Goal: Information Seeking & Learning: Compare options

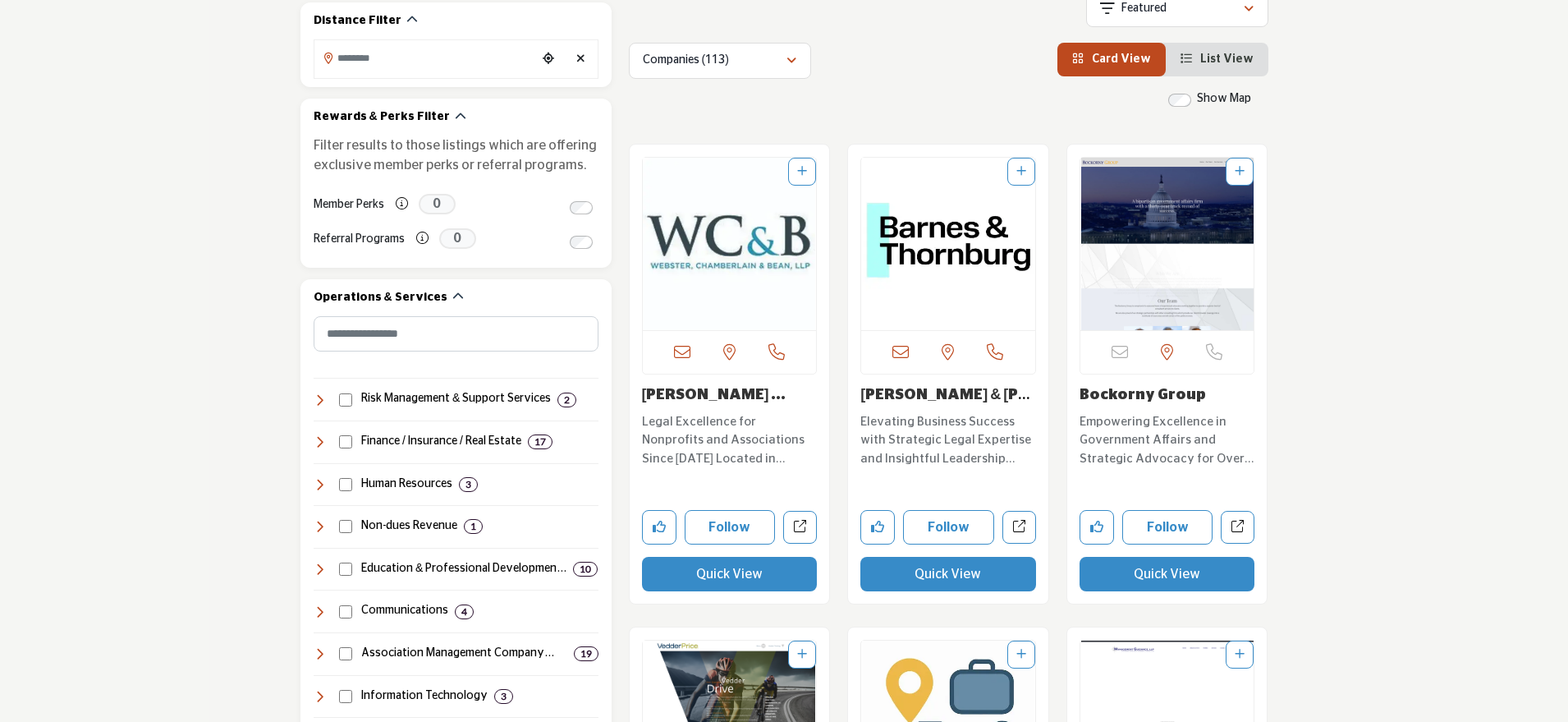
scroll to position [589, 0]
drag, startPoint x: 1227, startPoint y: 393, endPoint x: 1079, endPoint y: 389, distance: 148.1
click at [1080, 389] on h3 "Bockorny Group" at bounding box center [1168, 395] width 176 height 18
copy link "Bockorny Group"
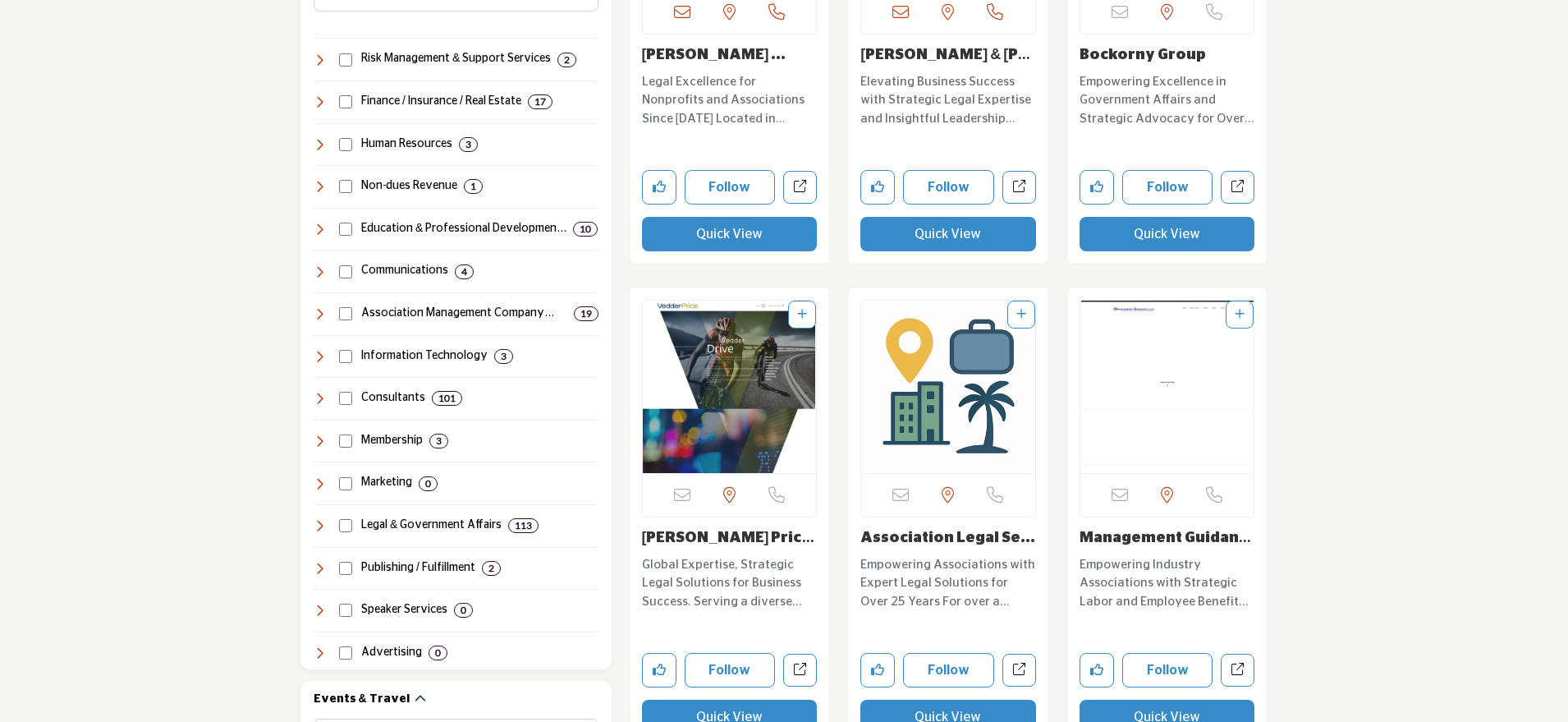
scroll to position [980, 0]
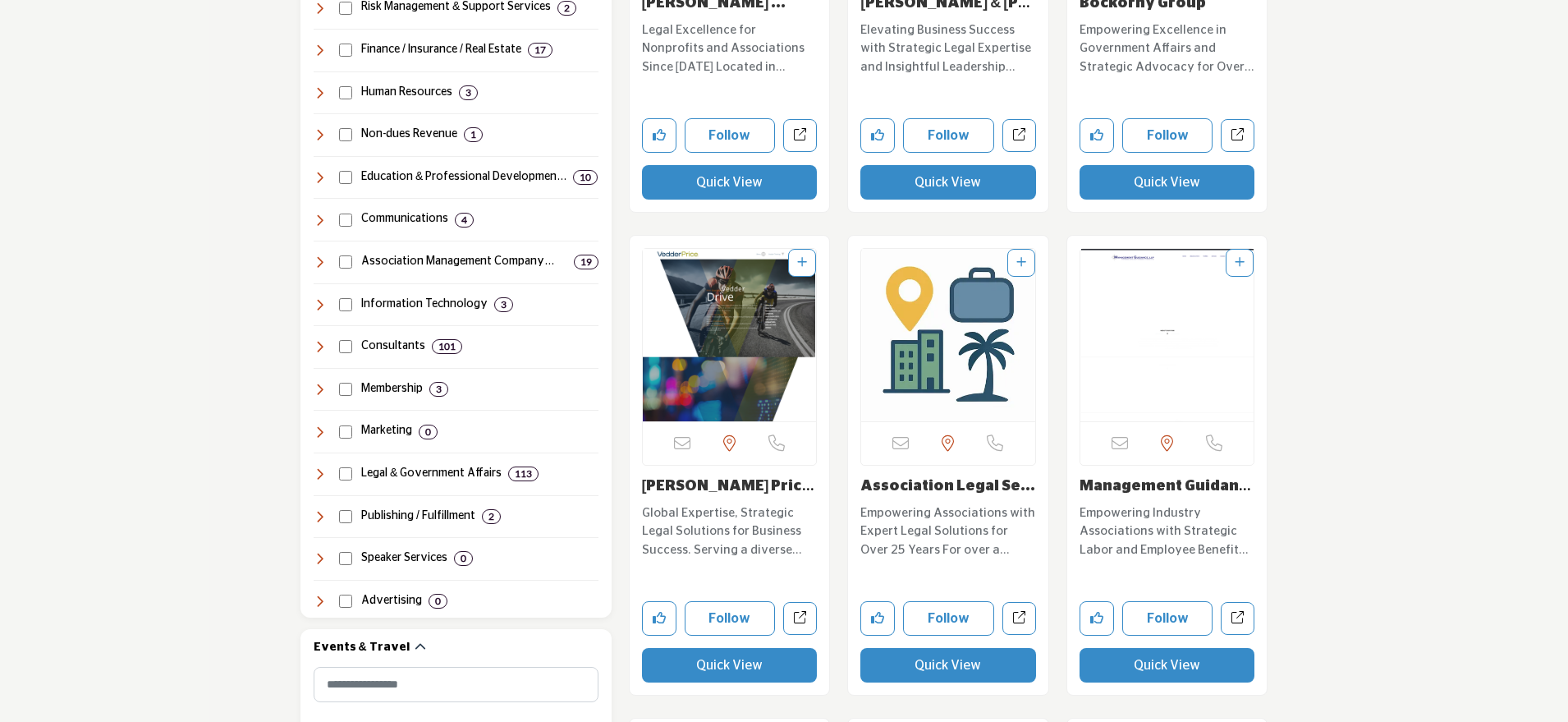
drag, startPoint x: 778, startPoint y: 480, endPoint x: 760, endPoint y: 484, distance: 18.4
click at [760, 484] on h3 "[PERSON_NAME] Price P.C." at bounding box center [730, 486] width 176 height 18
copy link "[PERSON_NAME] Price P.C."
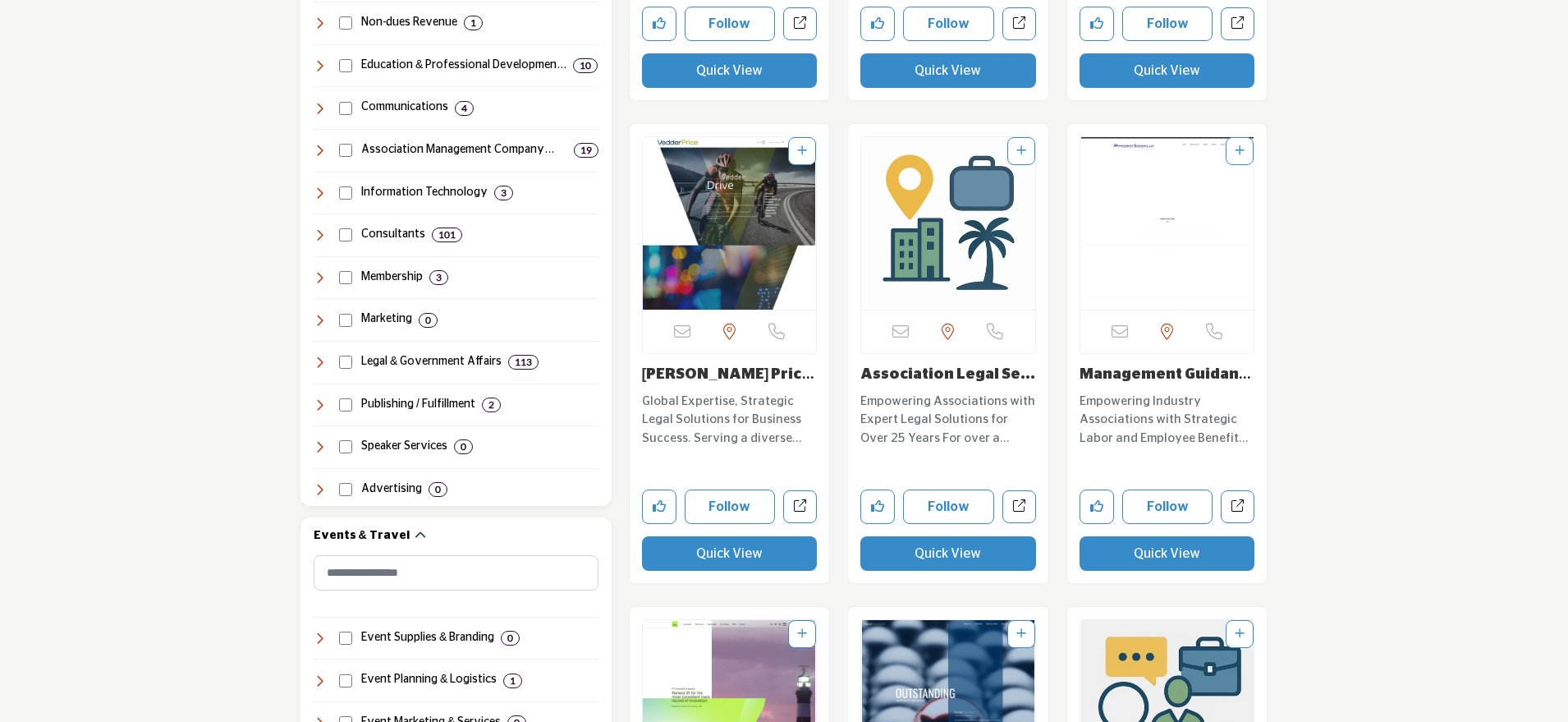
scroll to position [1093, 0]
drag, startPoint x: 852, startPoint y: 375, endPoint x: 1046, endPoint y: 381, distance: 194.1
click at [1046, 381] on div "Sorry, but this listing is on a subscription plan which does not allow users to…" at bounding box center [948, 352] width 200 height 459
copy link "Association Legal Se..."
click at [915, 541] on button "Quick View" at bounding box center [948, 552] width 176 height 34
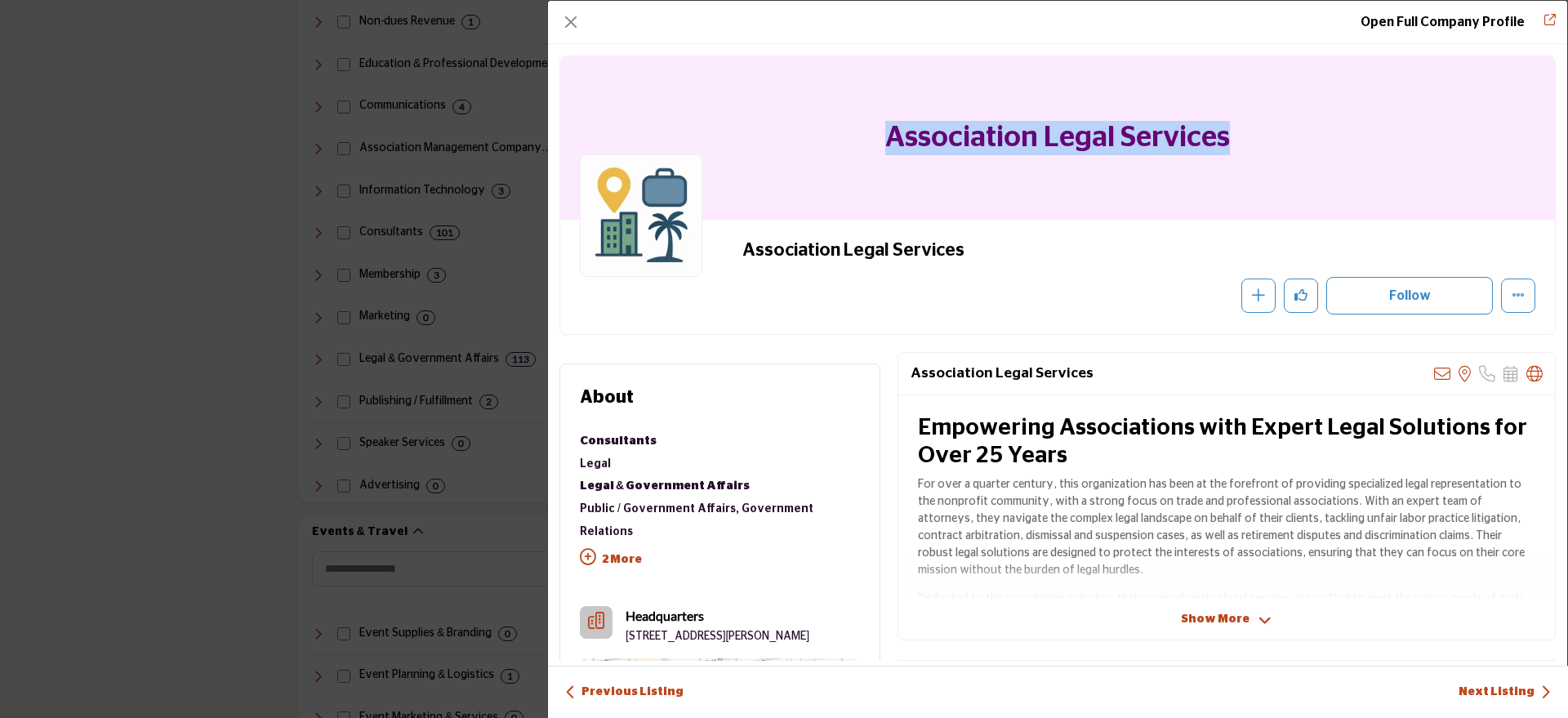
drag, startPoint x: 874, startPoint y: 142, endPoint x: 1299, endPoint y: 124, distance: 425.4
click at [1299, 124] on div "Association Legal Services" at bounding box center [1058, 138] width 995 height 163
copy h1 "Association Legal Services"
click at [576, 25] on button "Close" at bounding box center [571, 21] width 23 height 23
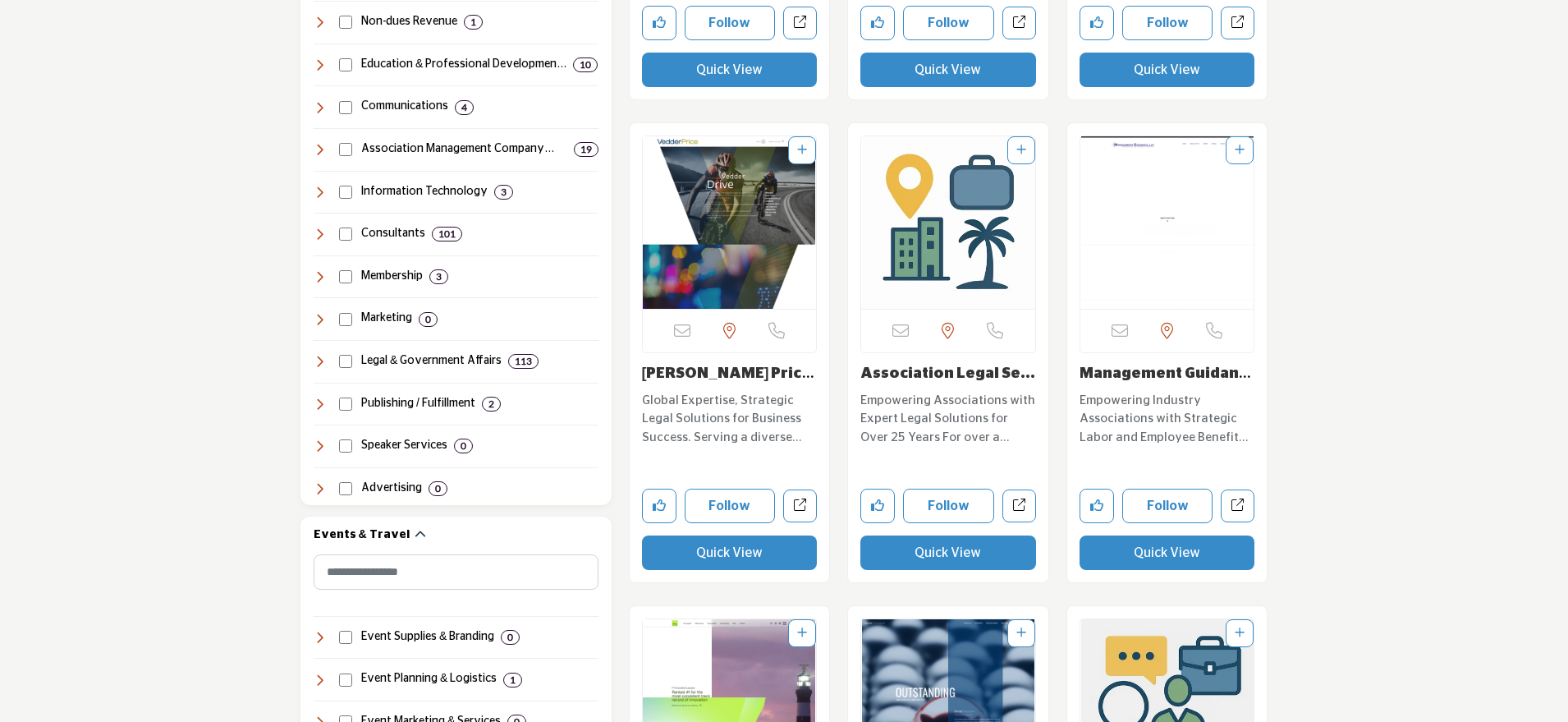
scroll to position [1201, 0]
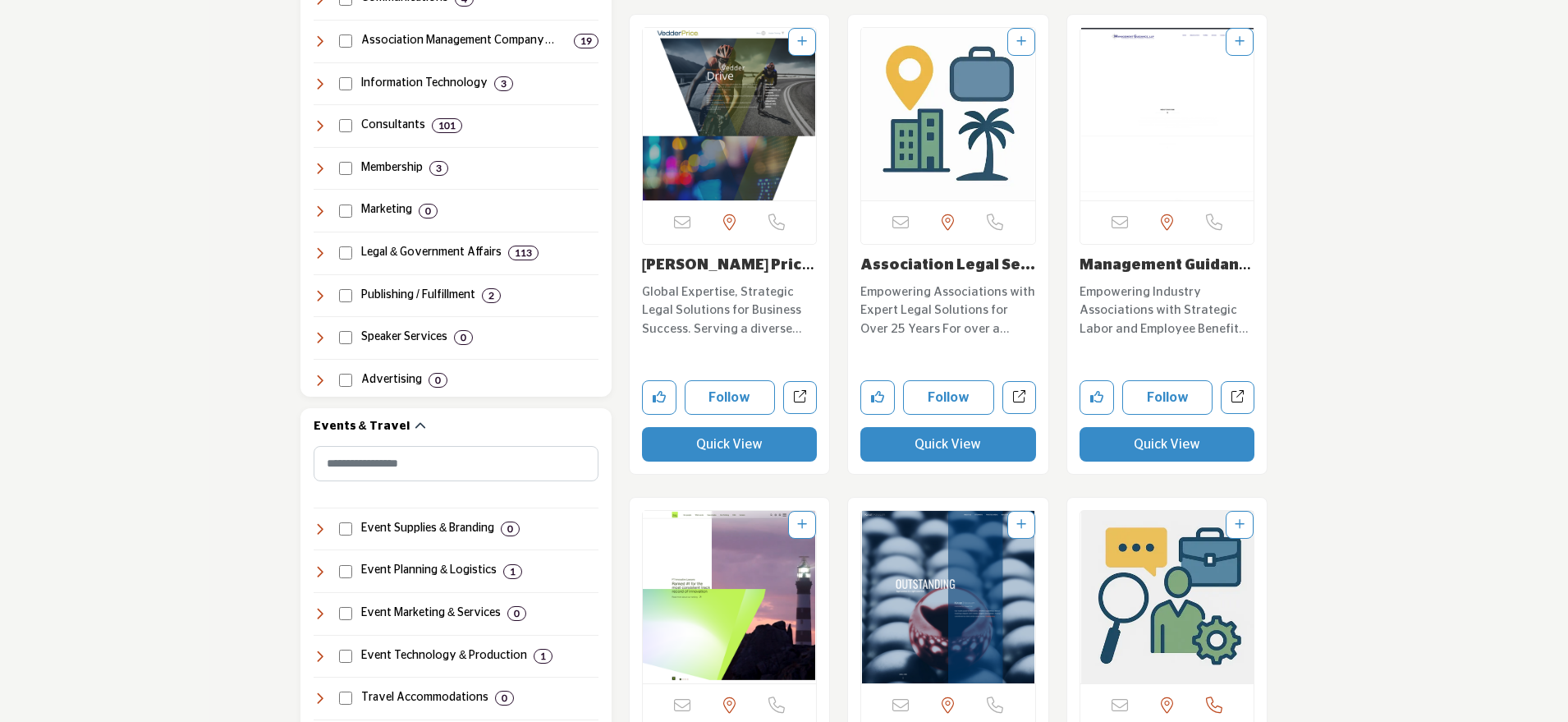
click at [1143, 443] on button "Quick View" at bounding box center [1168, 444] width 176 height 34
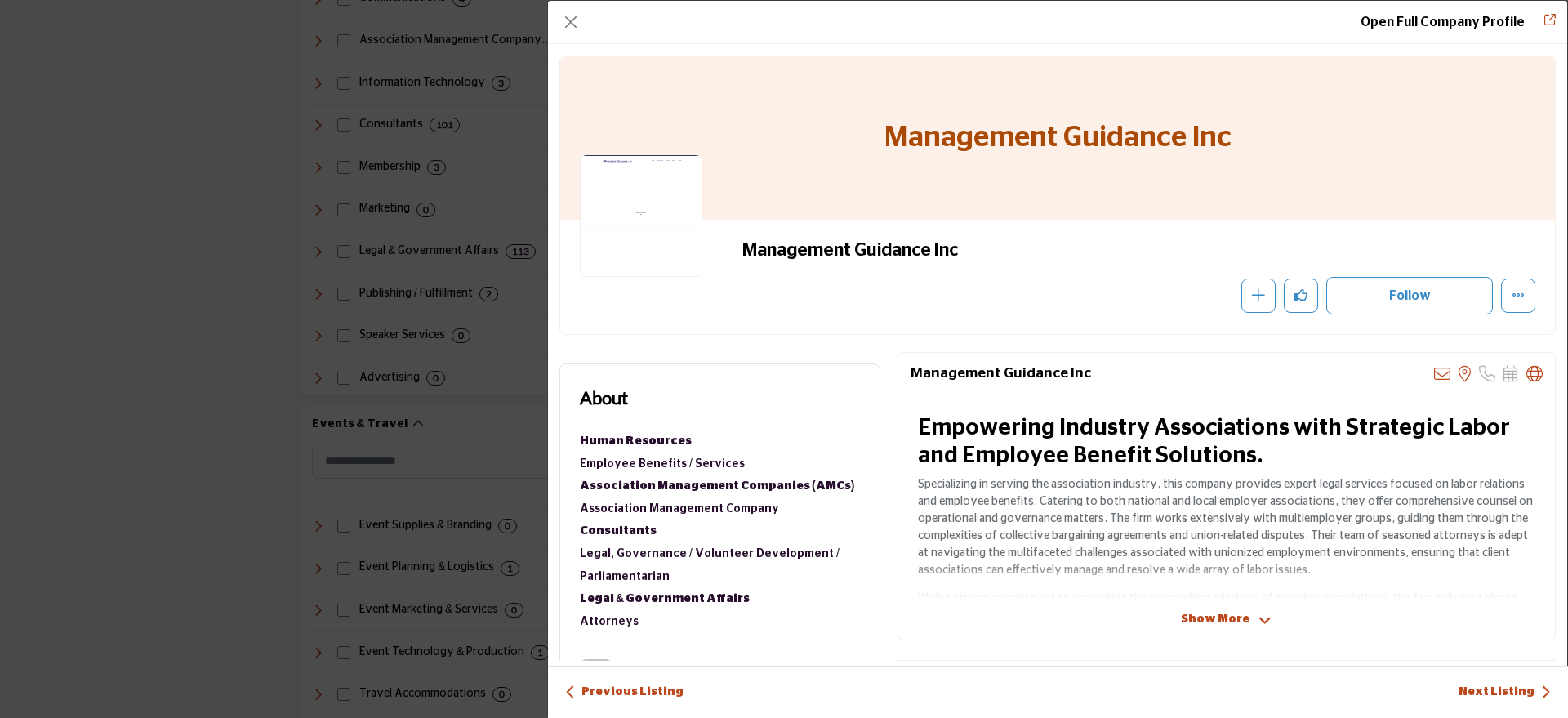
click at [854, 201] on div "Management Guidance Inc" at bounding box center [1058, 138] width 995 height 163
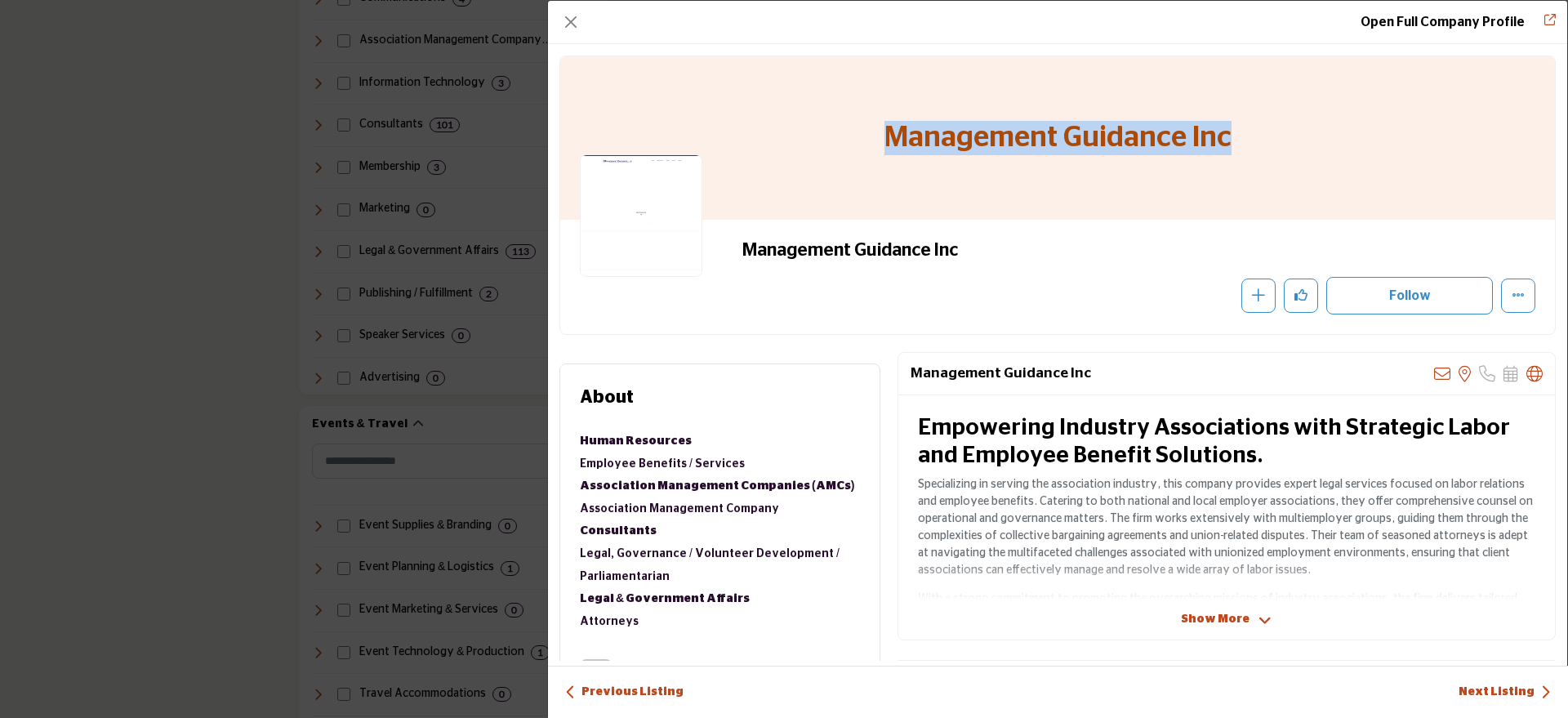
drag, startPoint x: 866, startPoint y: 136, endPoint x: 1295, endPoint y: 144, distance: 429.1
click at [1295, 144] on div "Management Guidance Inc" at bounding box center [1058, 138] width 995 height 163
copy h1 "Management Guidance Inc"
click at [581, 18] on button "Close" at bounding box center [571, 21] width 23 height 23
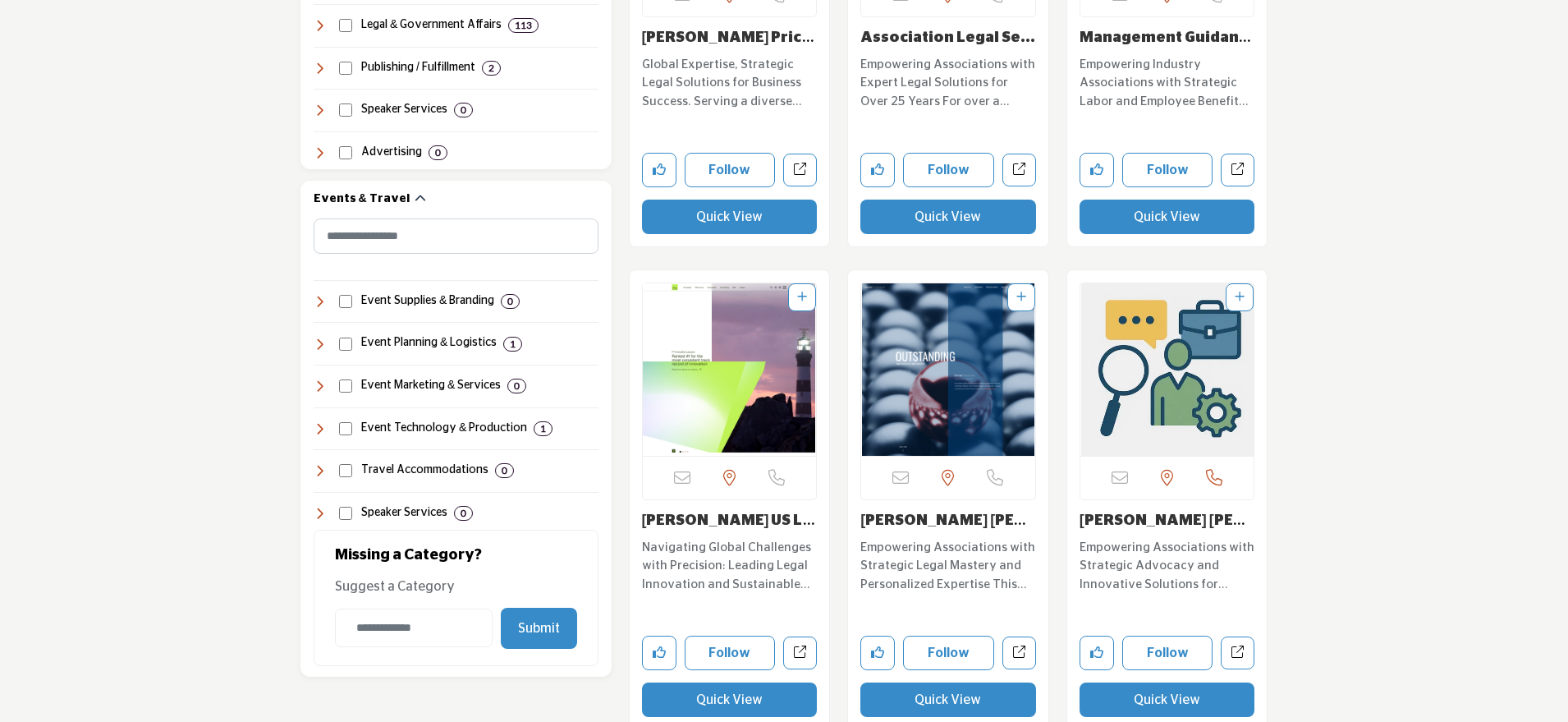
scroll to position [1436, 0]
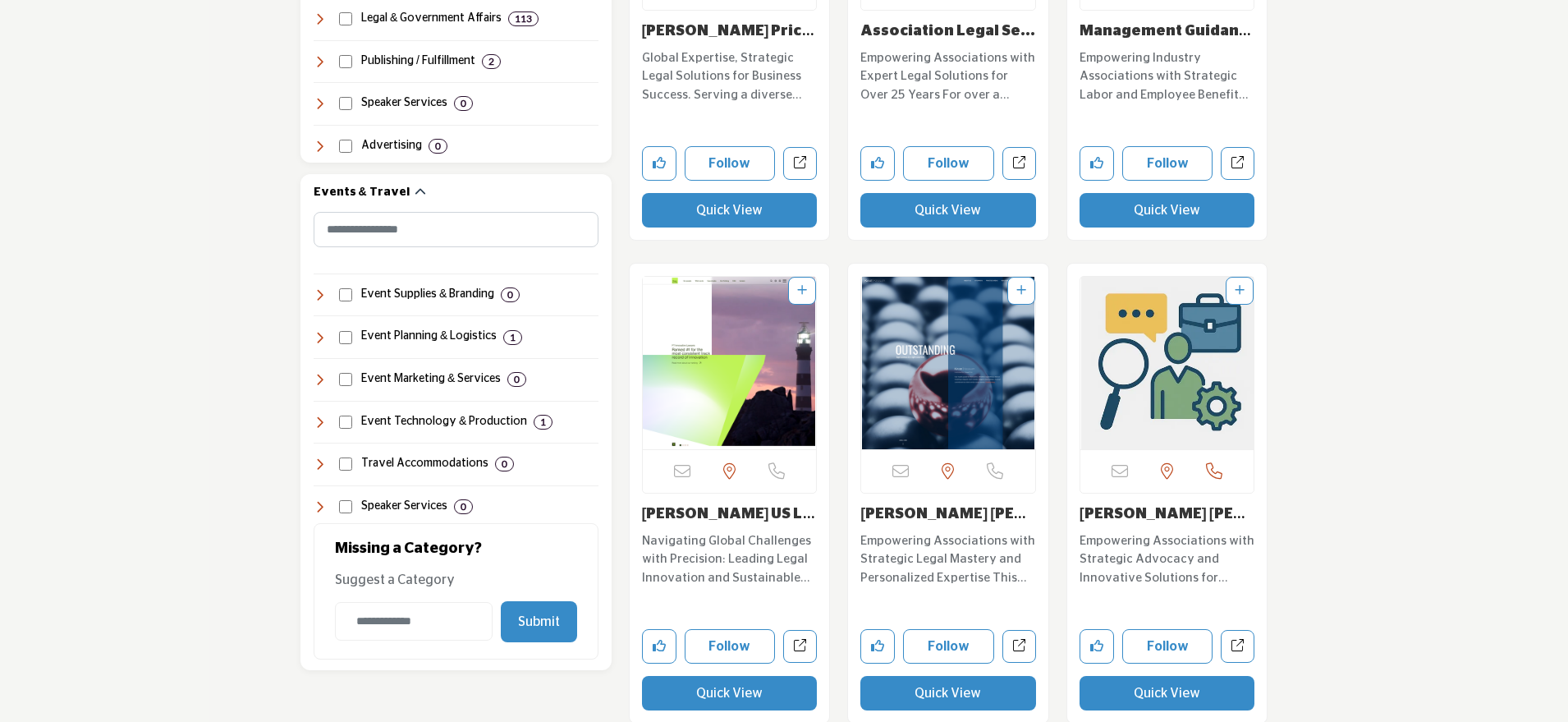
click at [720, 698] on button "Quick View" at bounding box center [730, 693] width 176 height 34
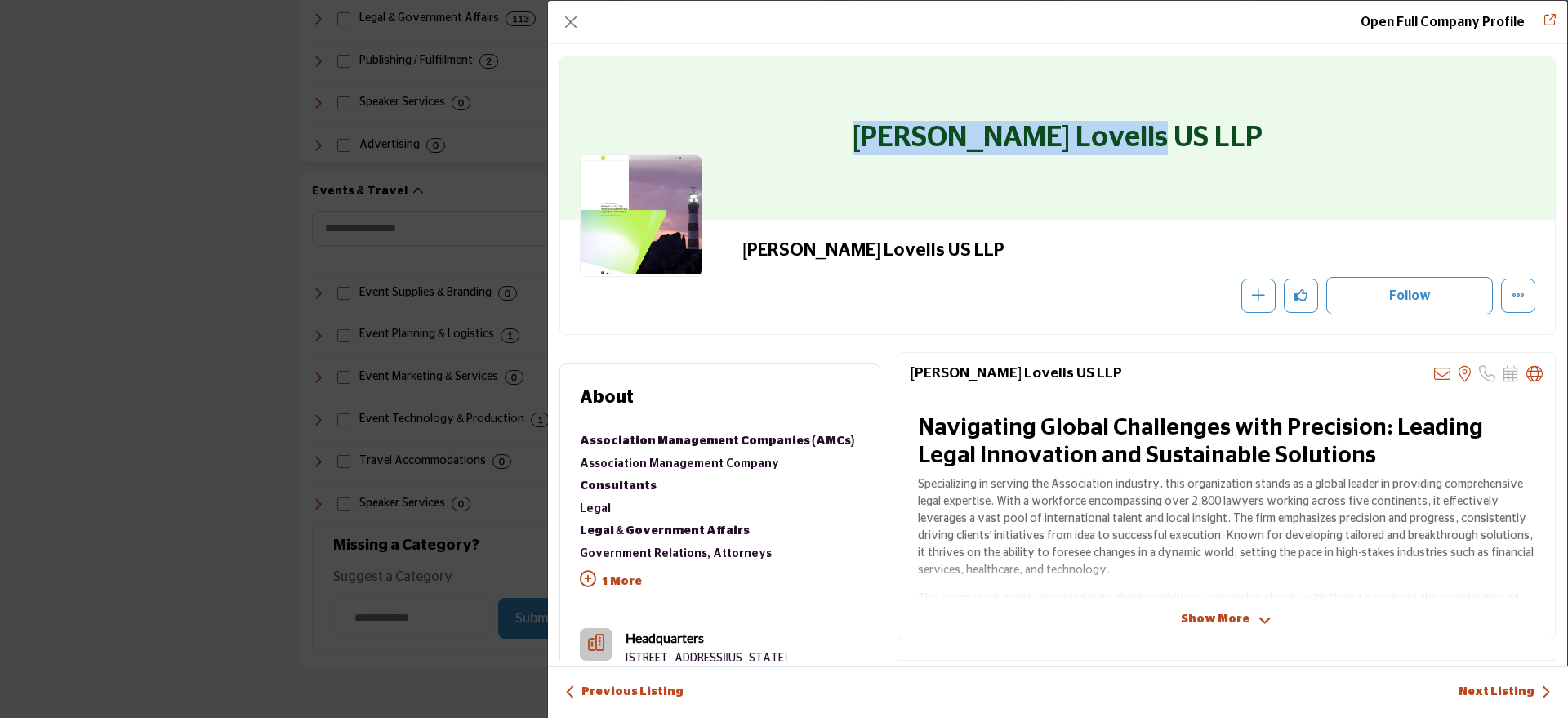
drag, startPoint x: 909, startPoint y: 135, endPoint x: 1212, endPoint y: 142, distance: 303.1
click at [1212, 142] on div "[PERSON_NAME] Lovells US LLP" at bounding box center [1058, 138] width 995 height 163
copy h1 "[PERSON_NAME] Lovells US LLP"
click at [1207, 134] on div "[PERSON_NAME] Lovells US LLP" at bounding box center [1058, 138] width 995 height 163
drag, startPoint x: 1207, startPoint y: 133, endPoint x: 905, endPoint y: 142, distance: 302.1
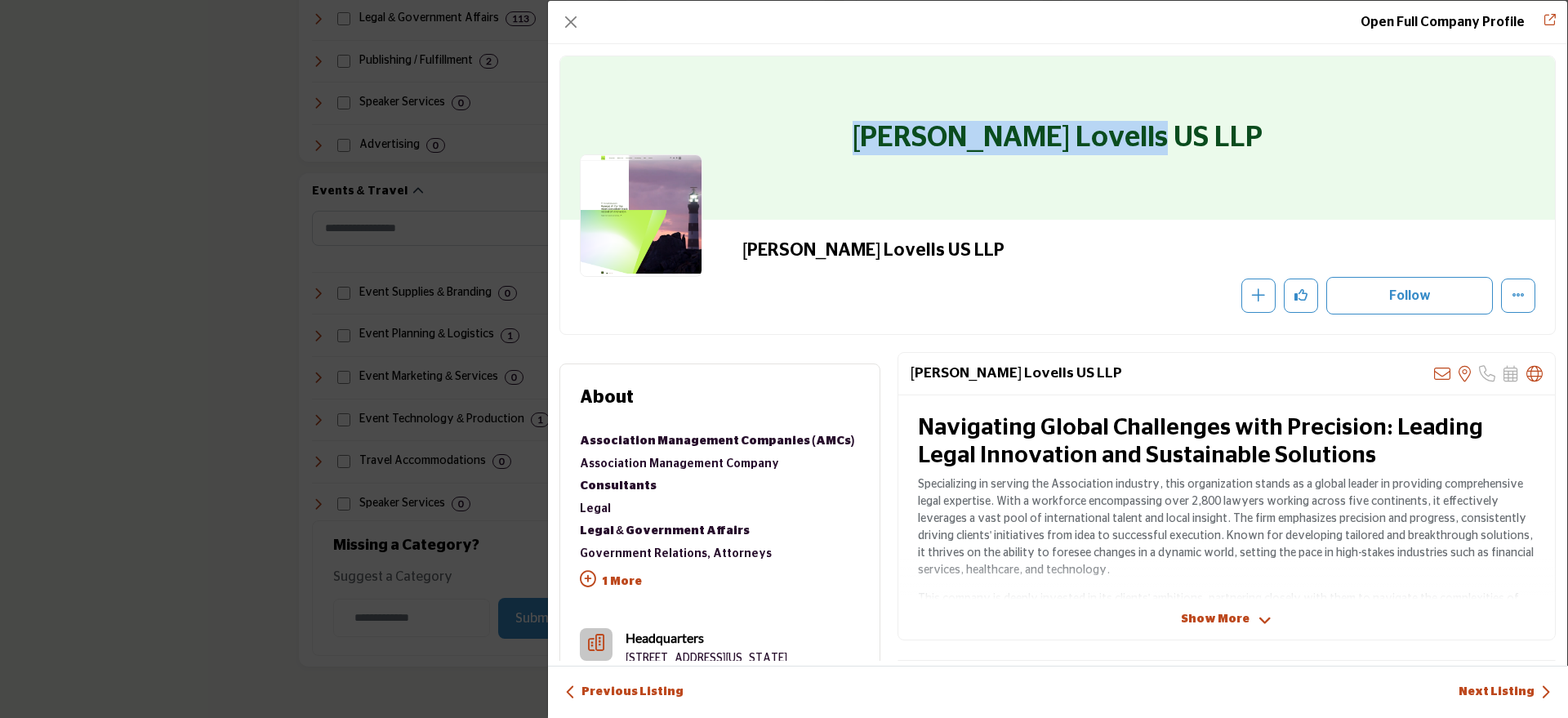
click at [905, 142] on div "[PERSON_NAME] Lovells US LLP" at bounding box center [1058, 138] width 995 height 163
copy h1 "[PERSON_NAME] Lovells US LLP"
click at [571, 27] on button "Close" at bounding box center [571, 21] width 23 height 23
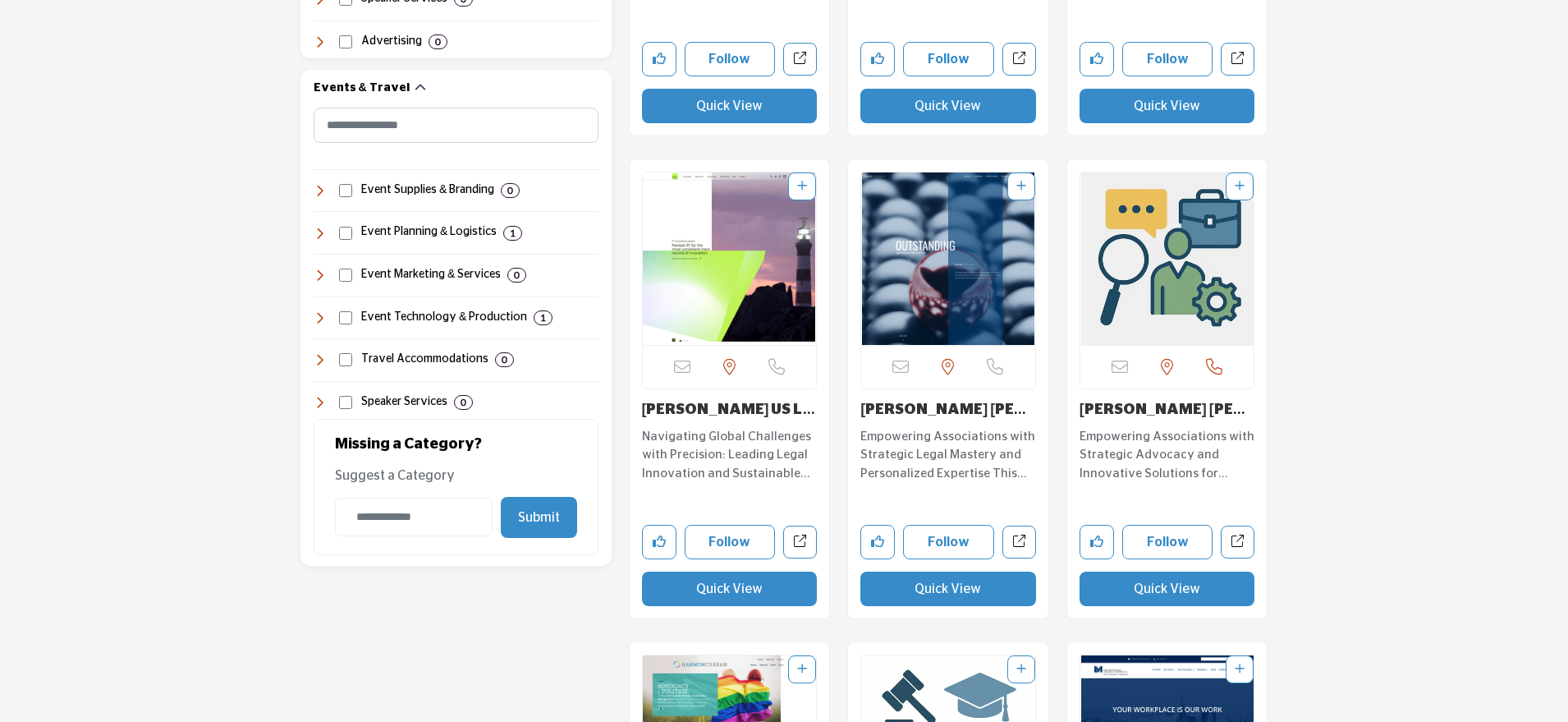
scroll to position [1541, 0]
drag, startPoint x: 991, startPoint y: 413, endPoint x: 851, endPoint y: 413, distance: 140.0
click at [851, 413] on div "Sorry, but this listing is on a subscription plan which does not allow users to…" at bounding box center [948, 388] width 200 height 459
click at [1014, 421] on div "[PERSON_NAME] [PERSON_NAME] PC Empowering Associations with Strategic Legal Mas…" at bounding box center [948, 443] width 176 height 85
drag, startPoint x: 1006, startPoint y: 413, endPoint x: 850, endPoint y: 405, distance: 156.2
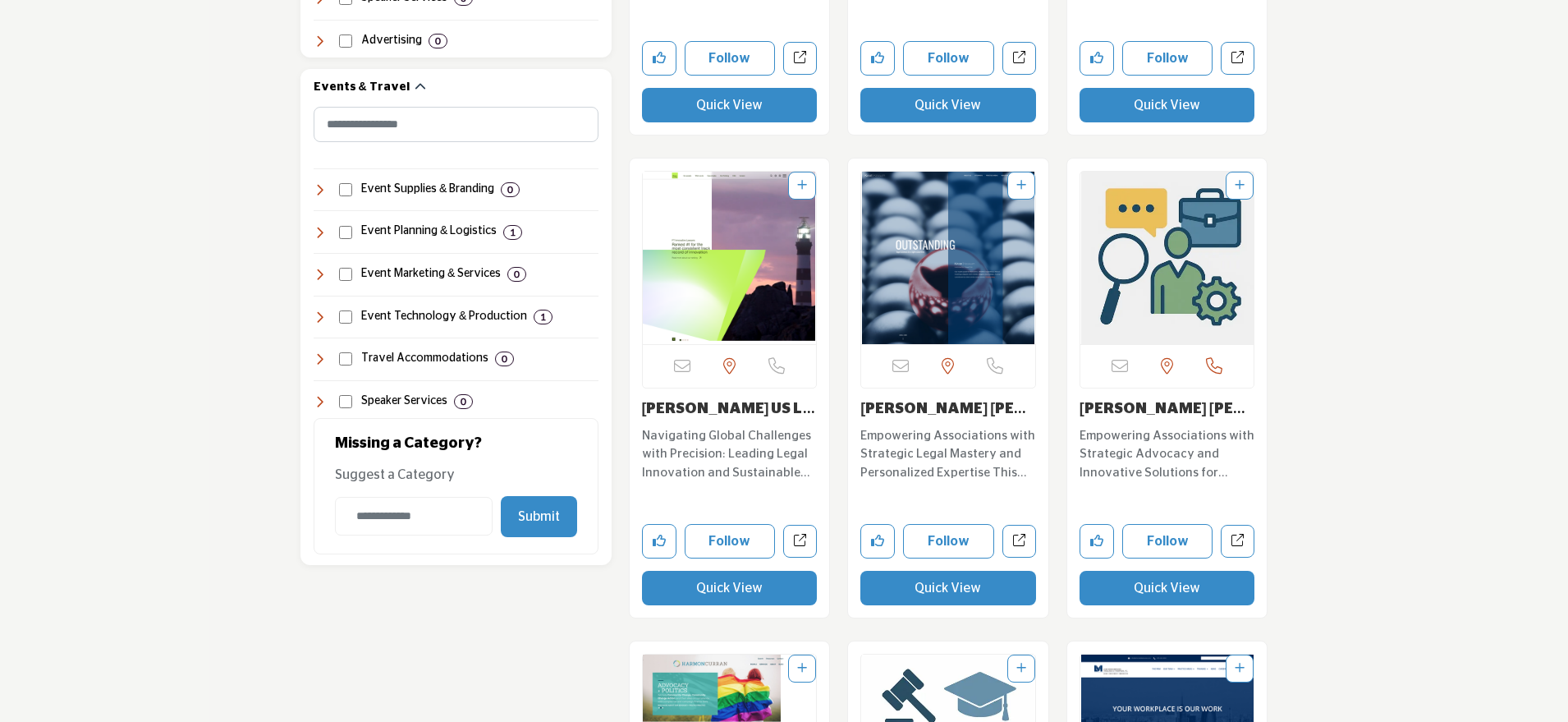
click at [850, 405] on div "Sorry, but this listing is on a subscription plan which does not allow users to…" at bounding box center [948, 388] width 200 height 459
copy link "[PERSON_NAME] [PERSON_NAME] PC"
click at [1141, 600] on button "Quick View" at bounding box center [1168, 588] width 176 height 34
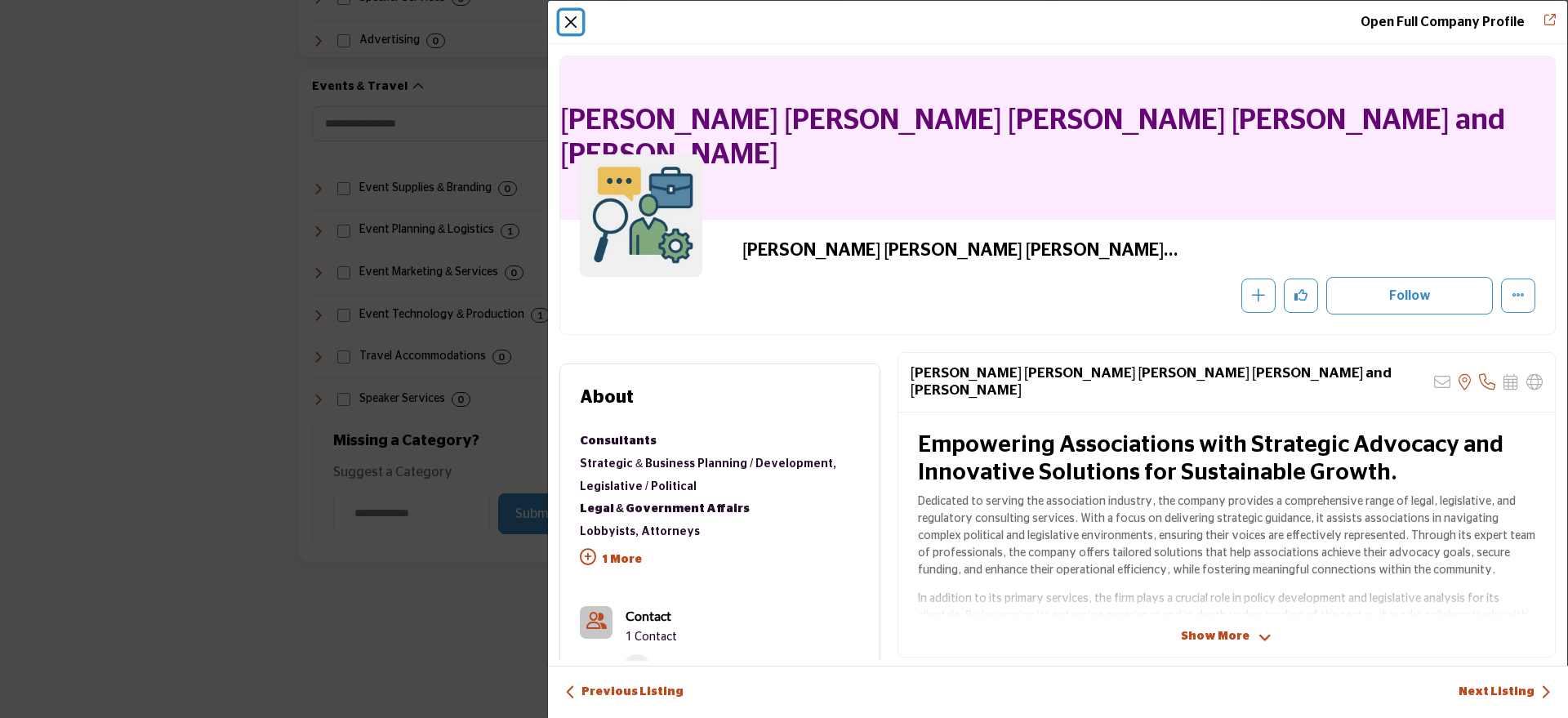
click at [578, 15] on button "Close" at bounding box center [571, 21] width 23 height 23
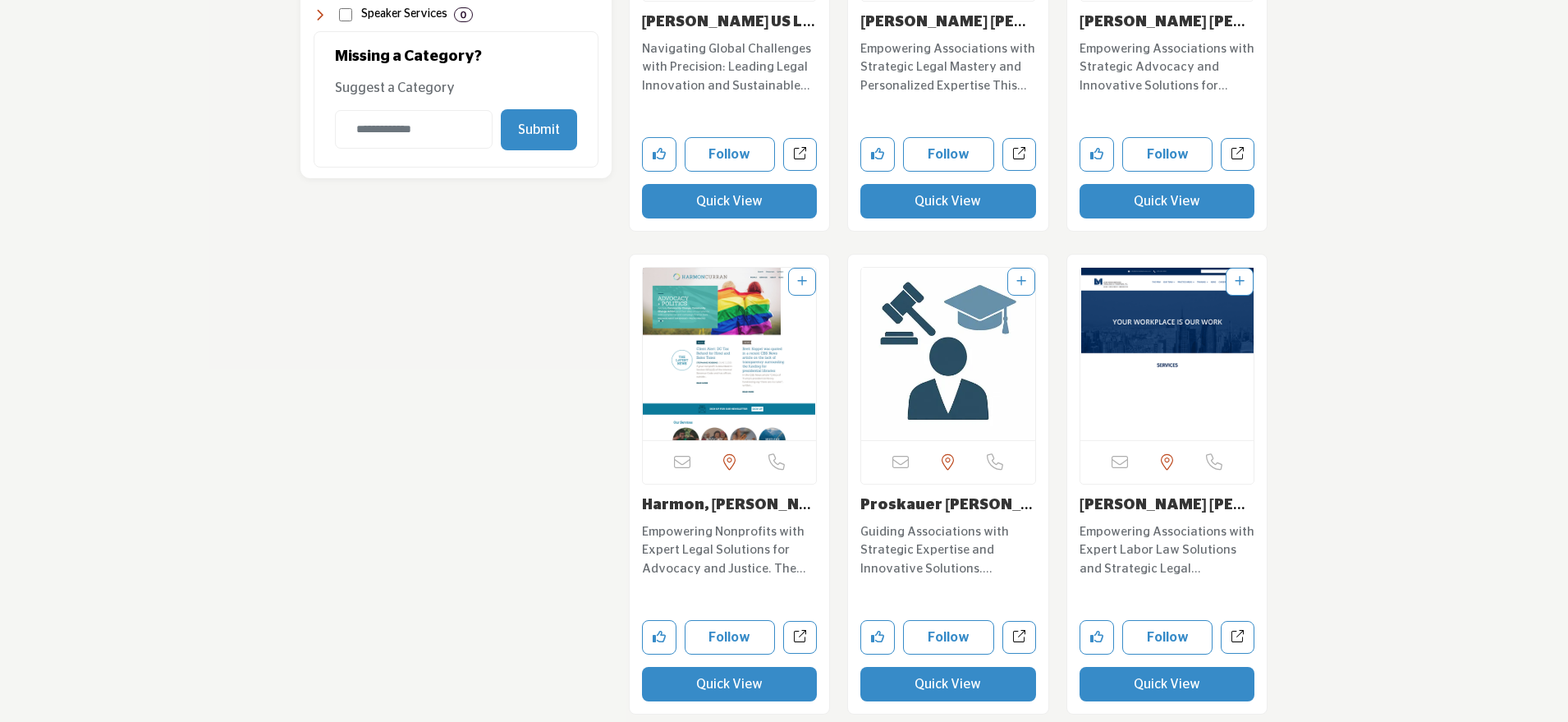
scroll to position [1928, 0]
click at [734, 692] on button "Quick View" at bounding box center [730, 683] width 176 height 34
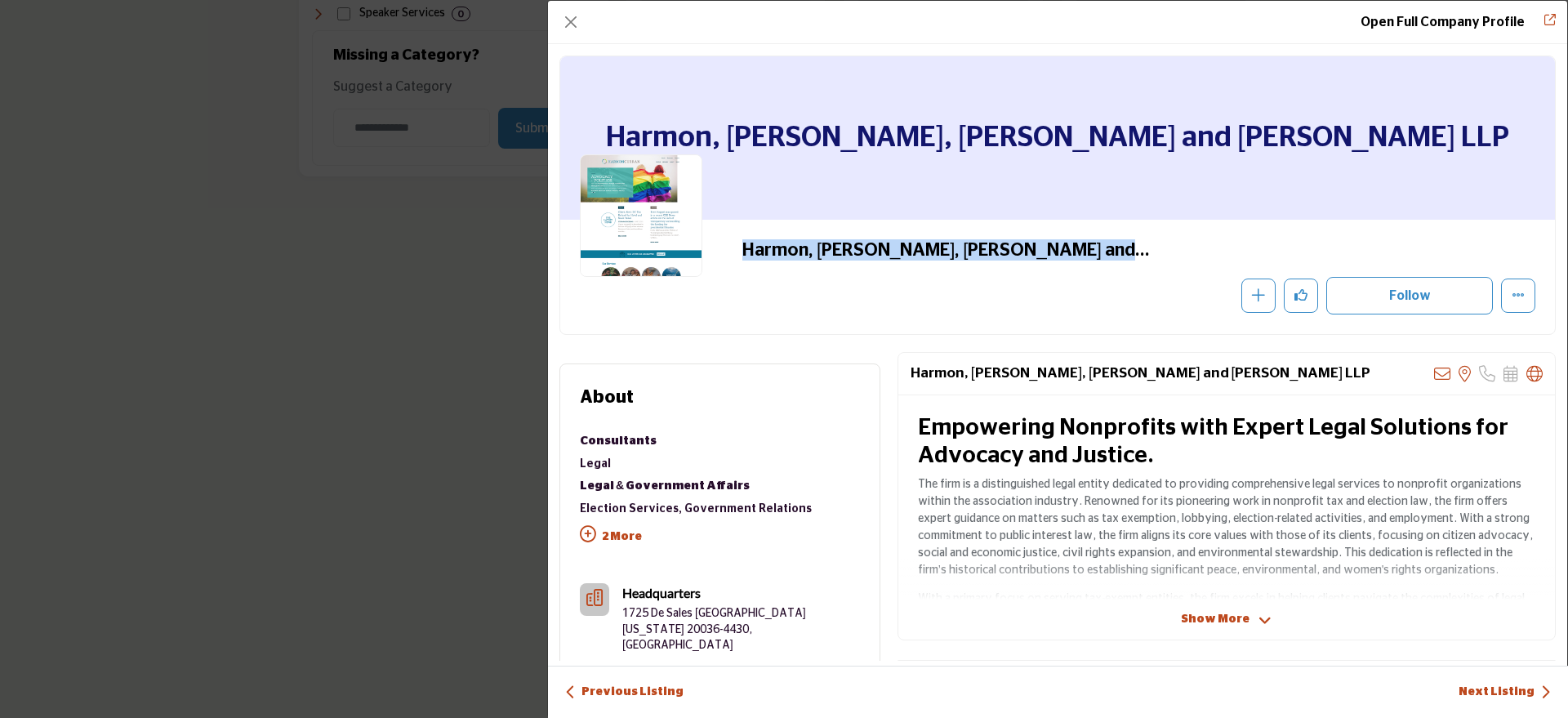
drag, startPoint x: 739, startPoint y: 248, endPoint x: 1129, endPoint y: 249, distance: 390.0
click at [1129, 249] on div "Harmon, [PERSON_NAME], [PERSON_NAME] and [PERSON_NAME] LLP" at bounding box center [1058, 276] width 956 height 75
copy h2 "Harmon, [PERSON_NAME], [PERSON_NAME] and [PERSON_NAME] LLP"
click at [564, 18] on button "Close" at bounding box center [571, 21] width 23 height 23
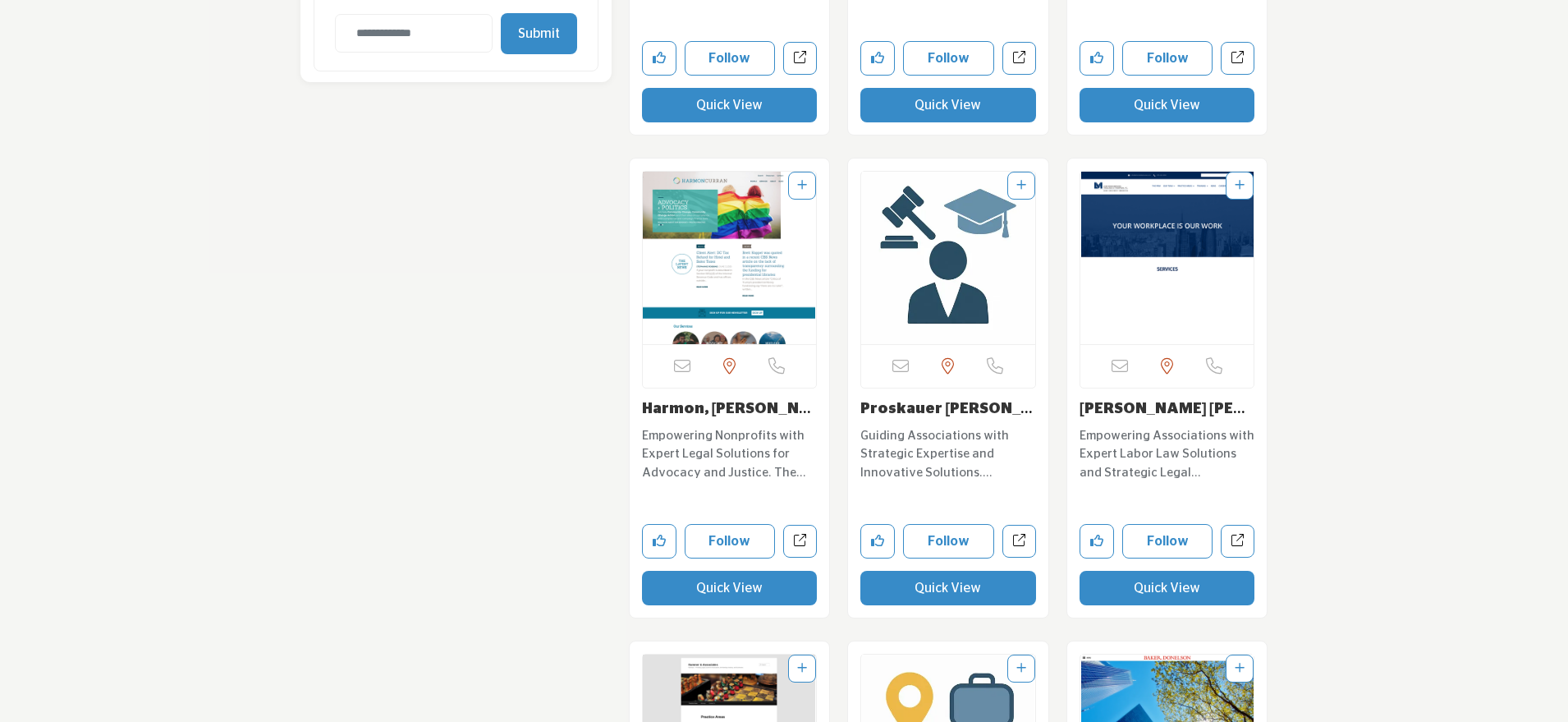
scroll to position [2098, 0]
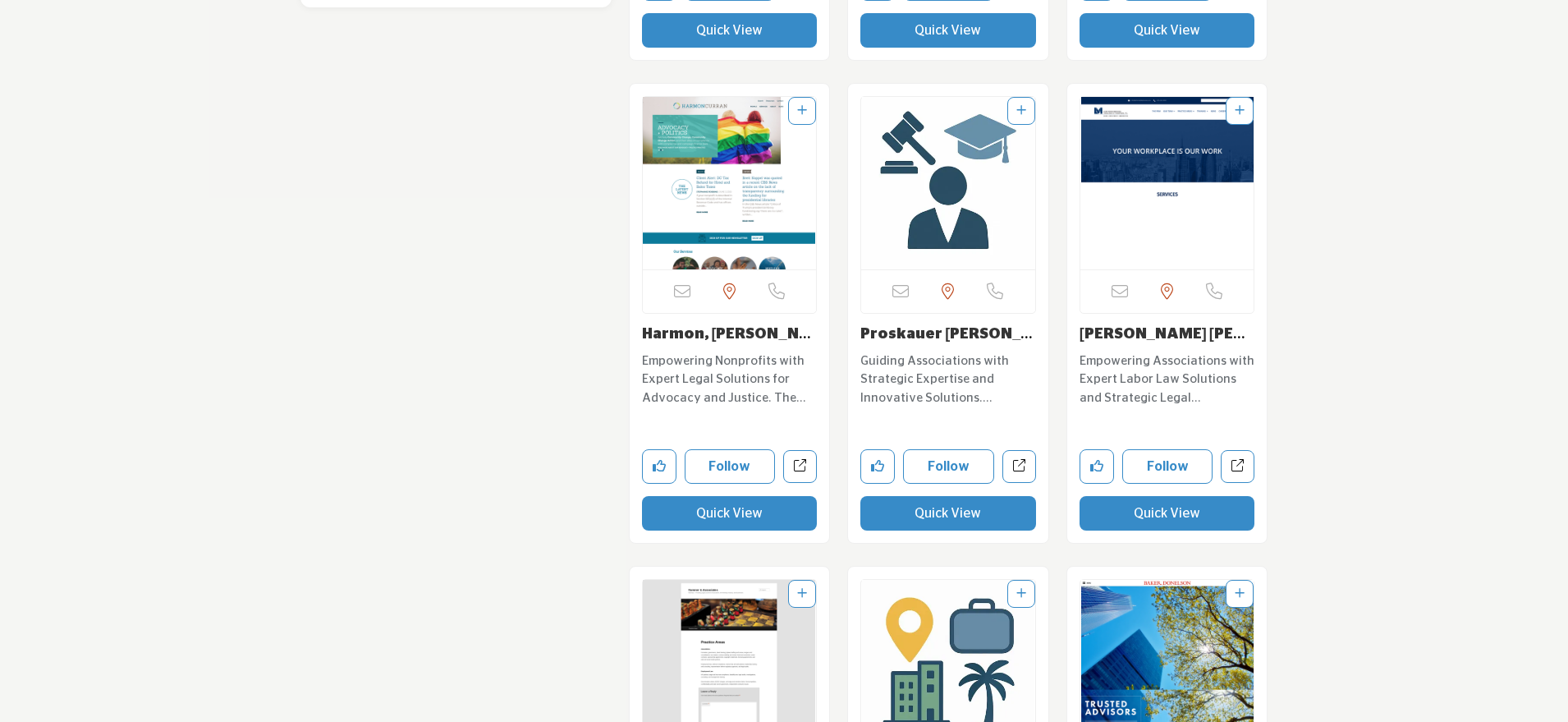
click at [914, 517] on button "Quick View" at bounding box center [948, 513] width 176 height 34
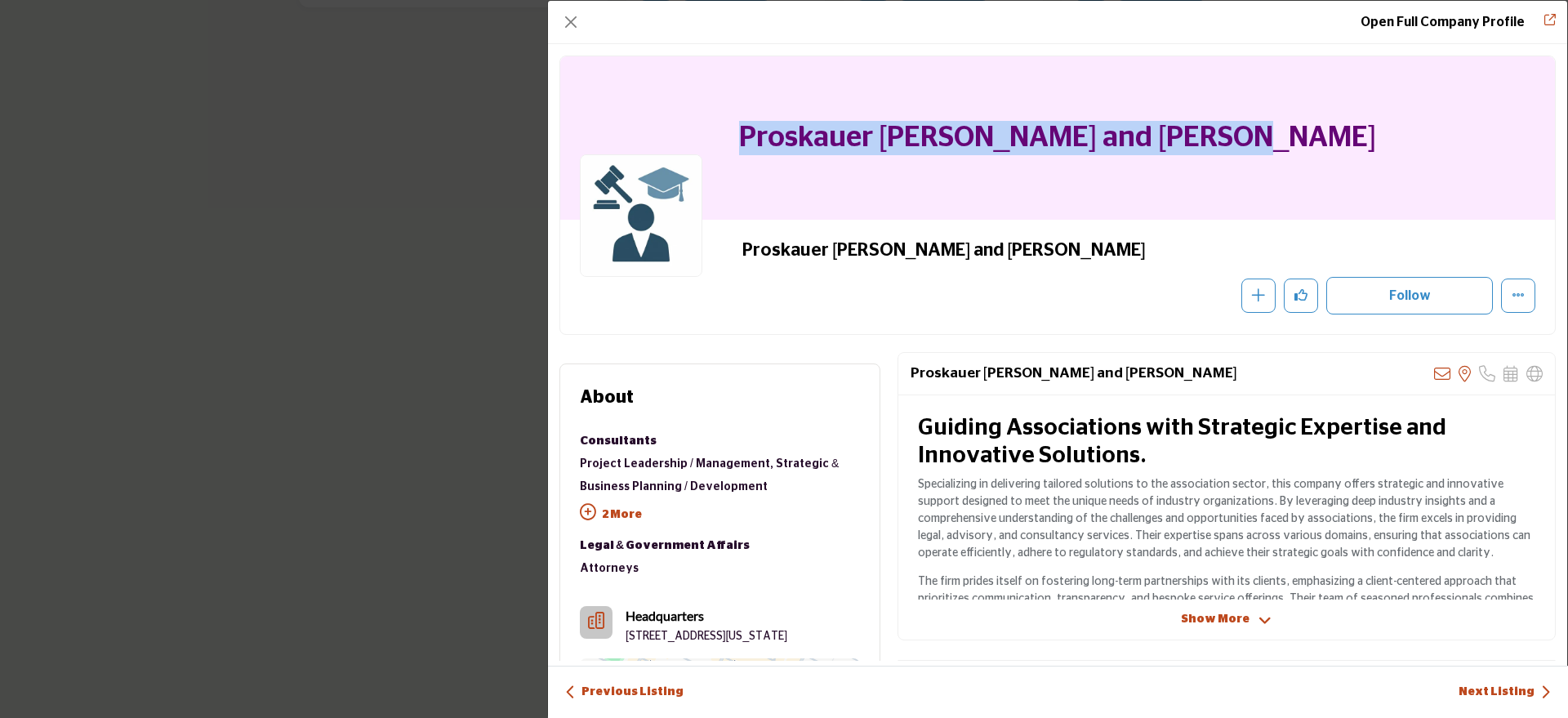
drag, startPoint x: 1352, startPoint y: 140, endPoint x: 847, endPoint y: 113, distance: 505.7
click at [847, 113] on div "Proskauer [PERSON_NAME] and [PERSON_NAME]" at bounding box center [1058, 138] width 995 height 163
copy h1 "Proskauer [PERSON_NAME] and [PERSON_NAME]"
click at [569, 18] on button "Close" at bounding box center [571, 21] width 23 height 23
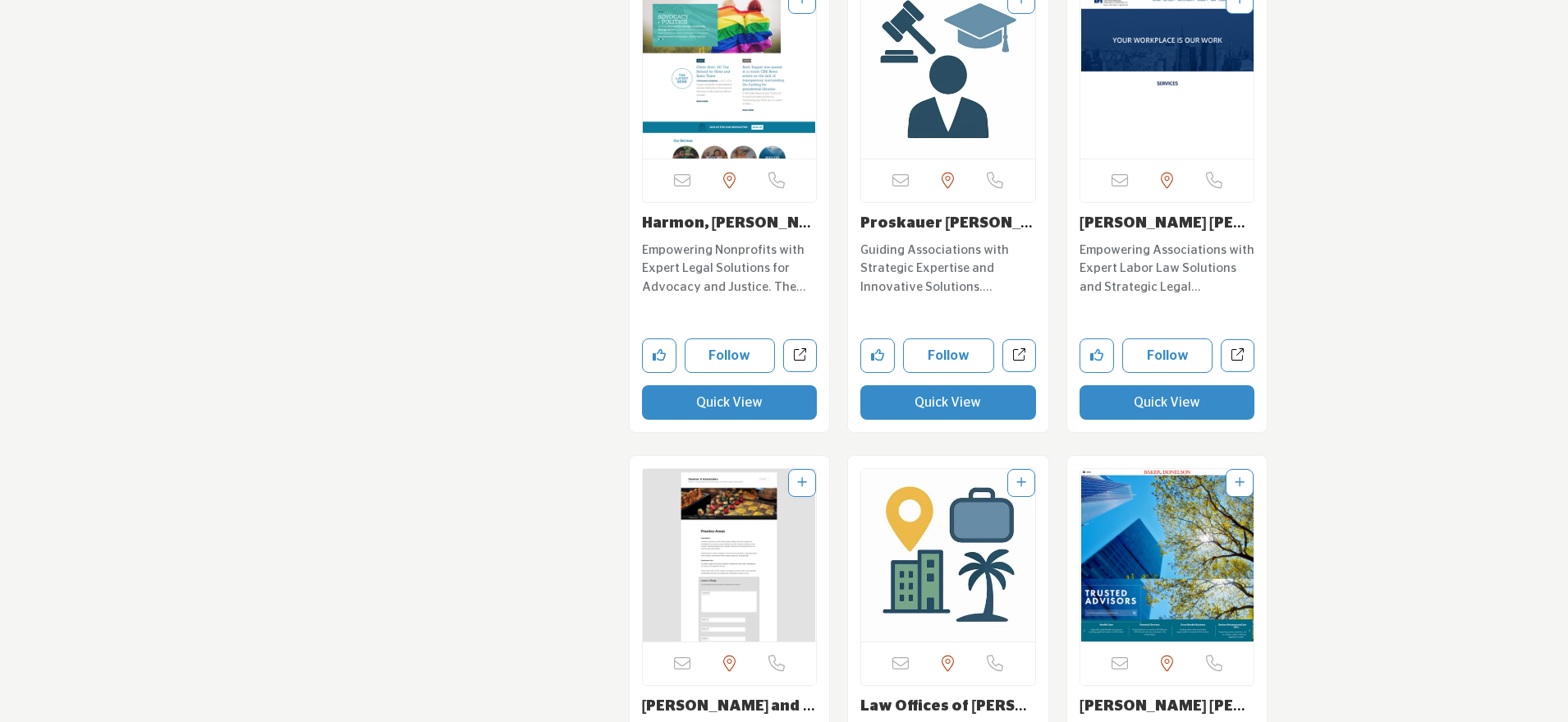
scroll to position [2215, 0]
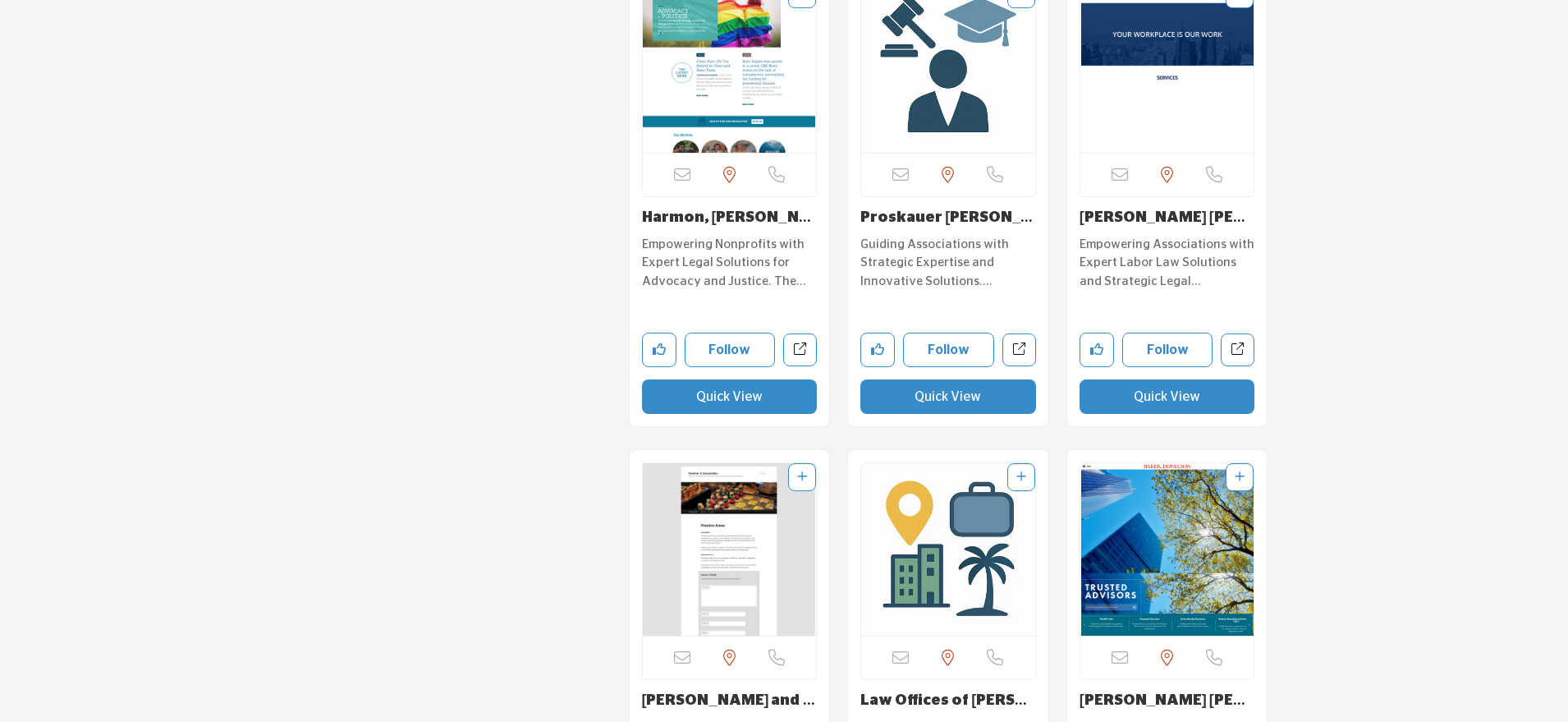
click at [1160, 397] on button "Quick View" at bounding box center [1168, 396] width 176 height 34
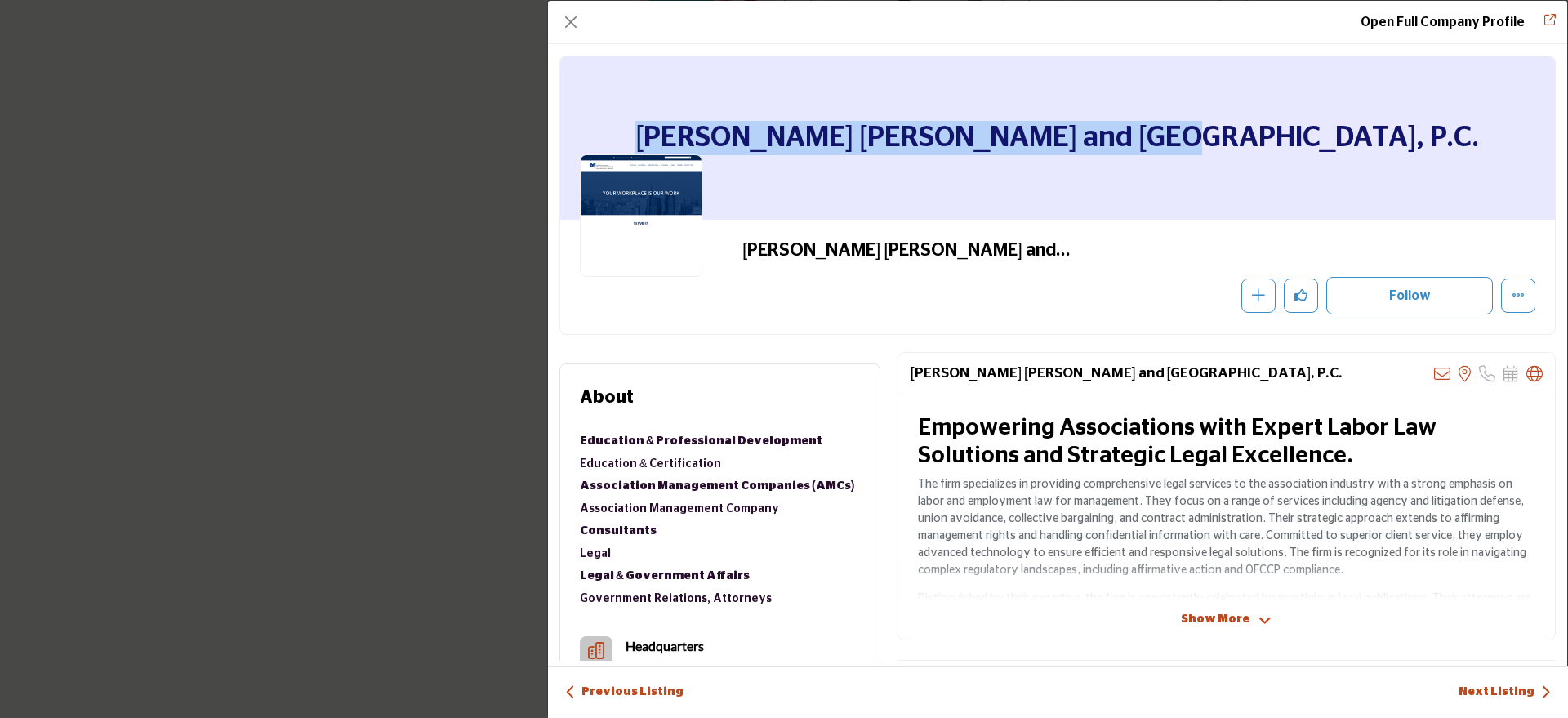
drag, startPoint x: 1309, startPoint y: 142, endPoint x: 815, endPoint y: 127, distance: 494.2
click at [815, 127] on div "[PERSON_NAME] [PERSON_NAME] and [GEOGRAPHIC_DATA], P.C." at bounding box center [1058, 138] width 995 height 163
click at [571, 26] on button "Close" at bounding box center [571, 21] width 23 height 23
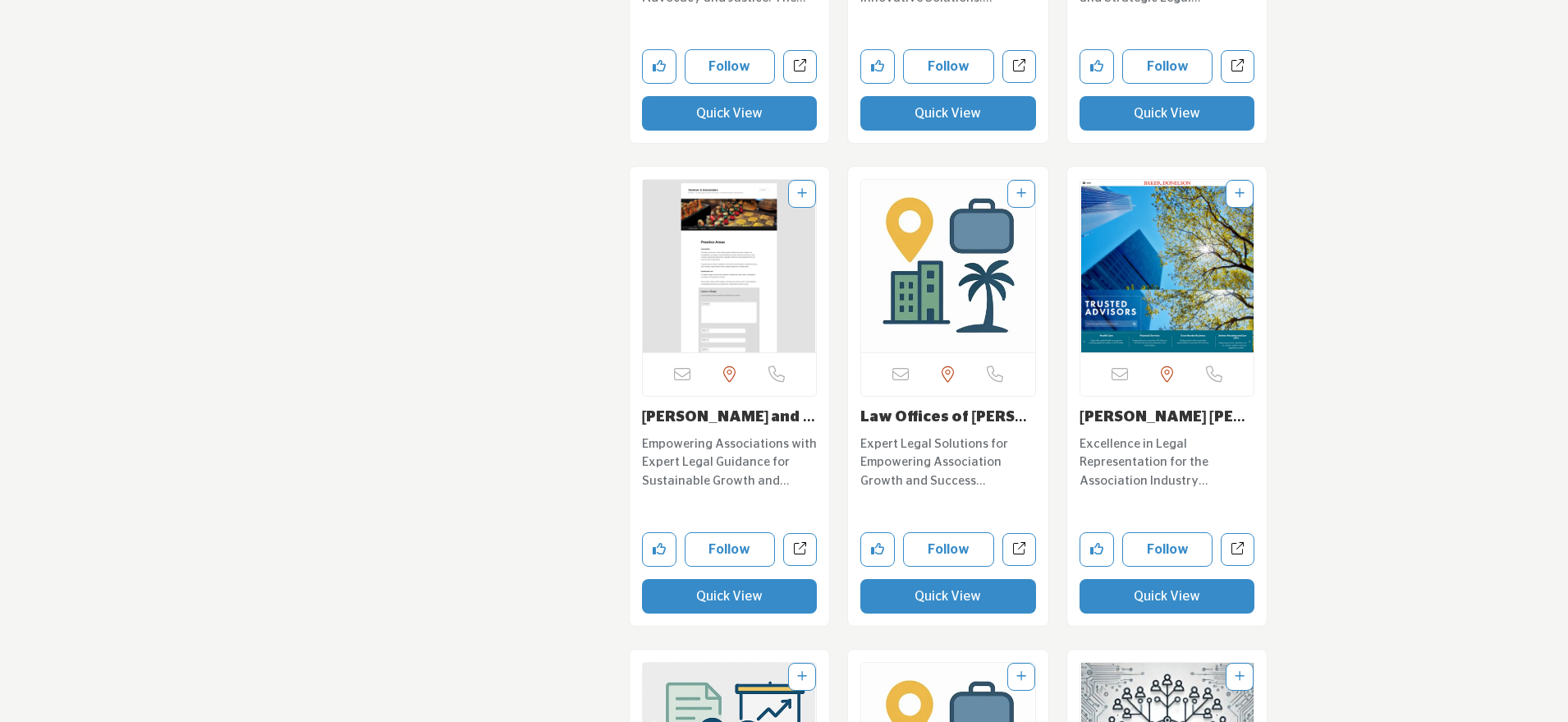
scroll to position [2498, 0]
click at [736, 599] on button "Quick View" at bounding box center [730, 597] width 176 height 34
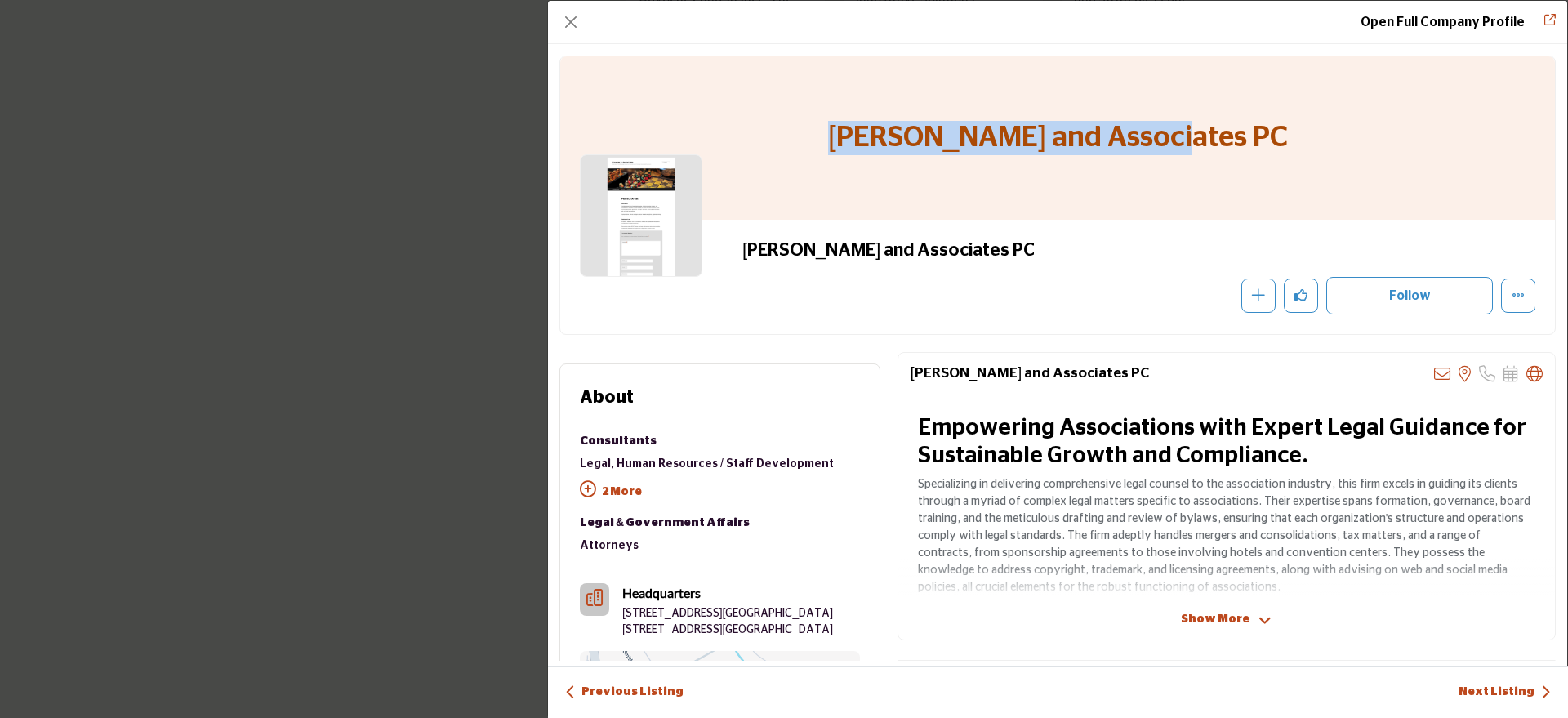
drag, startPoint x: 1226, startPoint y: 136, endPoint x: 873, endPoint y: 149, distance: 353.2
click at [873, 149] on div "[PERSON_NAME] and Associates PC" at bounding box center [1058, 138] width 995 height 163
click at [574, 28] on button "Close" at bounding box center [571, 21] width 23 height 23
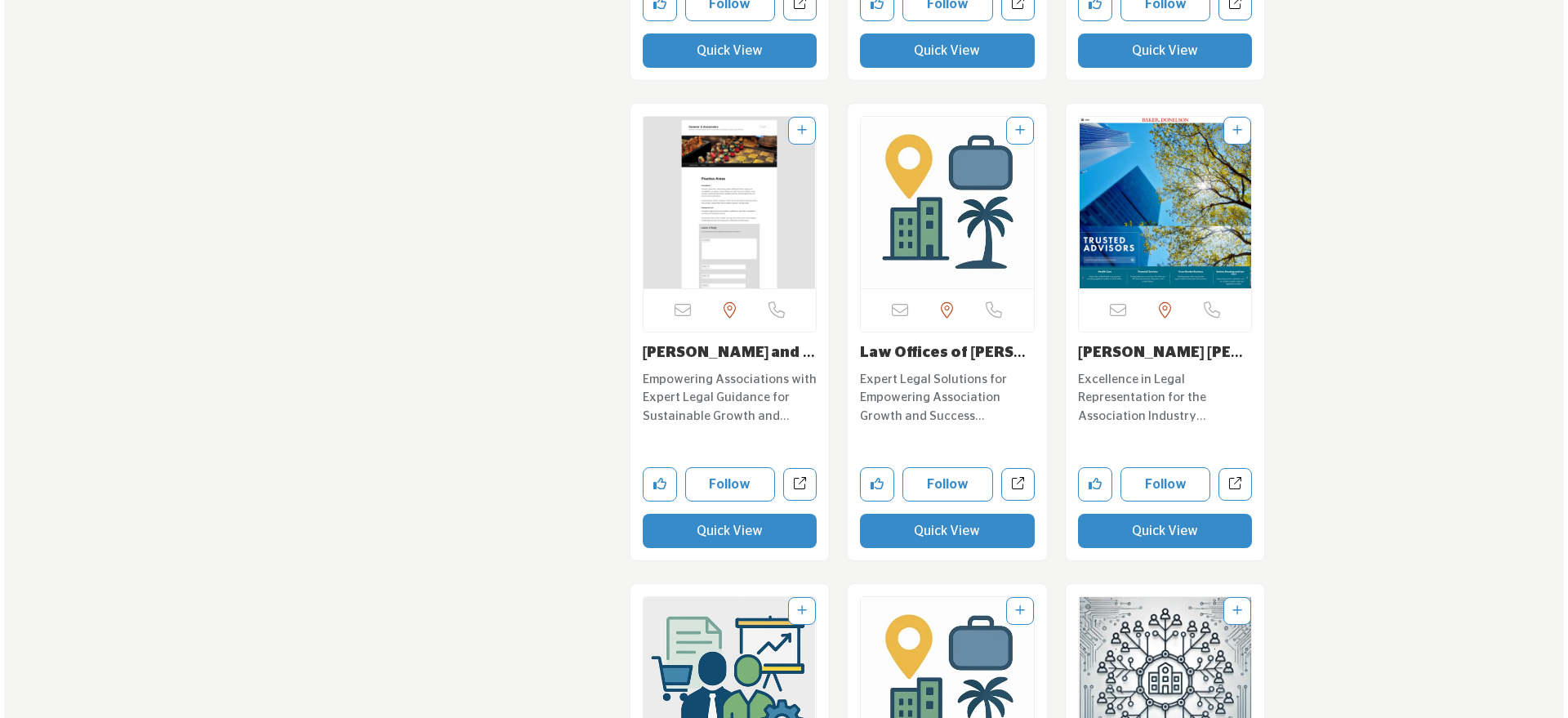
scroll to position [2605, 0]
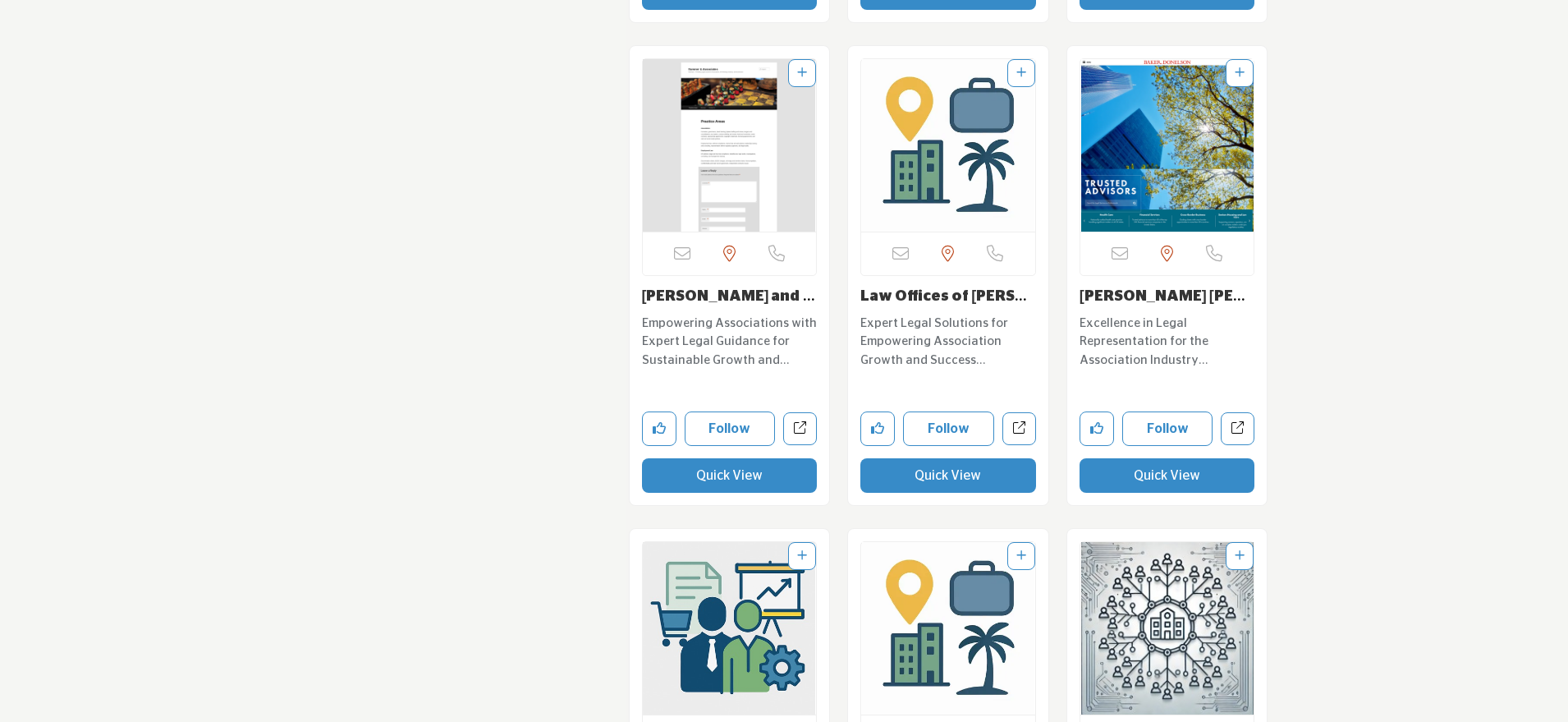
click at [924, 481] on button "Quick View" at bounding box center [948, 475] width 176 height 34
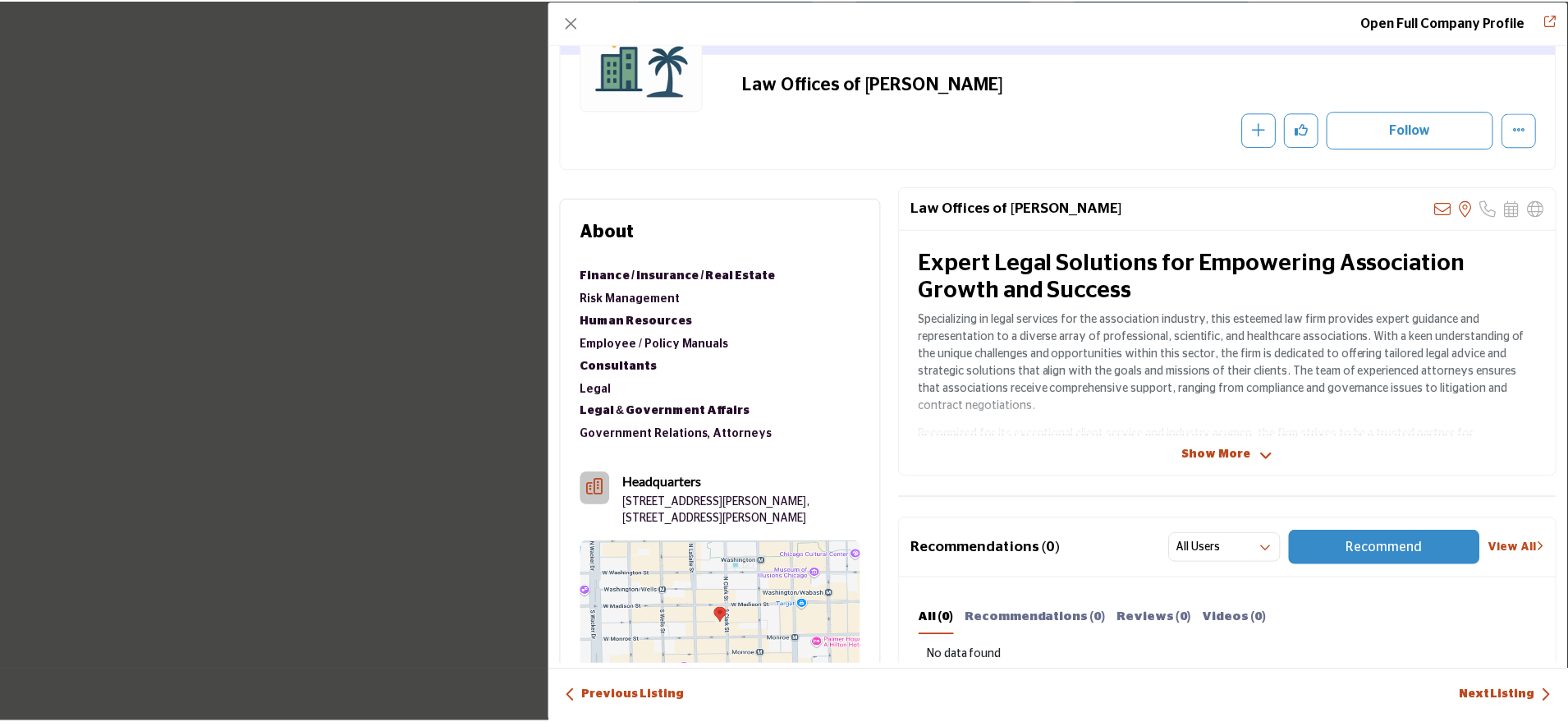
scroll to position [0, 0]
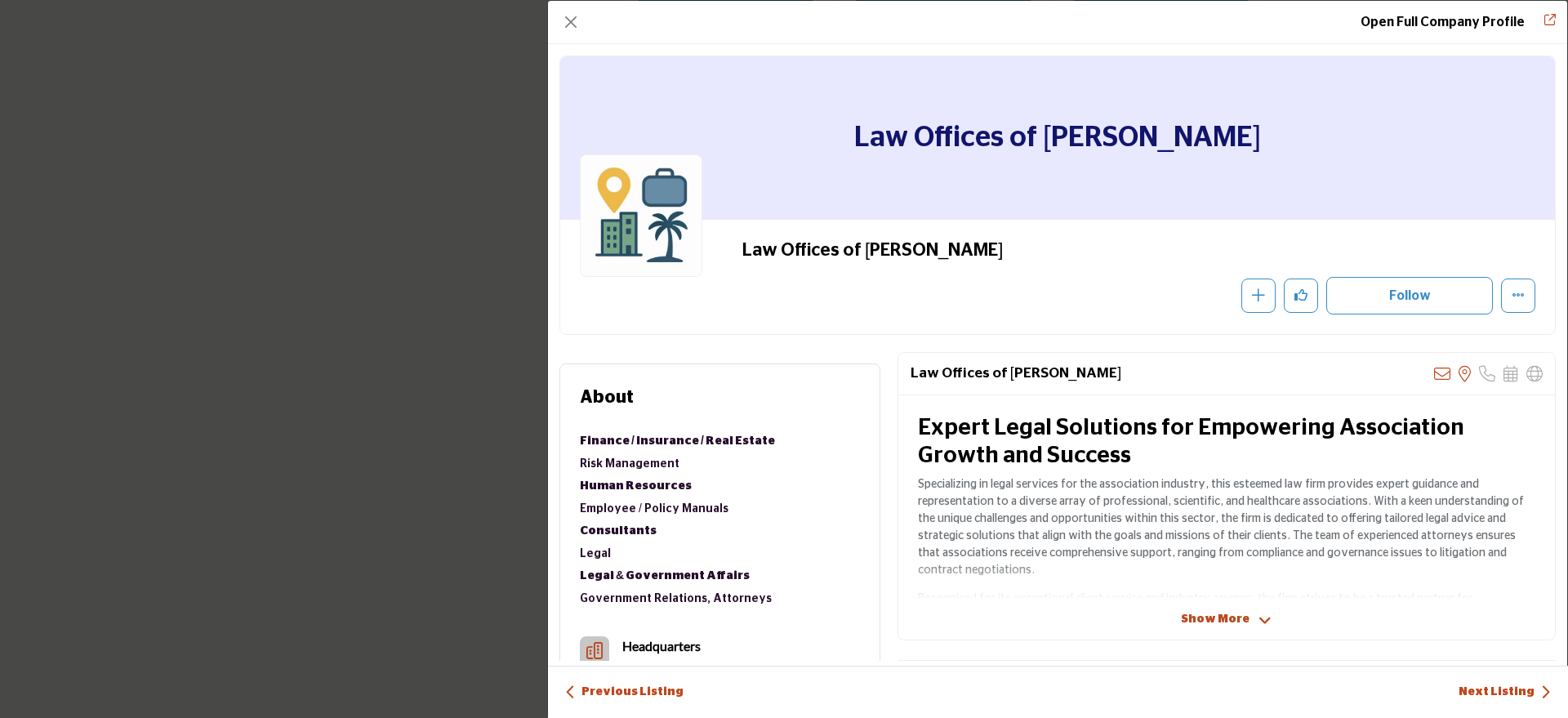
drag, startPoint x: 979, startPoint y: 257, endPoint x: 750, endPoint y: 255, distance: 229.0
click at [750, 255] on h2 "Law Offices of [PERSON_NAME]" at bounding box center [967, 249] width 449 height 21
click at [1030, 247] on h2 "Law Offices of [PERSON_NAME]" at bounding box center [967, 249] width 449 height 21
drag, startPoint x: 1016, startPoint y: 254, endPoint x: 730, endPoint y: 258, distance: 286.0
click at [730, 258] on div "Law Offices of [PERSON_NAME] Recommend" at bounding box center [1058, 276] width 956 height 75
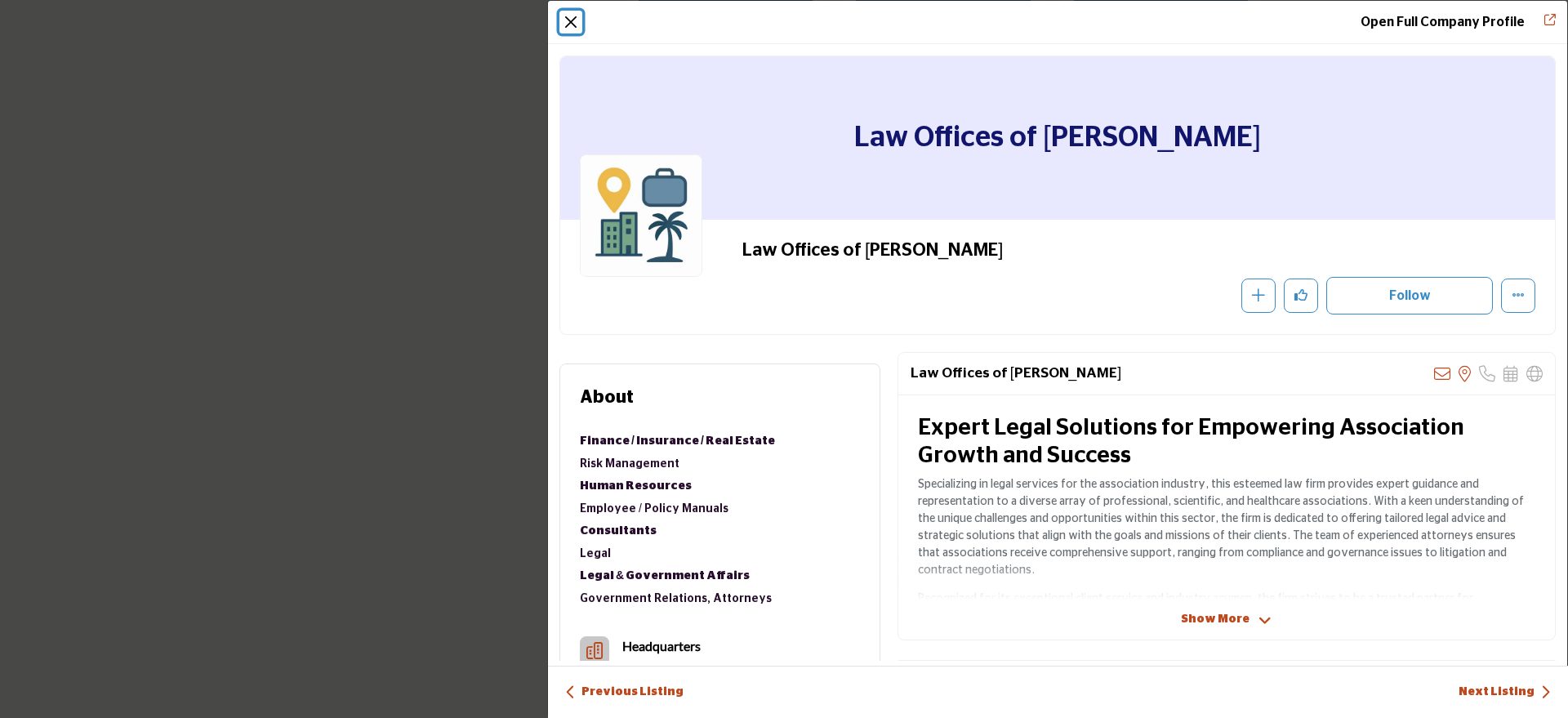
click at [567, 24] on button "Close" at bounding box center [571, 21] width 23 height 23
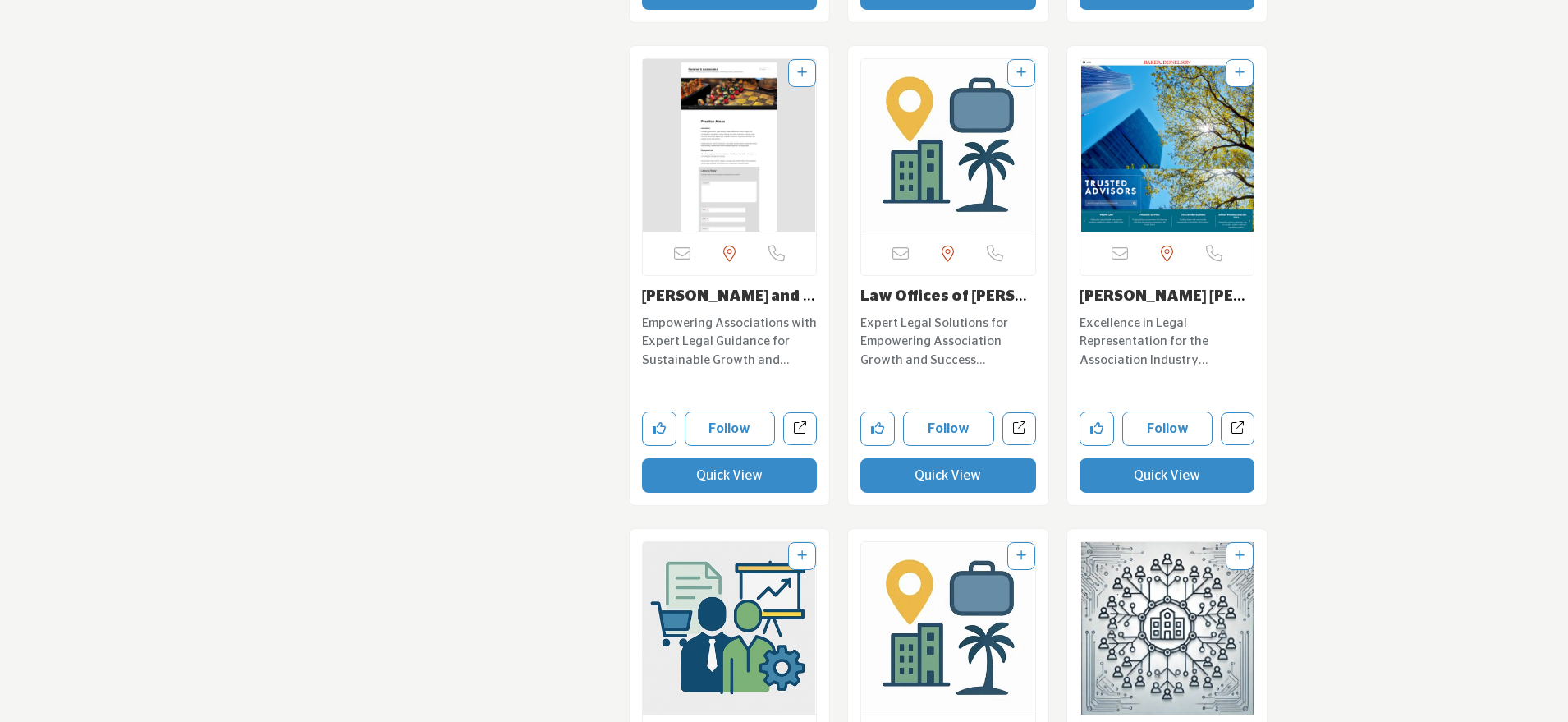
scroll to position [2649, 0]
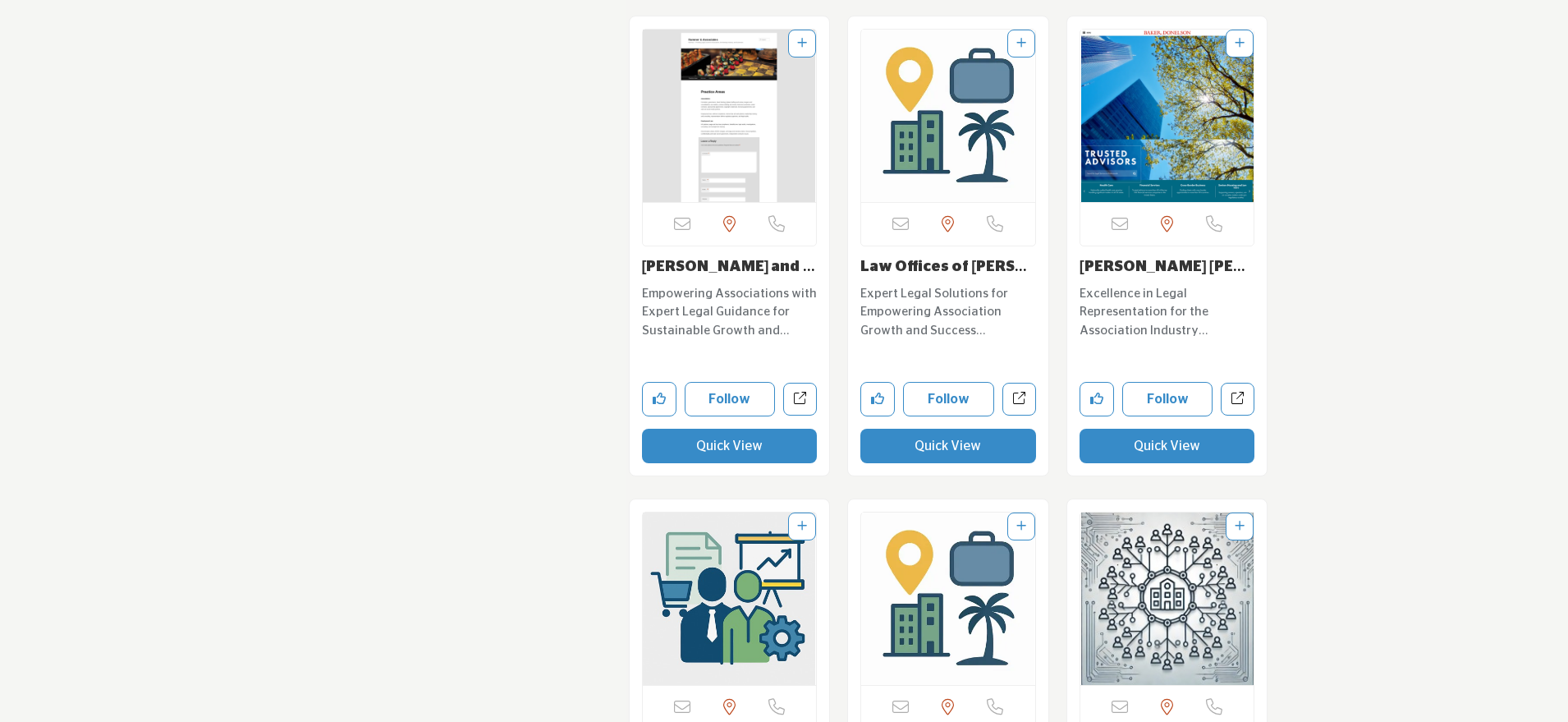
click at [1102, 447] on button "Quick View" at bounding box center [1168, 445] width 176 height 34
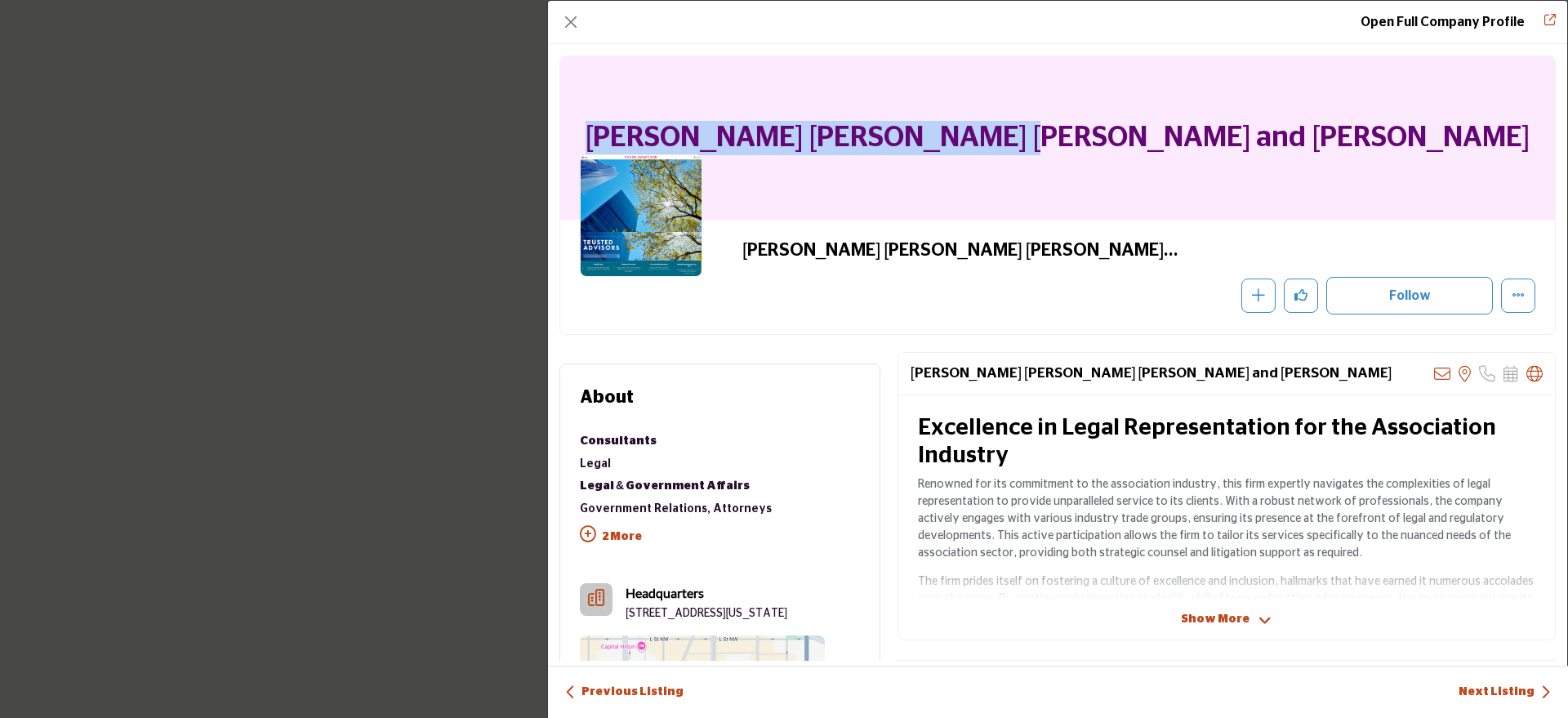
drag, startPoint x: 1290, startPoint y: 126, endPoint x: 854, endPoint y: 120, distance: 436.0
click at [854, 120] on div "[PERSON_NAME] [PERSON_NAME] [PERSON_NAME] and [PERSON_NAME]" at bounding box center [1058, 138] width 995 height 163
click at [571, 23] on button "Close" at bounding box center [571, 21] width 23 height 23
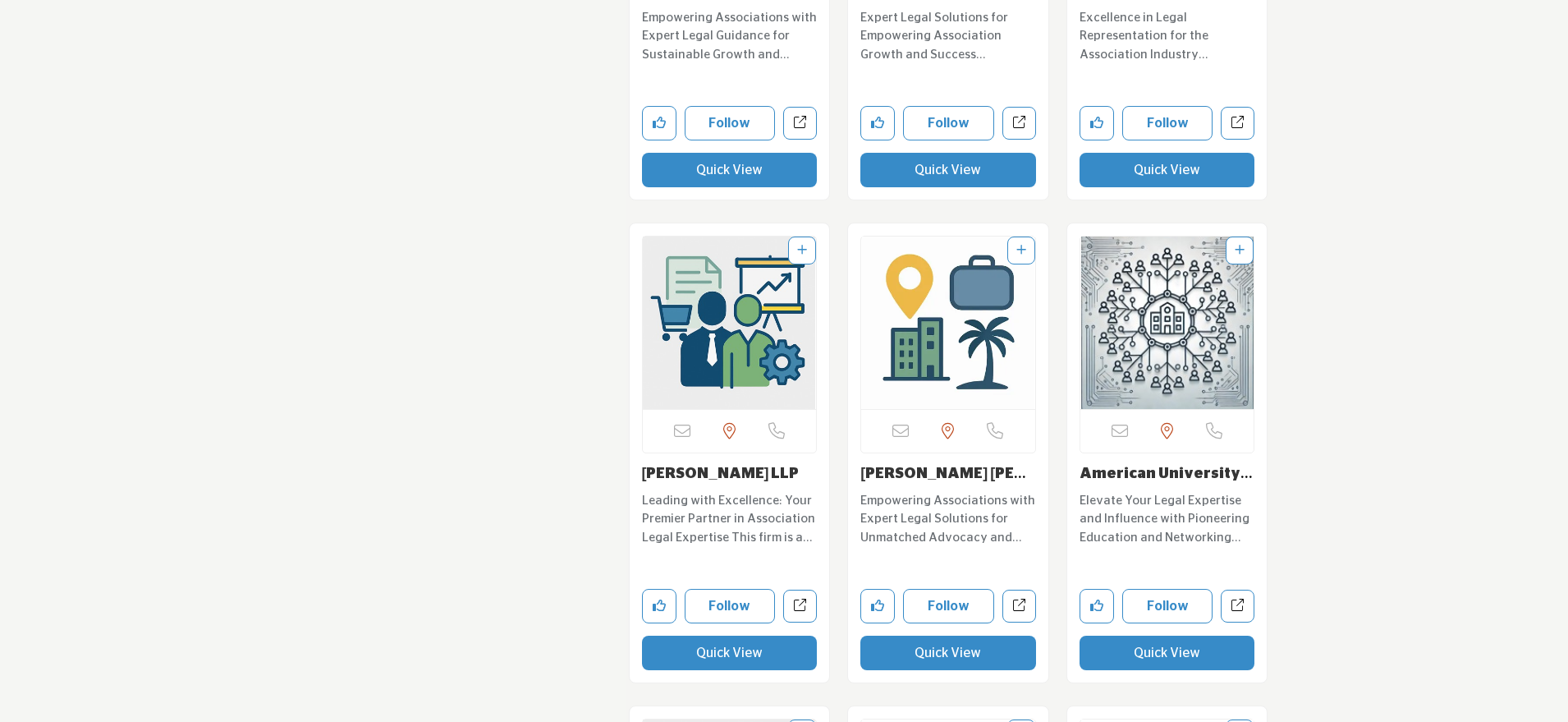
scroll to position [2926, 0]
click at [722, 651] on button "Quick View" at bounding box center [730, 652] width 176 height 34
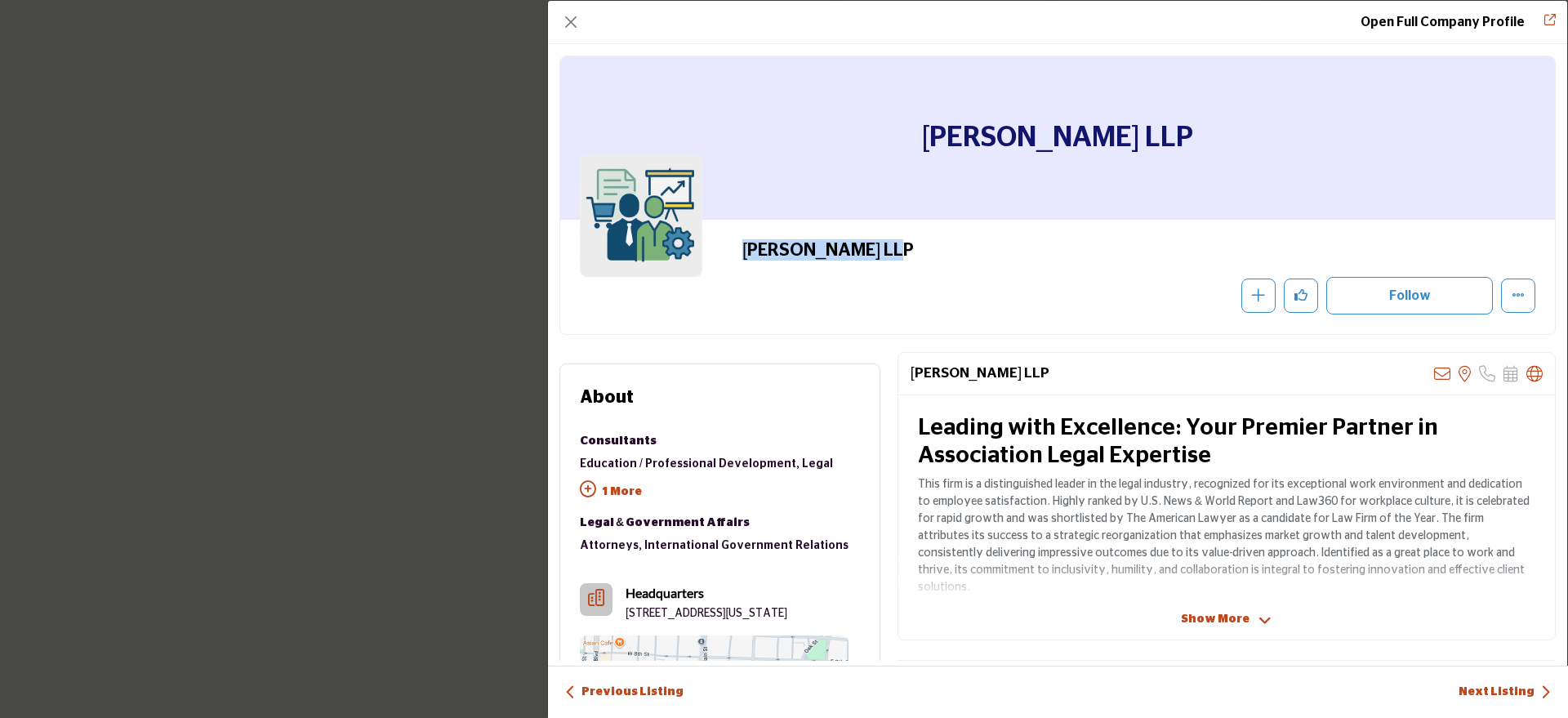
drag, startPoint x: 904, startPoint y: 246, endPoint x: 731, endPoint y: 246, distance: 173.0
click at [731, 246] on div "[PERSON_NAME] LLP Recommend" at bounding box center [1058, 276] width 956 height 75
click at [561, 22] on button "Close" at bounding box center [571, 21] width 23 height 23
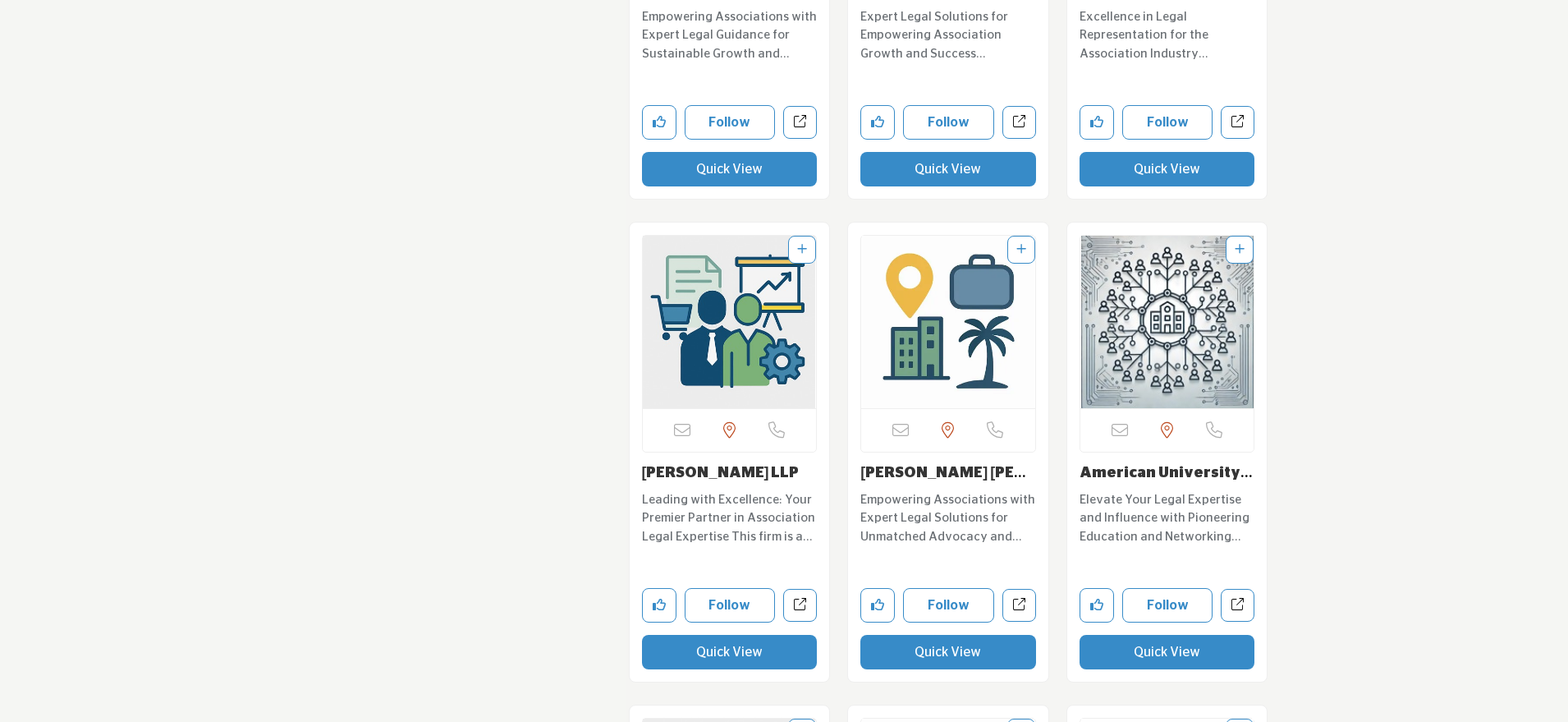
scroll to position [3036, 0]
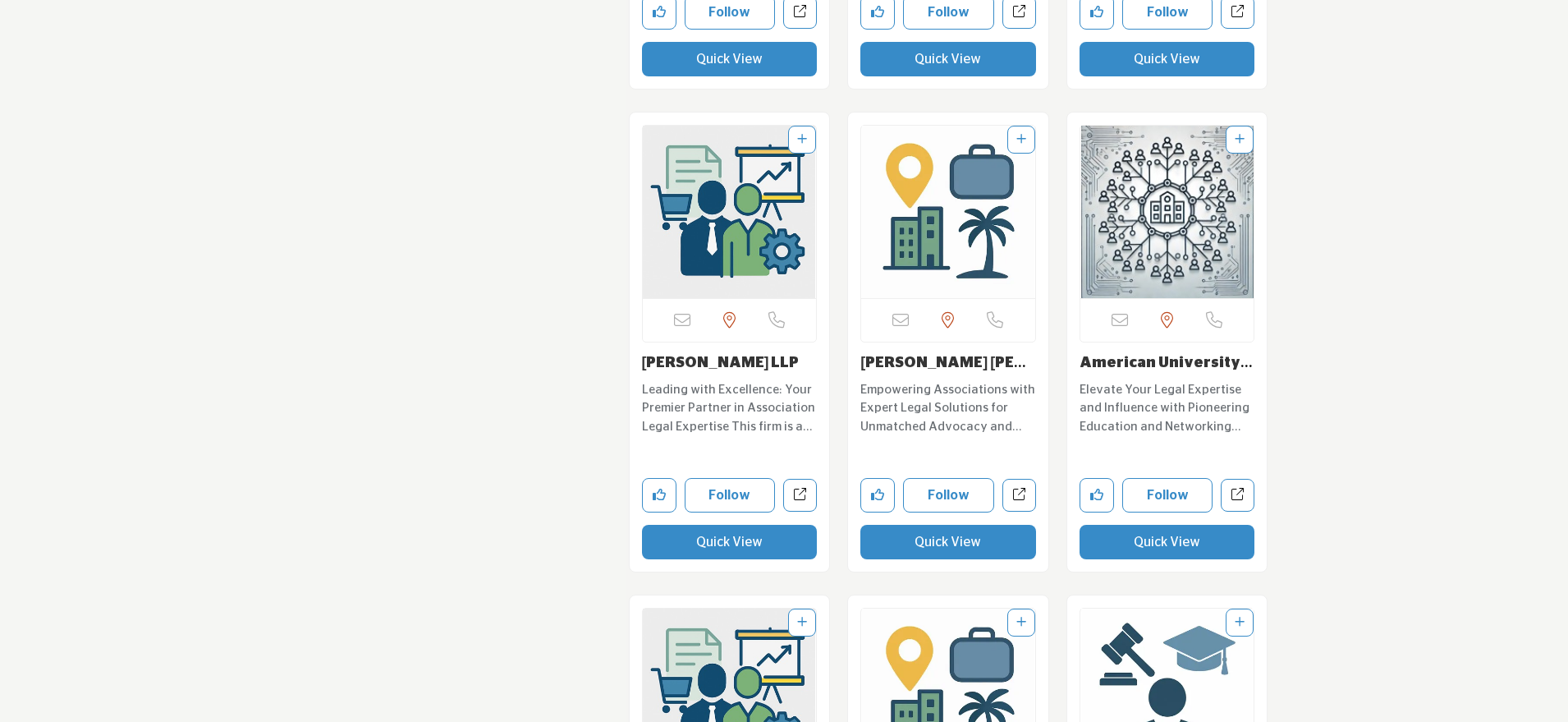
click at [929, 534] on button "Quick View" at bounding box center [948, 542] width 176 height 34
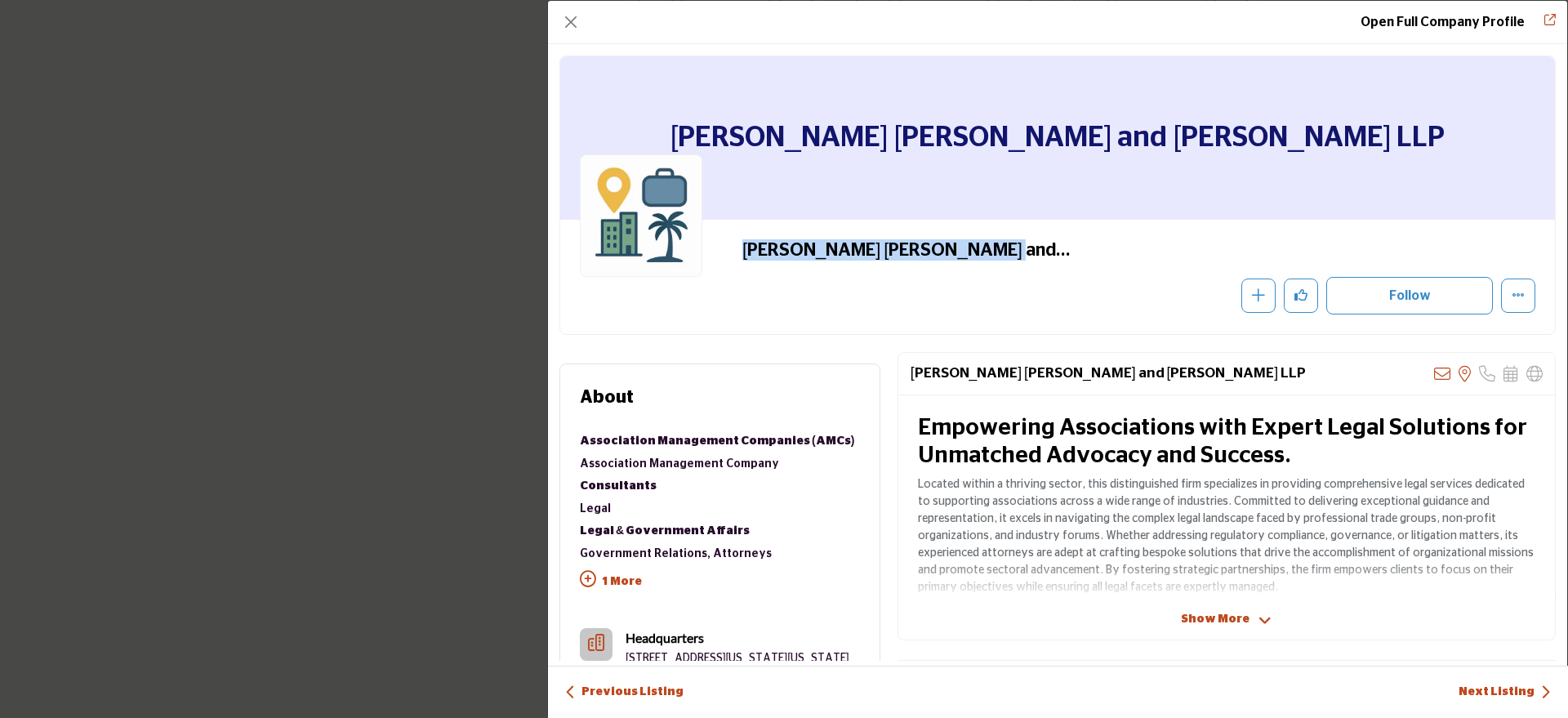
drag, startPoint x: 1016, startPoint y: 252, endPoint x: 741, endPoint y: 250, distance: 275.0
click at [743, 250] on h2 "[PERSON_NAME] [PERSON_NAME] and [PERSON_NAME] LLP" at bounding box center [967, 249] width 449 height 21
click at [571, 14] on button "Close" at bounding box center [571, 21] width 23 height 23
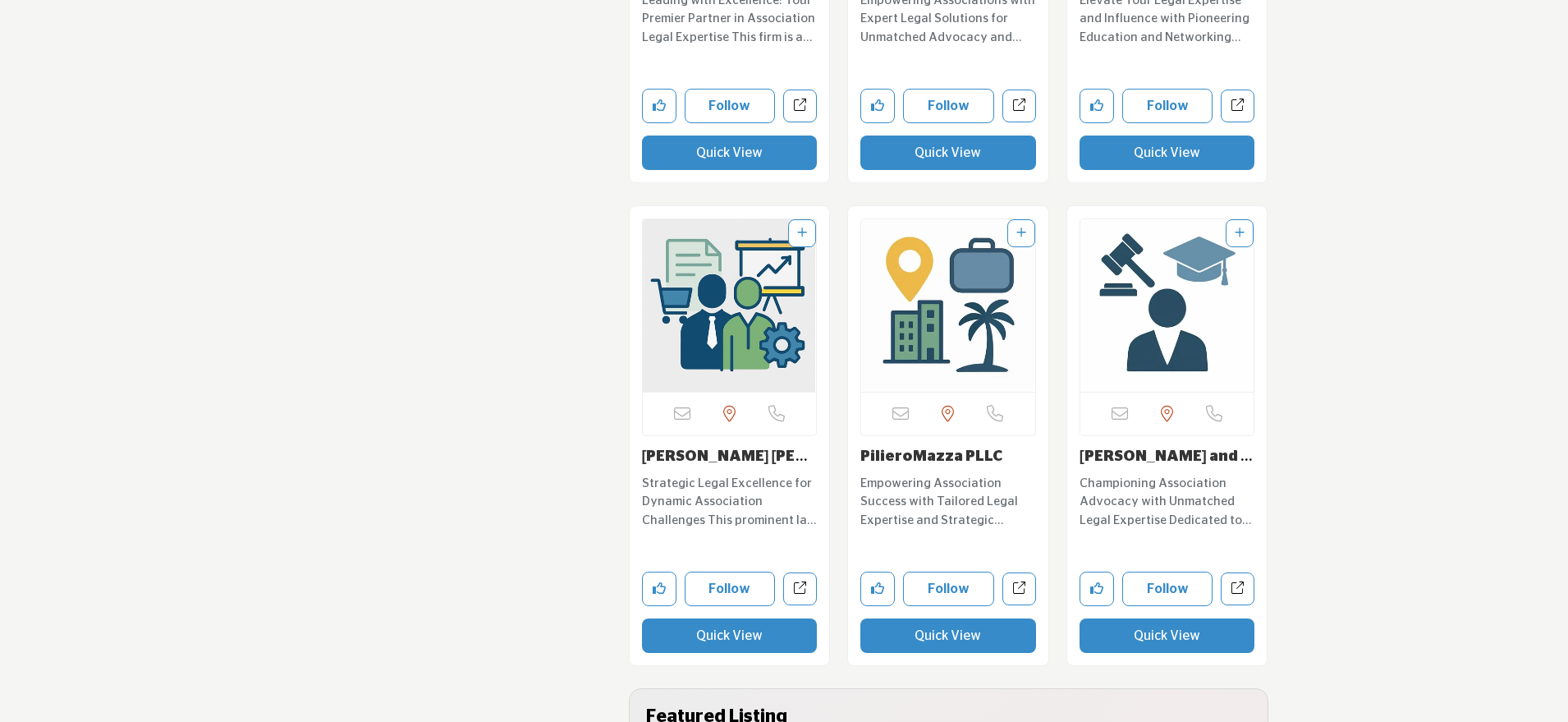
scroll to position [3488, 0]
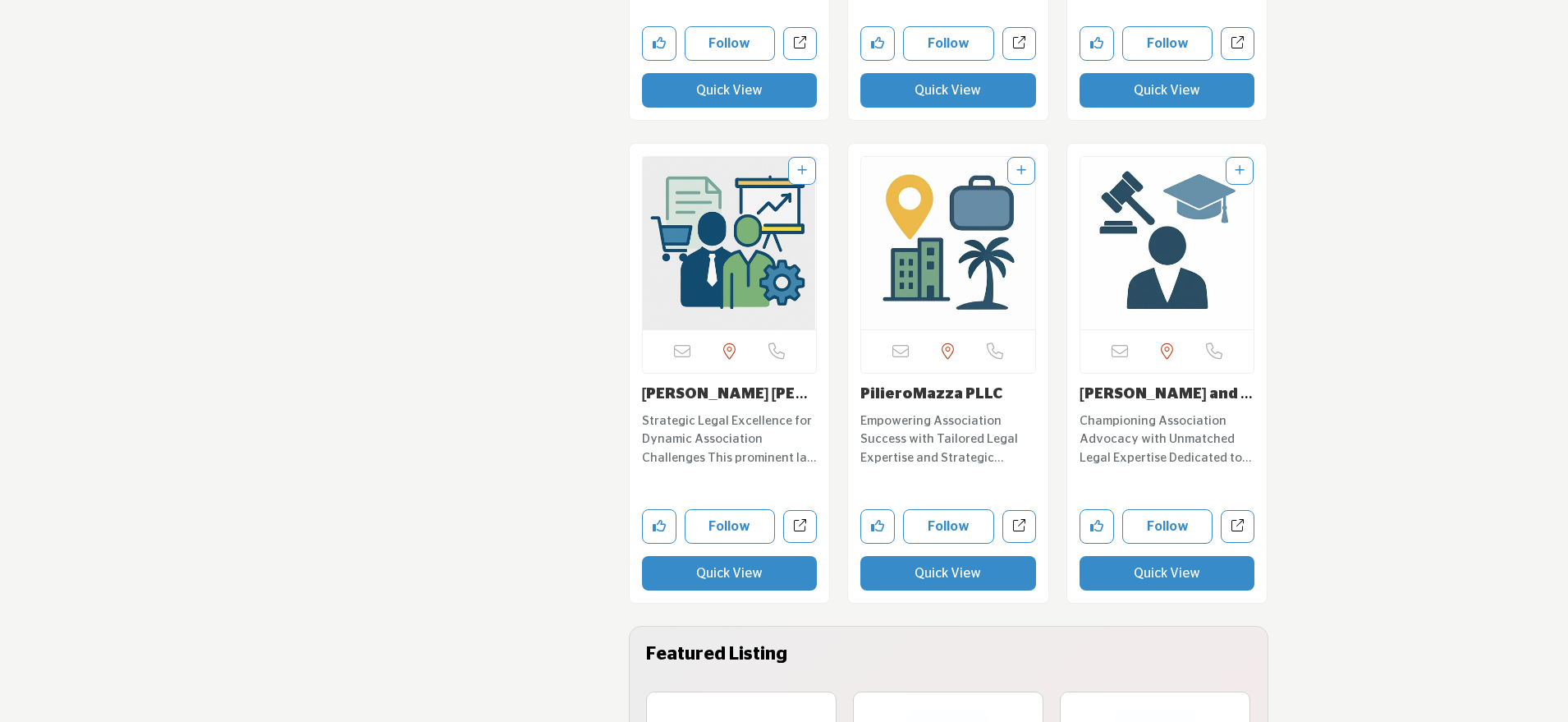
click at [712, 571] on button "Quick View" at bounding box center [730, 573] width 176 height 34
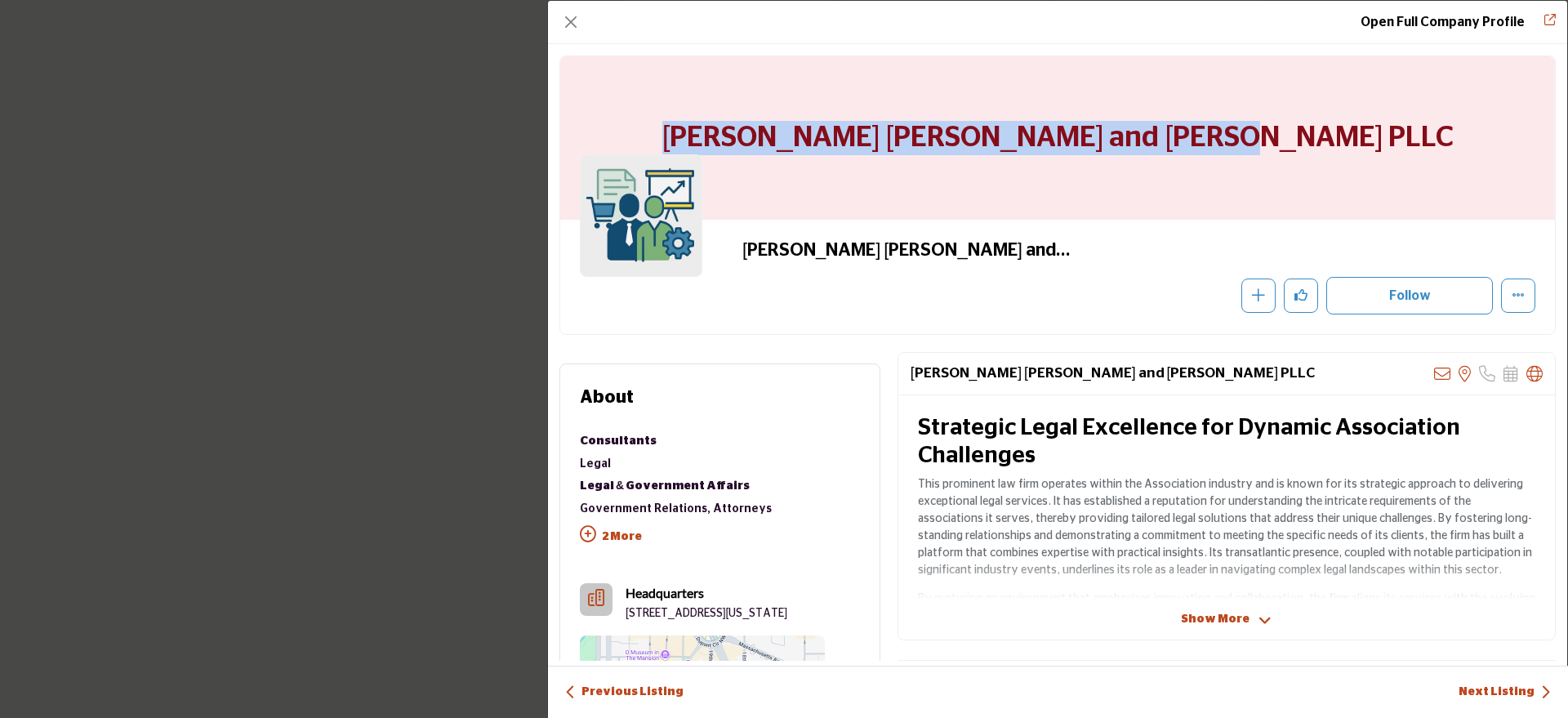
drag, startPoint x: 787, startPoint y: 126, endPoint x: 1376, endPoint y: 157, distance: 589.8
click at [1376, 157] on div "[PERSON_NAME] [PERSON_NAME] and [PERSON_NAME] PLLC" at bounding box center [1058, 138] width 995 height 163
click at [567, 20] on button "Close" at bounding box center [571, 21] width 23 height 23
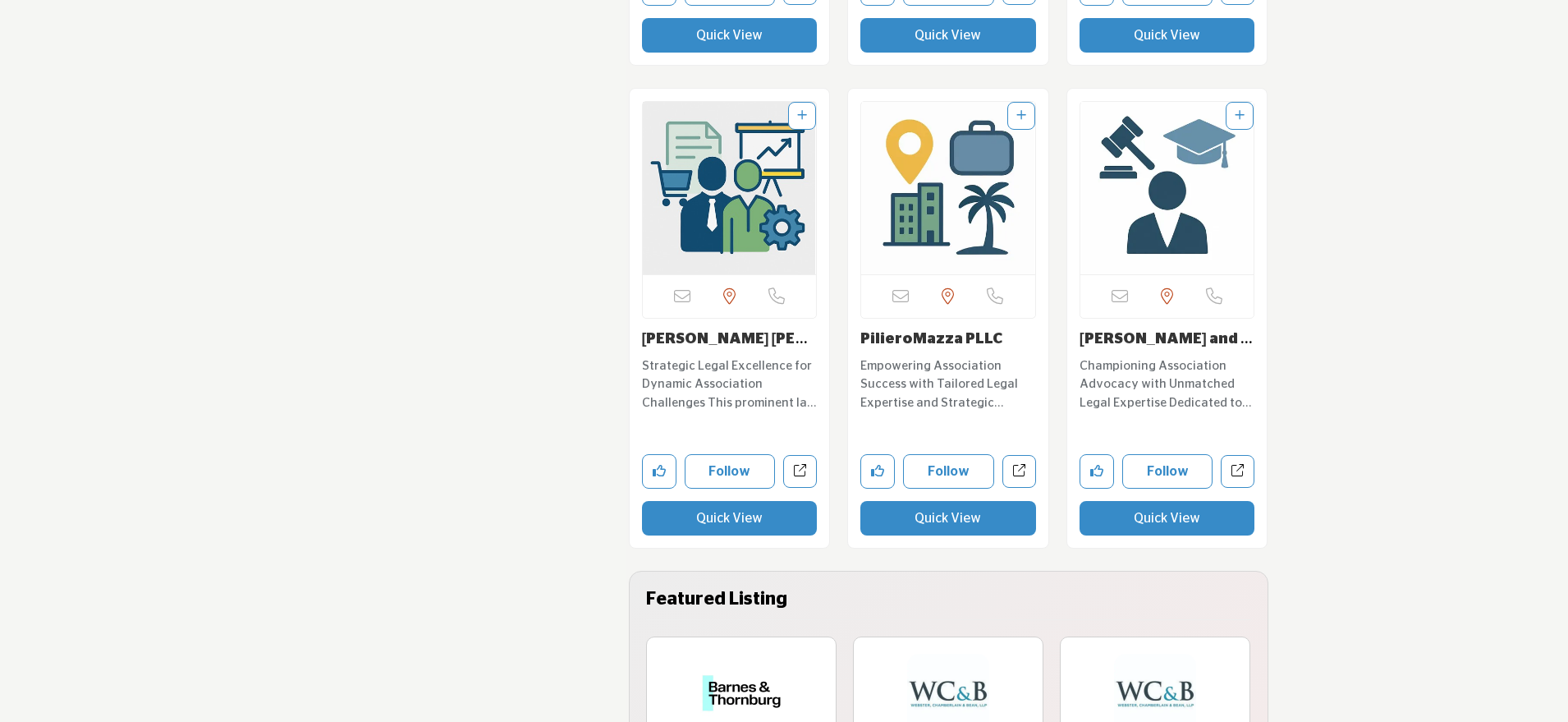
scroll to position [3567, 0]
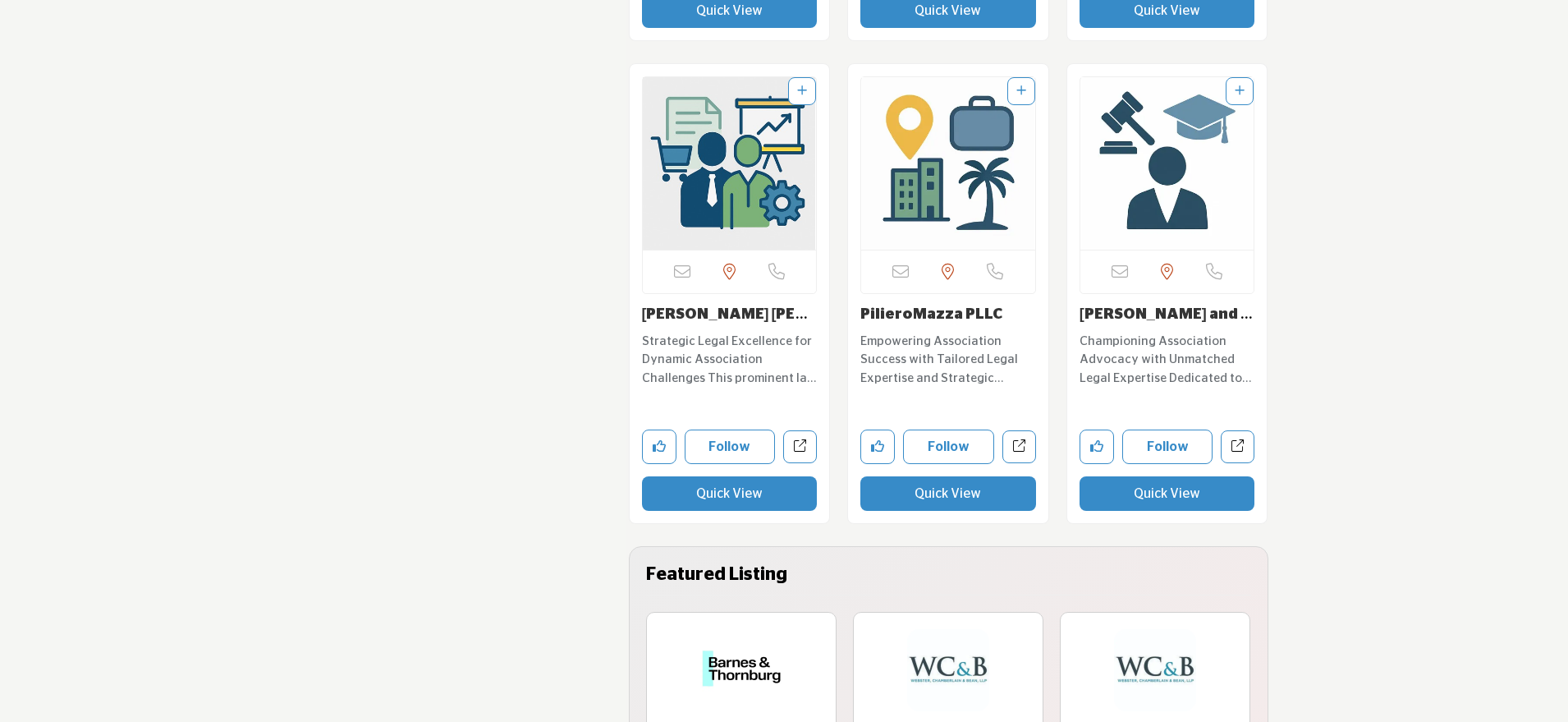
click at [921, 504] on button "Quick View" at bounding box center [948, 494] width 176 height 34
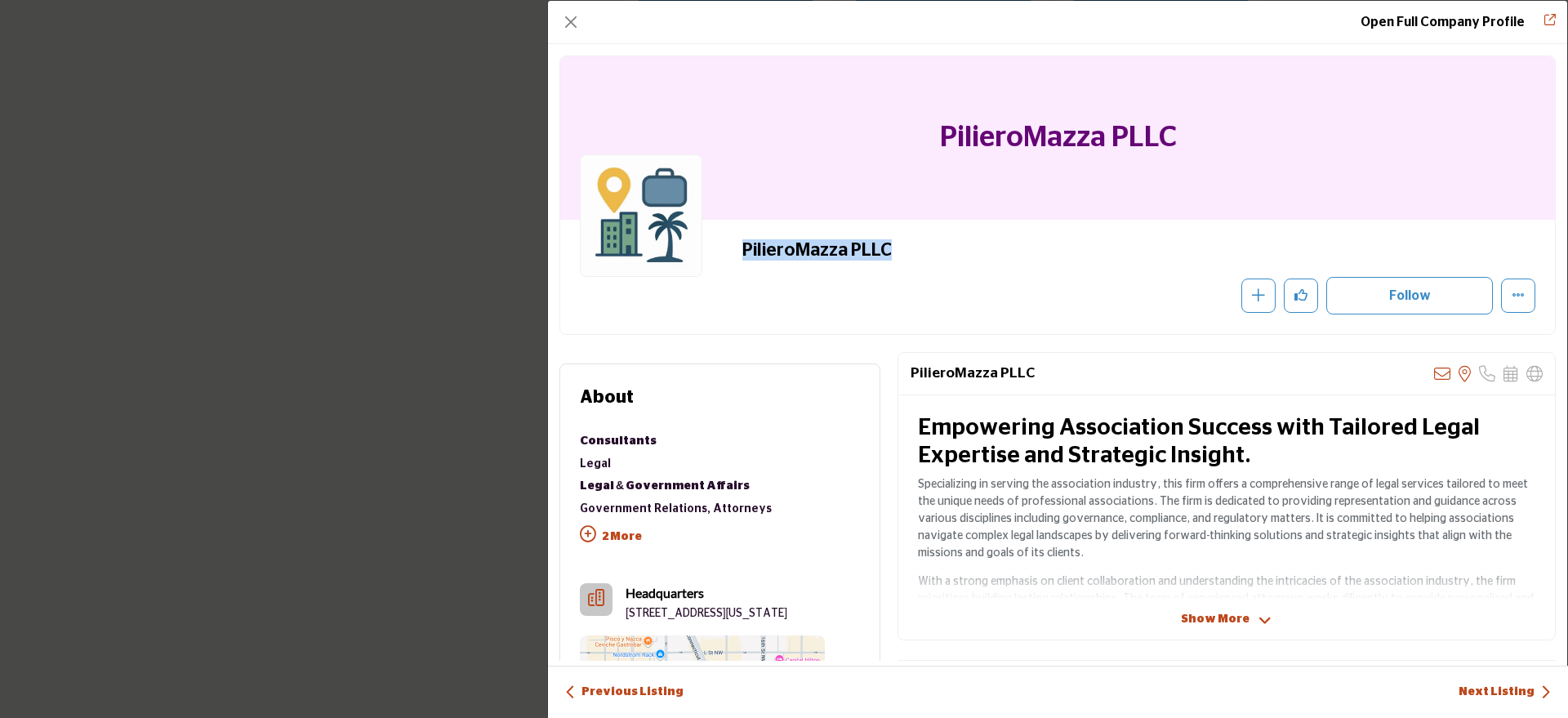
drag, startPoint x: 911, startPoint y: 250, endPoint x: 737, endPoint y: 244, distance: 174.1
click at [737, 244] on div "PilieroMazza PLLC Recommend" at bounding box center [1058, 276] width 956 height 75
click at [578, 21] on button "Close" at bounding box center [571, 21] width 23 height 23
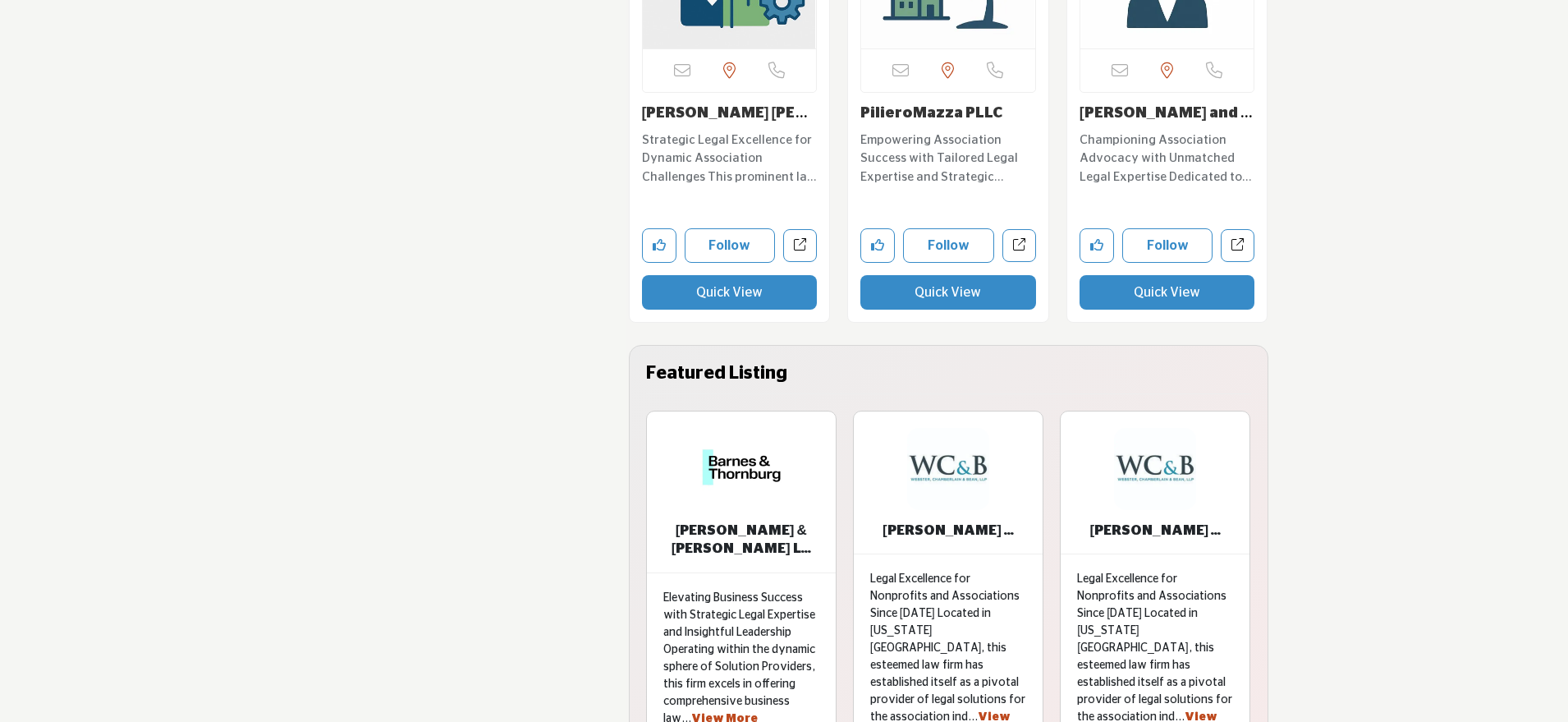
scroll to position [3769, 0]
click at [1139, 283] on button "Quick View" at bounding box center [1168, 292] width 176 height 34
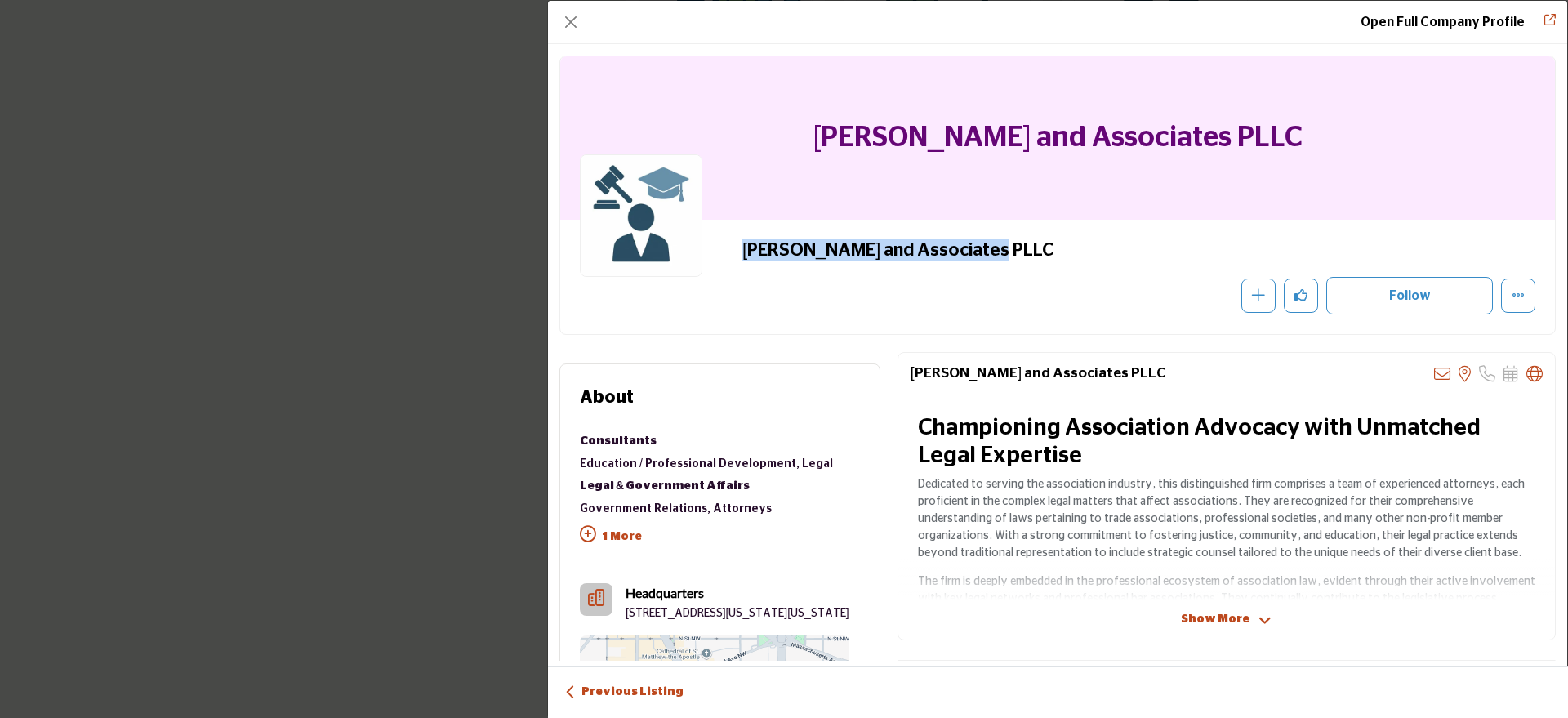
drag, startPoint x: 1010, startPoint y: 246, endPoint x: 716, endPoint y: 248, distance: 294.0
click at [716, 248] on div "[PERSON_NAME] and Associates PLLC Recommend" at bounding box center [1058, 276] width 956 height 75
click at [570, 22] on button "Close" at bounding box center [571, 21] width 23 height 23
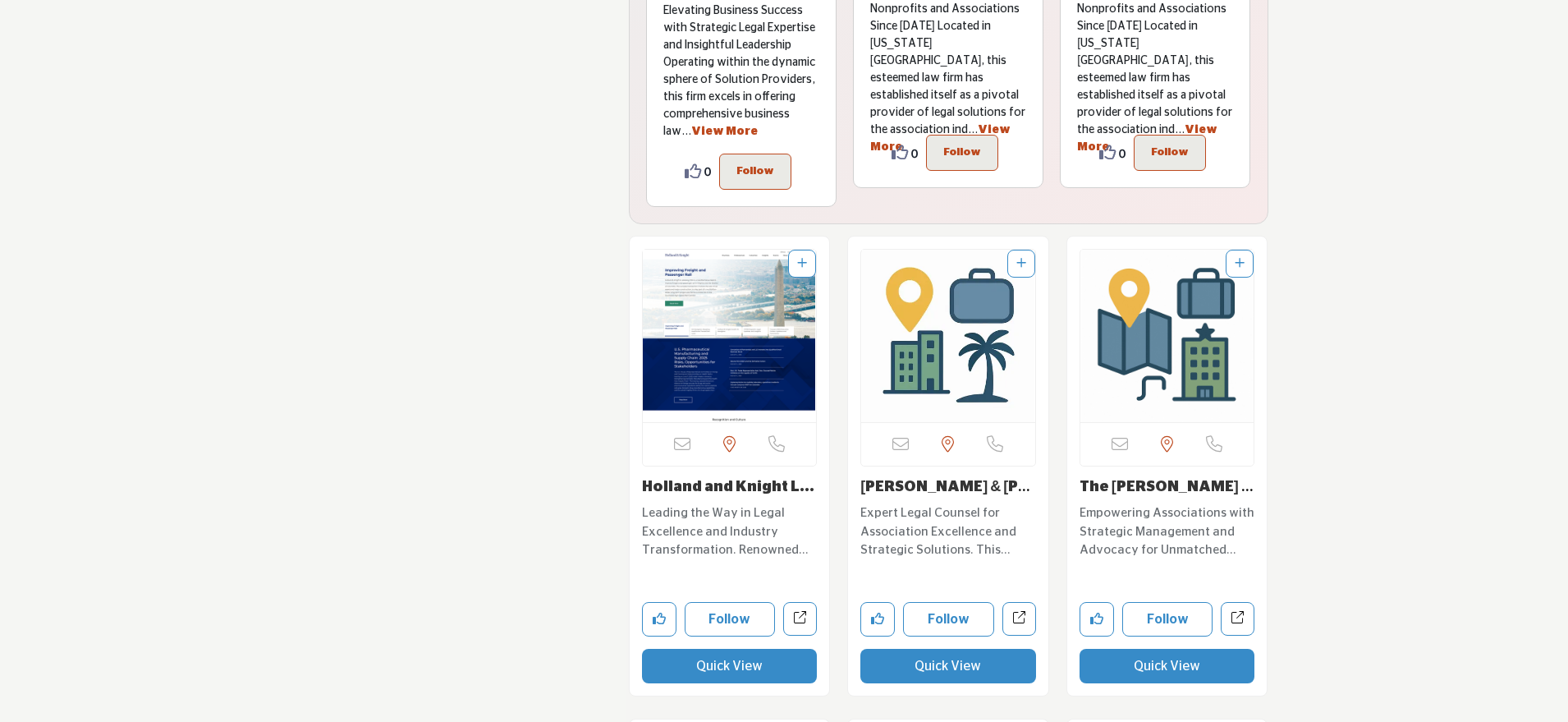
scroll to position [4511, 0]
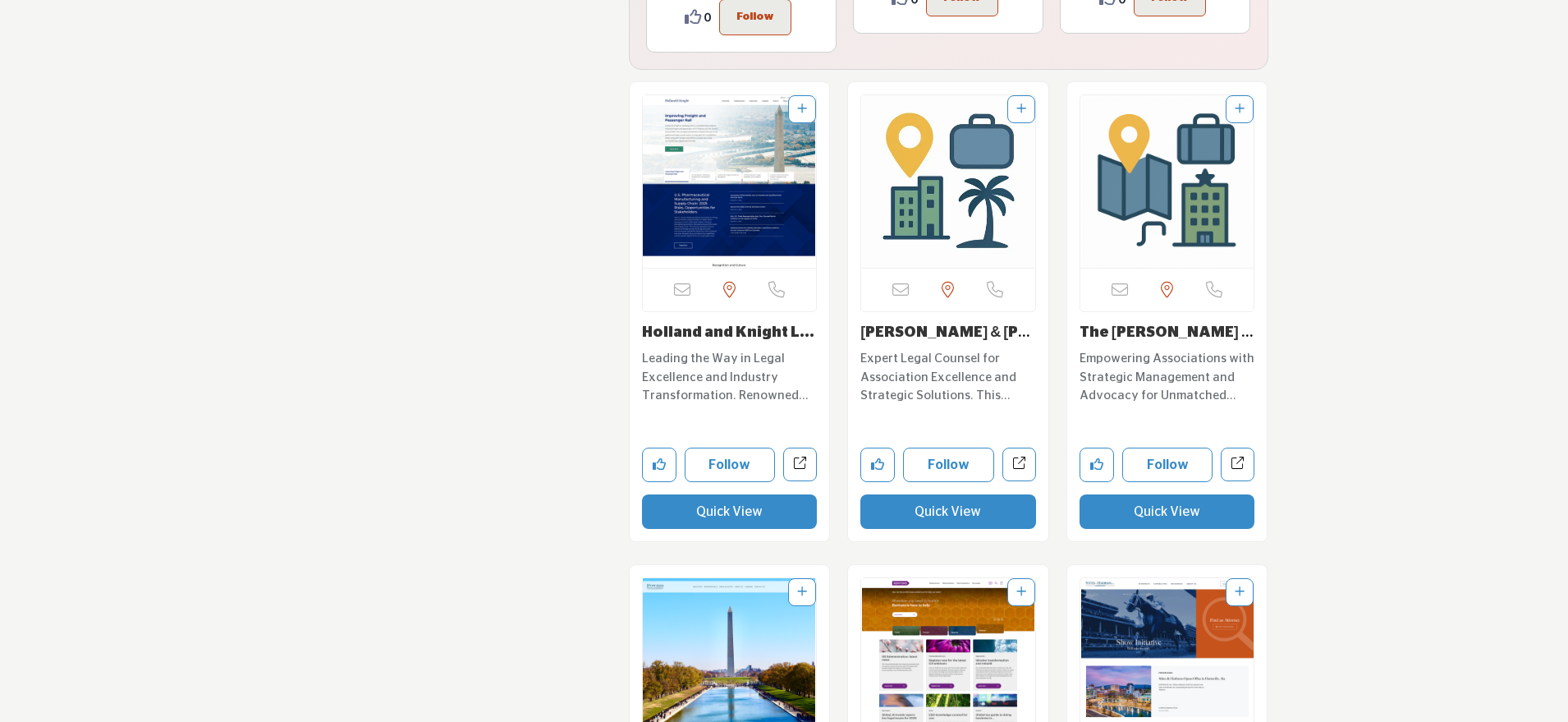
click at [752, 496] on button "Quick View" at bounding box center [730, 511] width 176 height 34
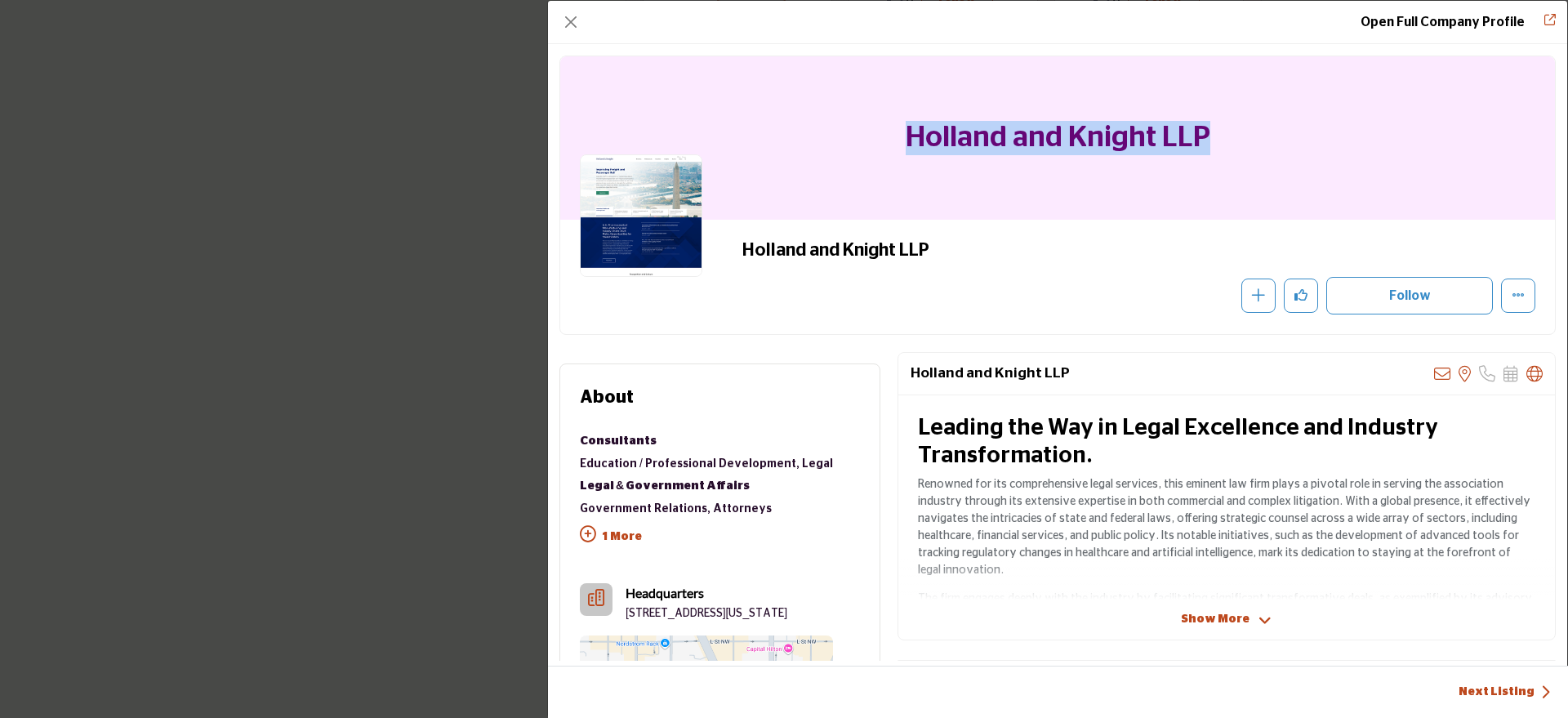
drag, startPoint x: 1236, startPoint y: 132, endPoint x: 888, endPoint y: 130, distance: 348.0
click at [888, 130] on div "Holland and Knight LLP" at bounding box center [1058, 138] width 995 height 163
click at [571, 21] on button "Close" at bounding box center [571, 21] width 23 height 23
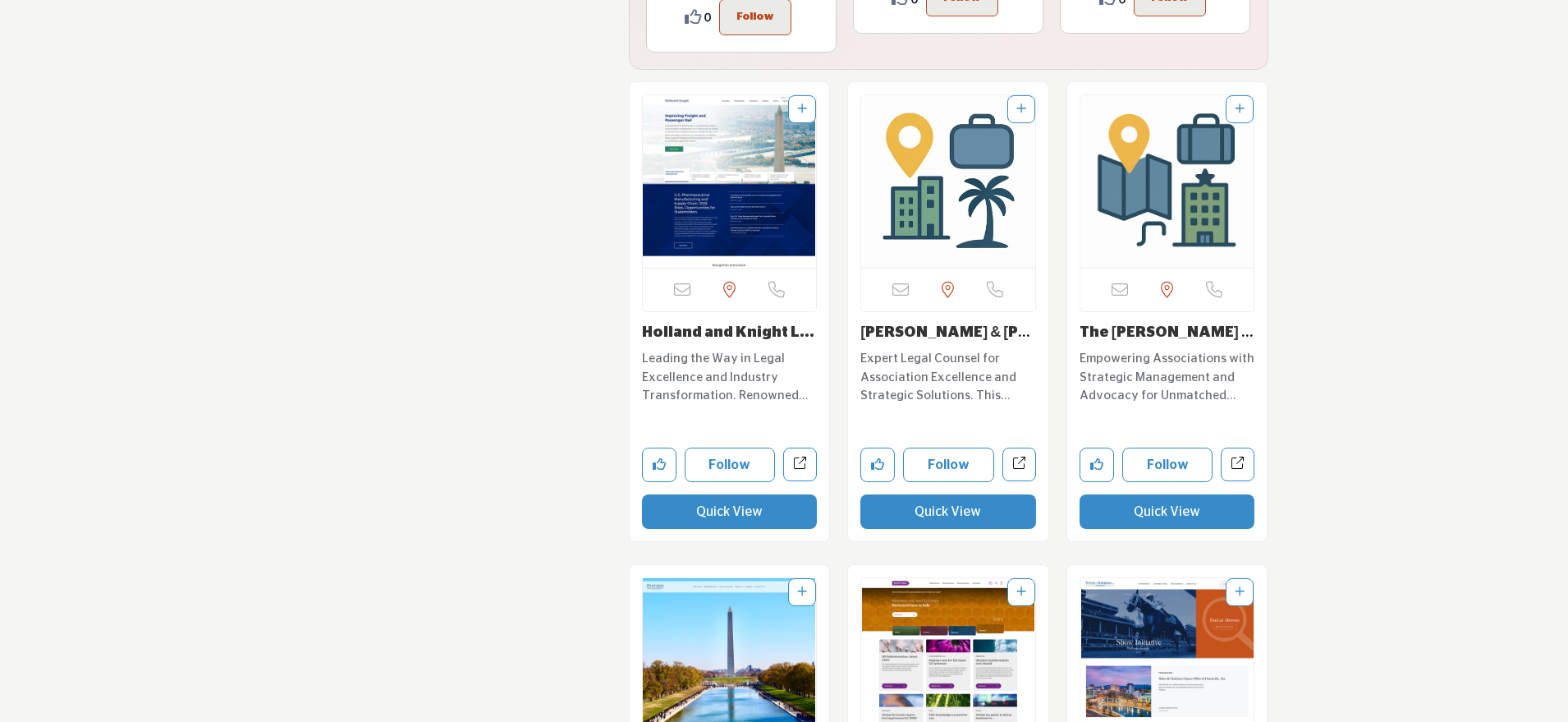
click at [942, 497] on button "Quick View" at bounding box center [948, 511] width 176 height 34
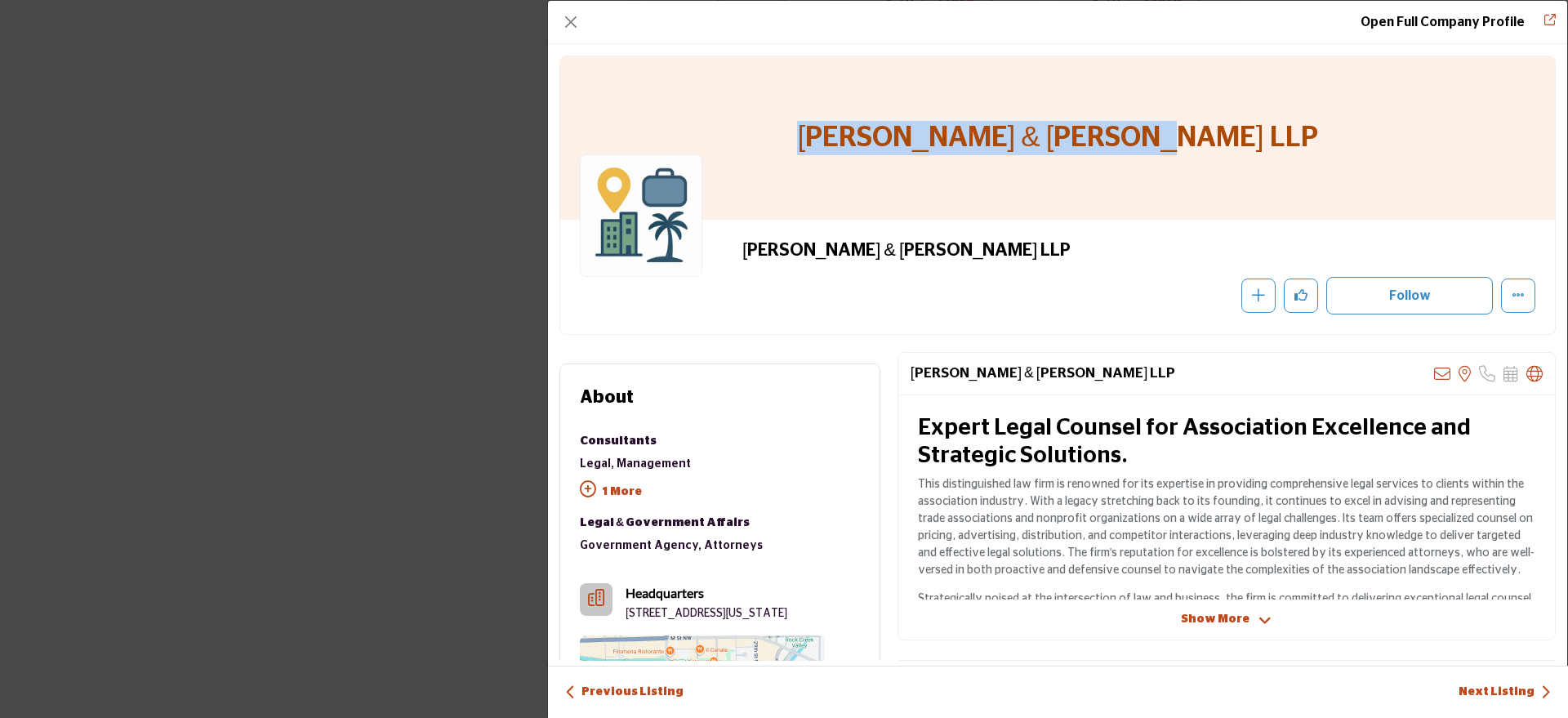
drag, startPoint x: 1234, startPoint y: 135, endPoint x: 856, endPoint y: 126, distance: 378.1
click at [856, 126] on div "[PERSON_NAME] & [PERSON_NAME] LLP" at bounding box center [1058, 138] width 995 height 163
click at [571, 25] on button "Close" at bounding box center [571, 21] width 23 height 23
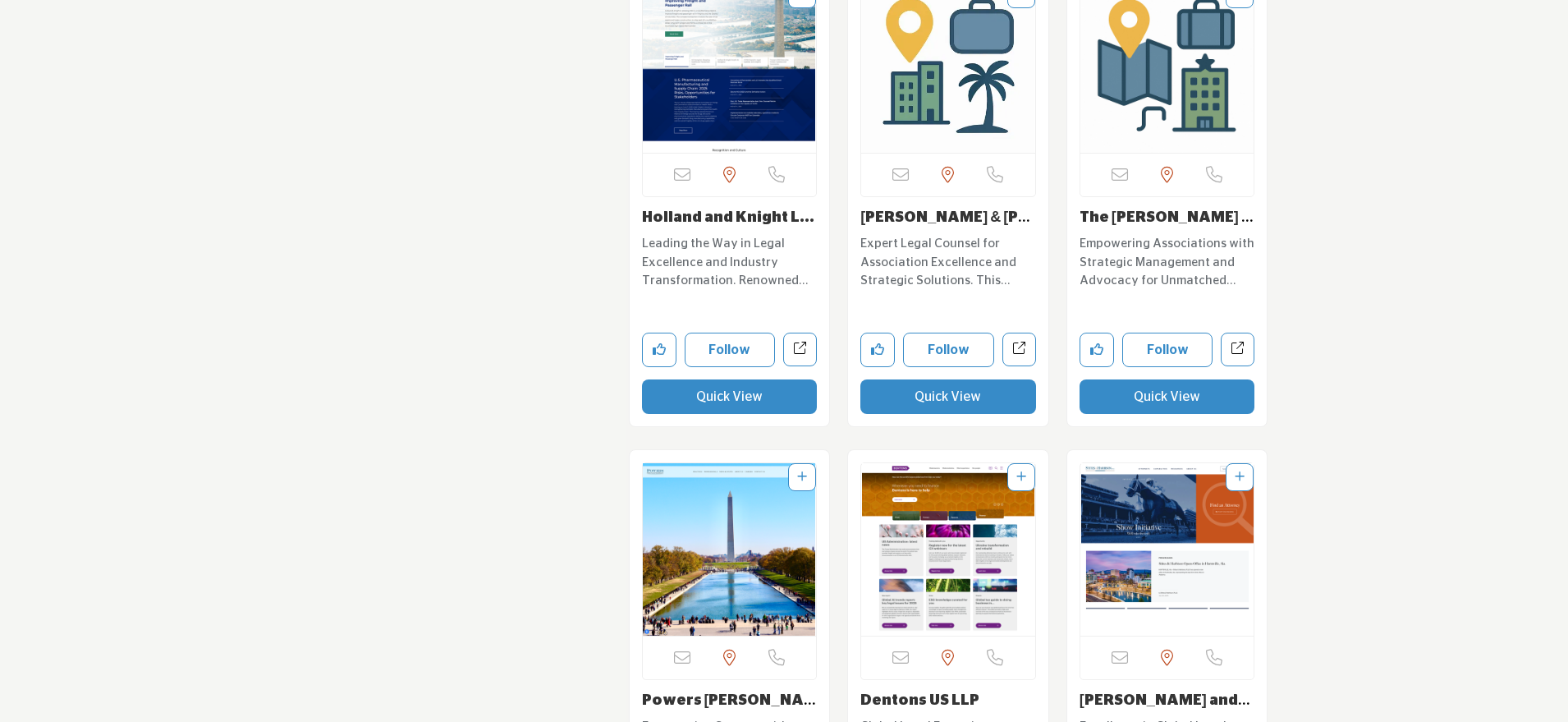
scroll to position [4644, 0]
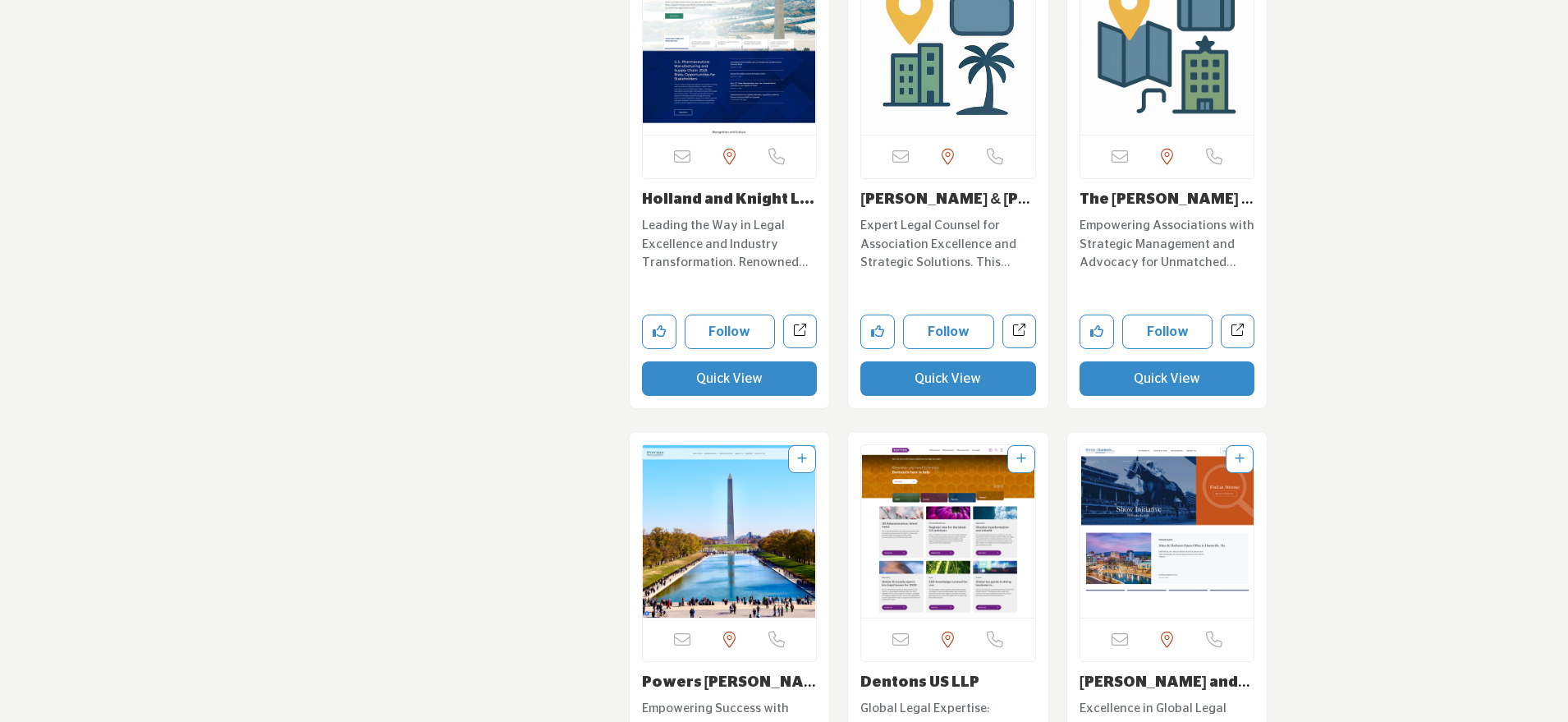
click at [1156, 371] on button "Quick View" at bounding box center [1168, 378] width 176 height 34
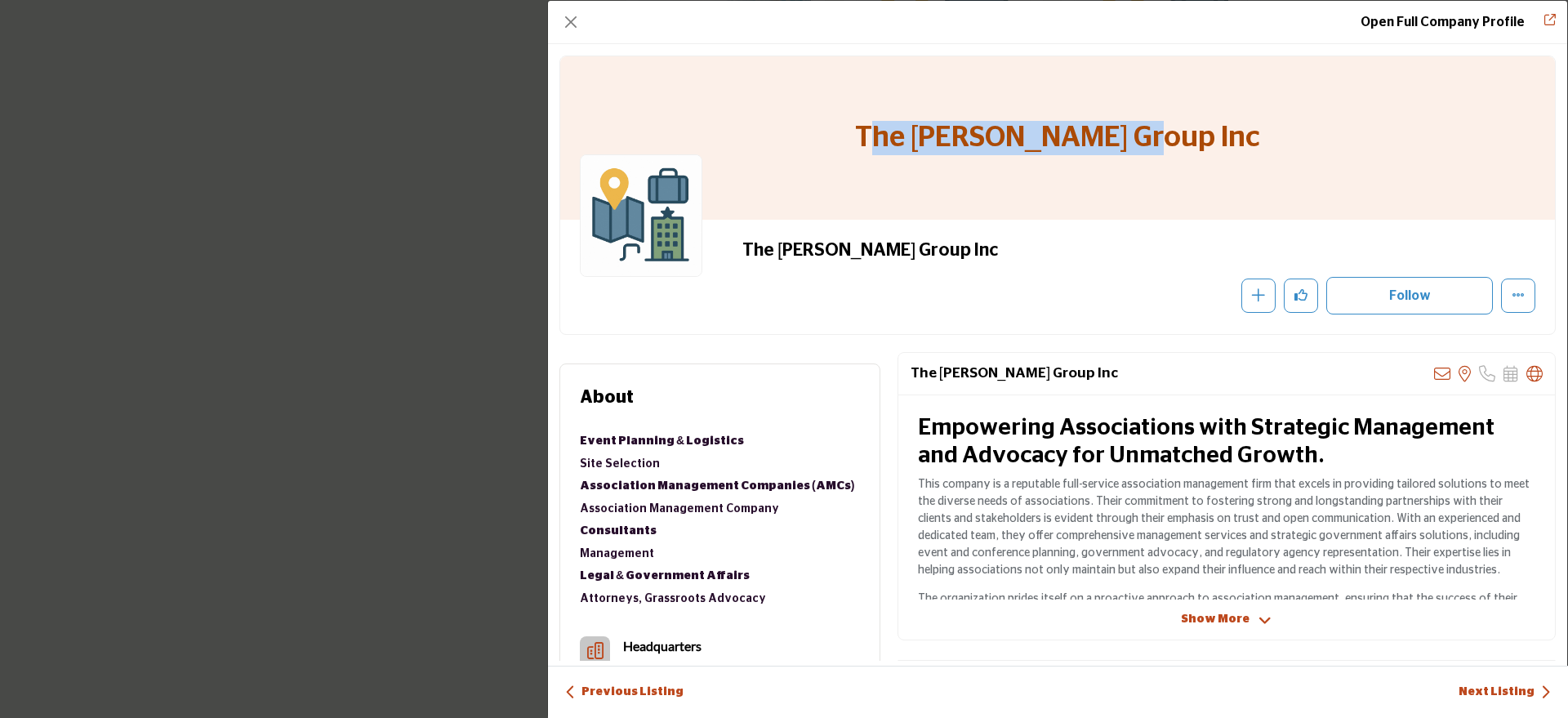
drag, startPoint x: 1211, startPoint y: 132, endPoint x: 922, endPoint y: 141, distance: 289.1
click at [922, 141] on div "The [PERSON_NAME] Group Inc" at bounding box center [1058, 138] width 995 height 163
drag, startPoint x: 915, startPoint y: 139, endPoint x: 1236, endPoint y: 132, distance: 321.1
click at [1236, 132] on div "The [PERSON_NAME] Group Inc" at bounding box center [1058, 138] width 995 height 163
click at [579, 26] on button "Close" at bounding box center [571, 21] width 23 height 23
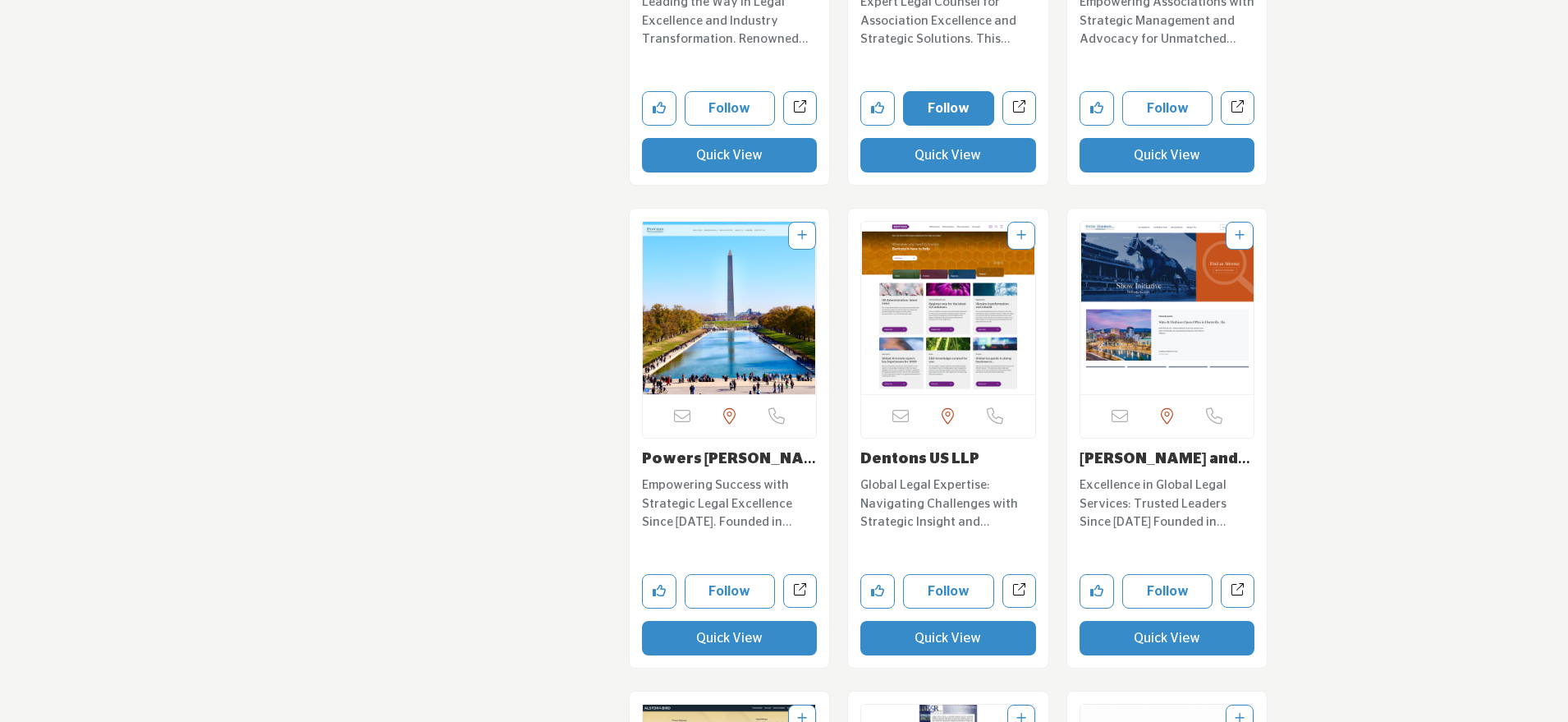
scroll to position [4972, 0]
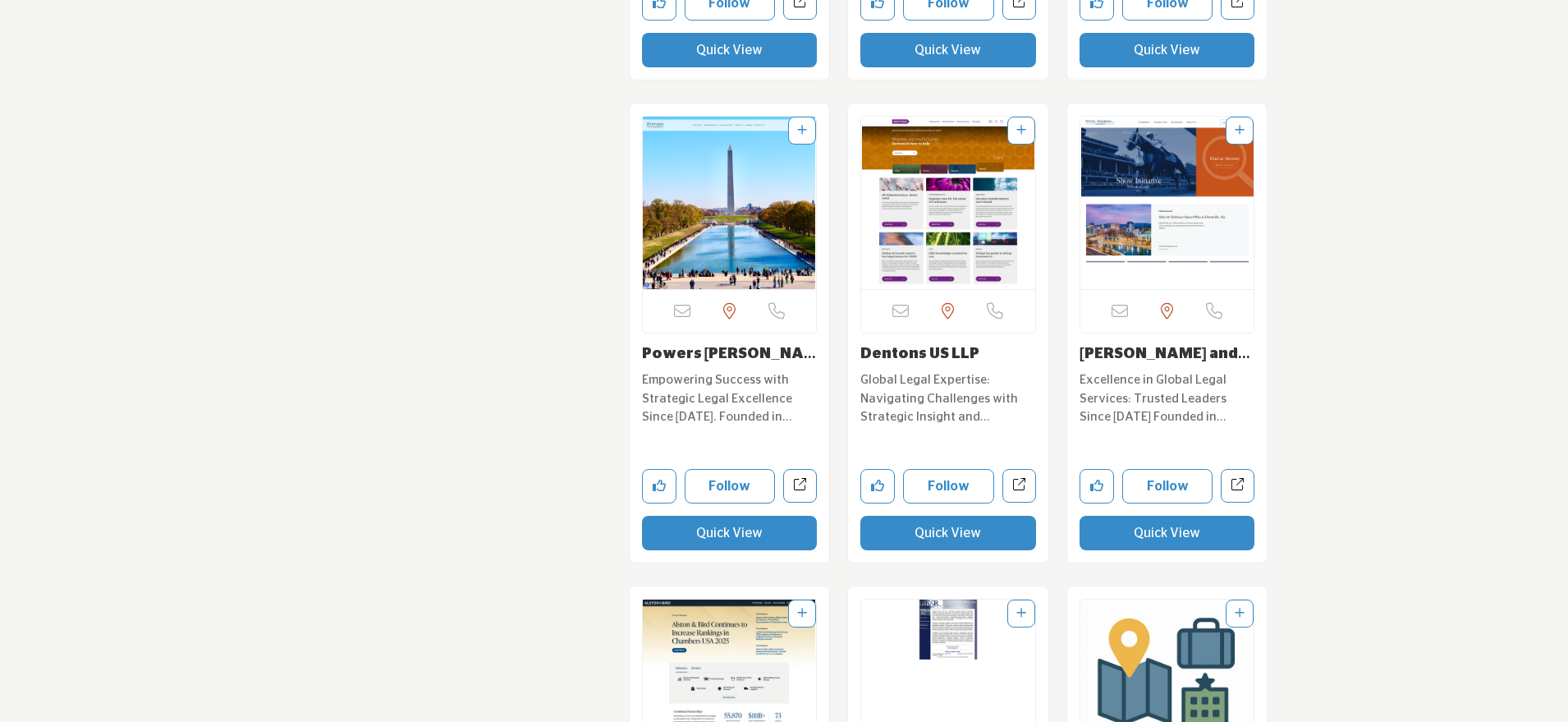
click at [721, 522] on button "Quick View" at bounding box center [730, 533] width 176 height 34
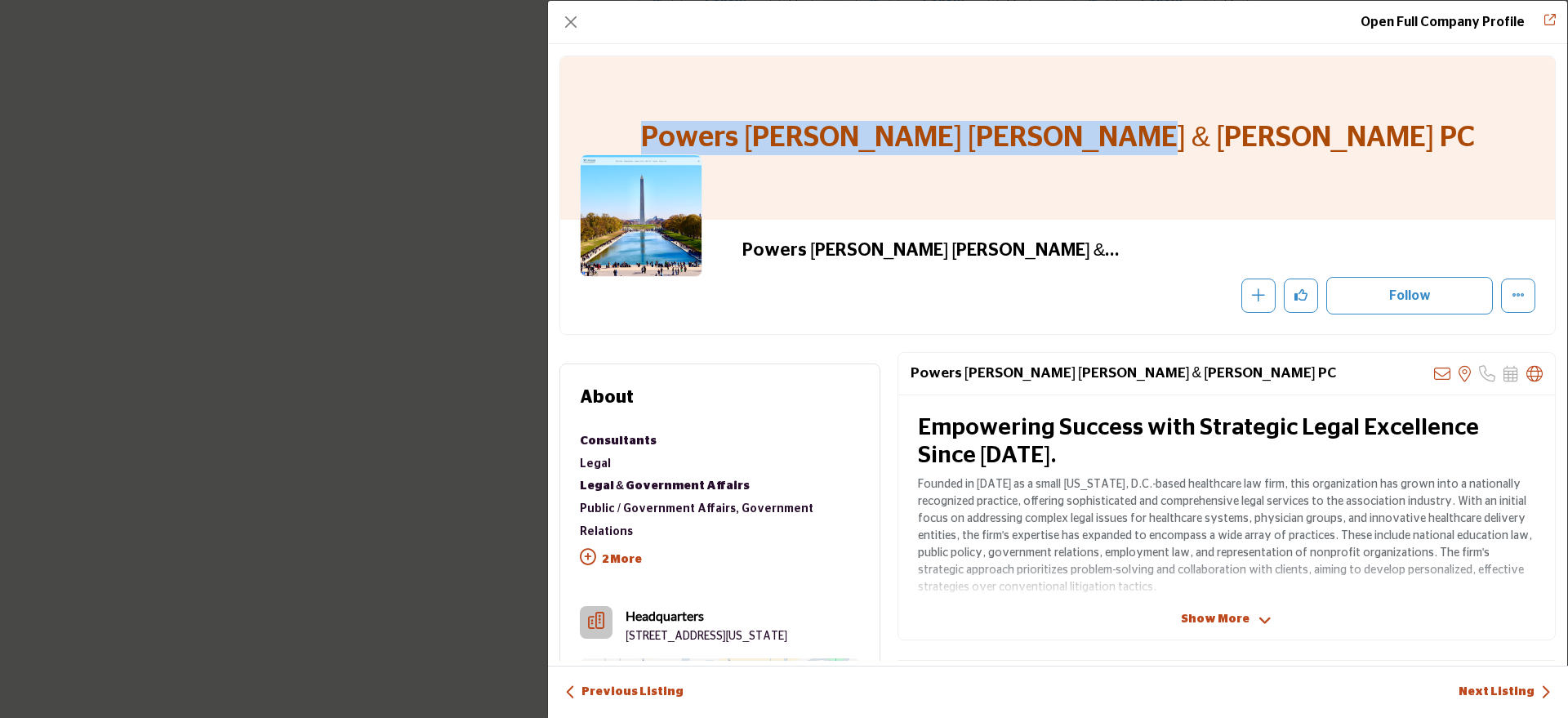
drag, startPoint x: 1311, startPoint y: 137, endPoint x: 799, endPoint y: 151, distance: 512.2
click at [799, 151] on div "Powers [PERSON_NAME] [PERSON_NAME] & [PERSON_NAME] PC" at bounding box center [1058, 138] width 995 height 163
click at [578, 13] on button "Close" at bounding box center [571, 21] width 23 height 23
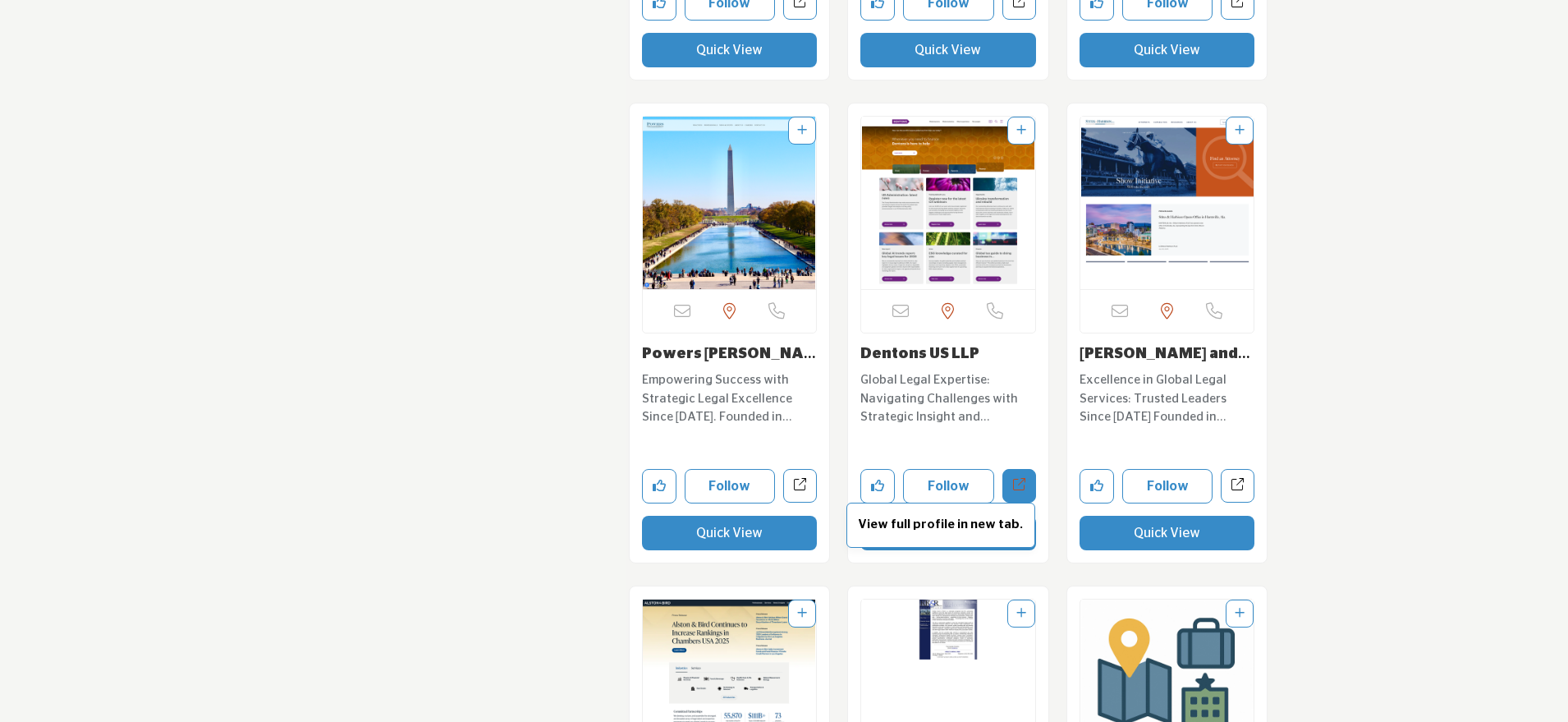
click at [967, 516] on p "View full profile in new tab." at bounding box center [940, 525] width 170 height 19
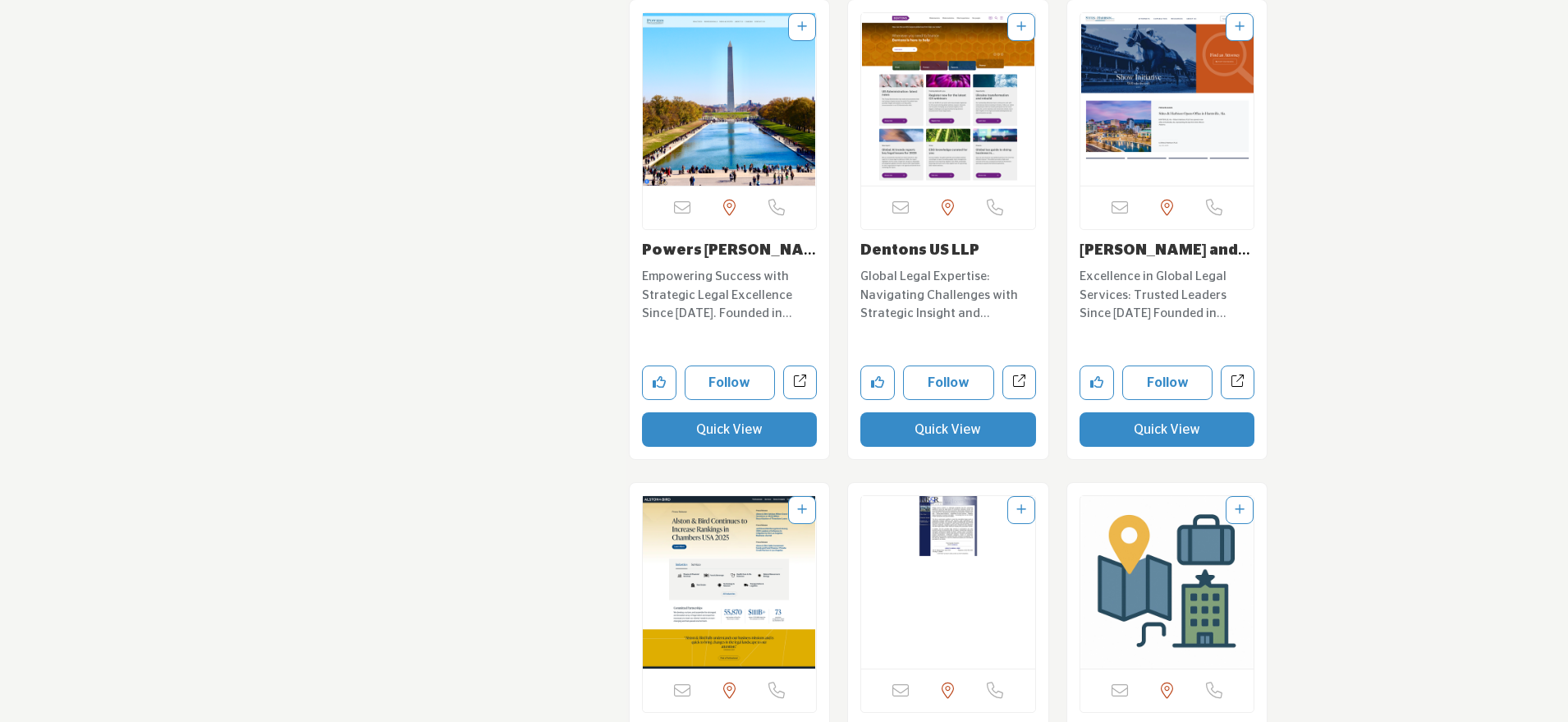
click at [1151, 415] on button "Quick View" at bounding box center [1168, 429] width 176 height 34
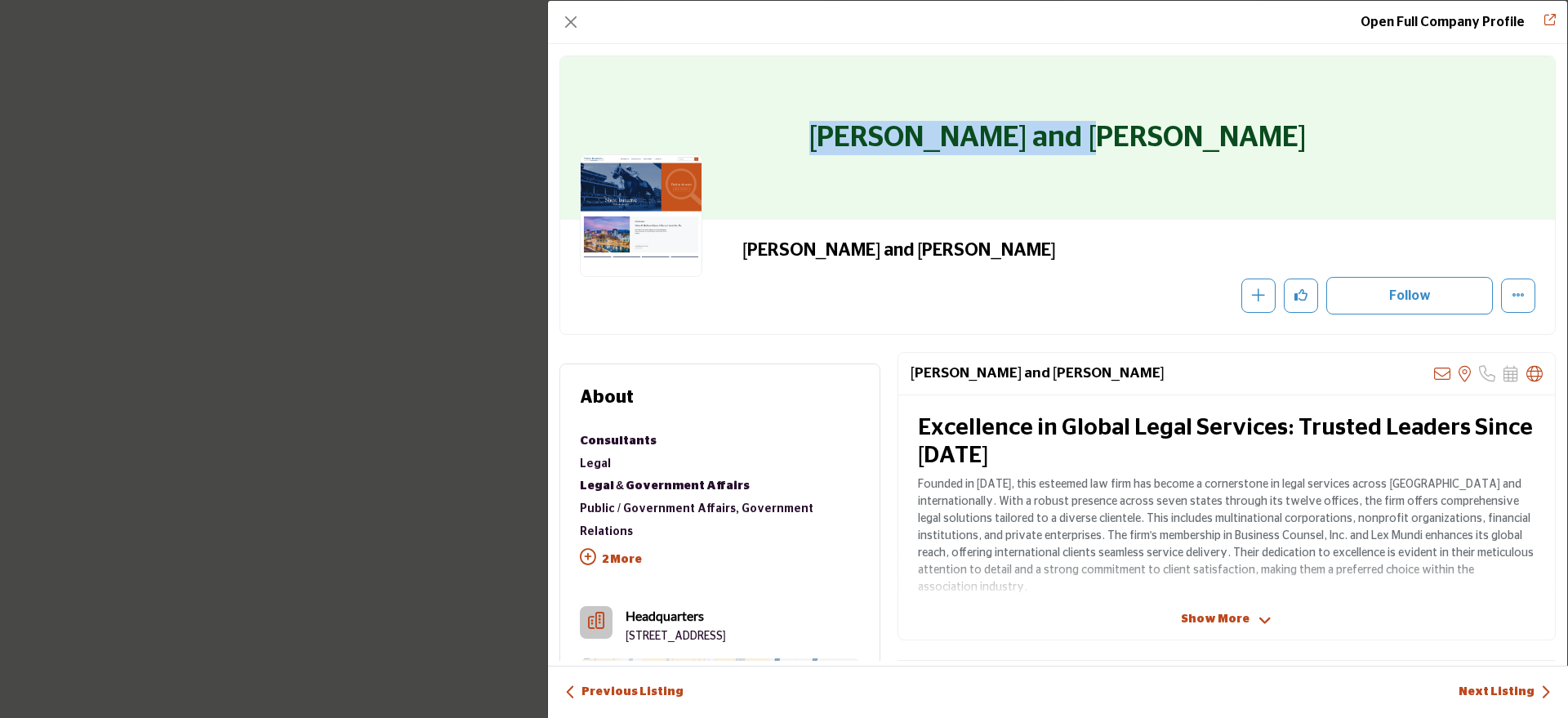
drag, startPoint x: 1186, startPoint y: 146, endPoint x: 924, endPoint y: 152, distance: 262.1
click at [924, 152] on div "[PERSON_NAME] and [PERSON_NAME]" at bounding box center [1058, 138] width 995 height 163
click at [572, 19] on button "Close" at bounding box center [571, 21] width 23 height 23
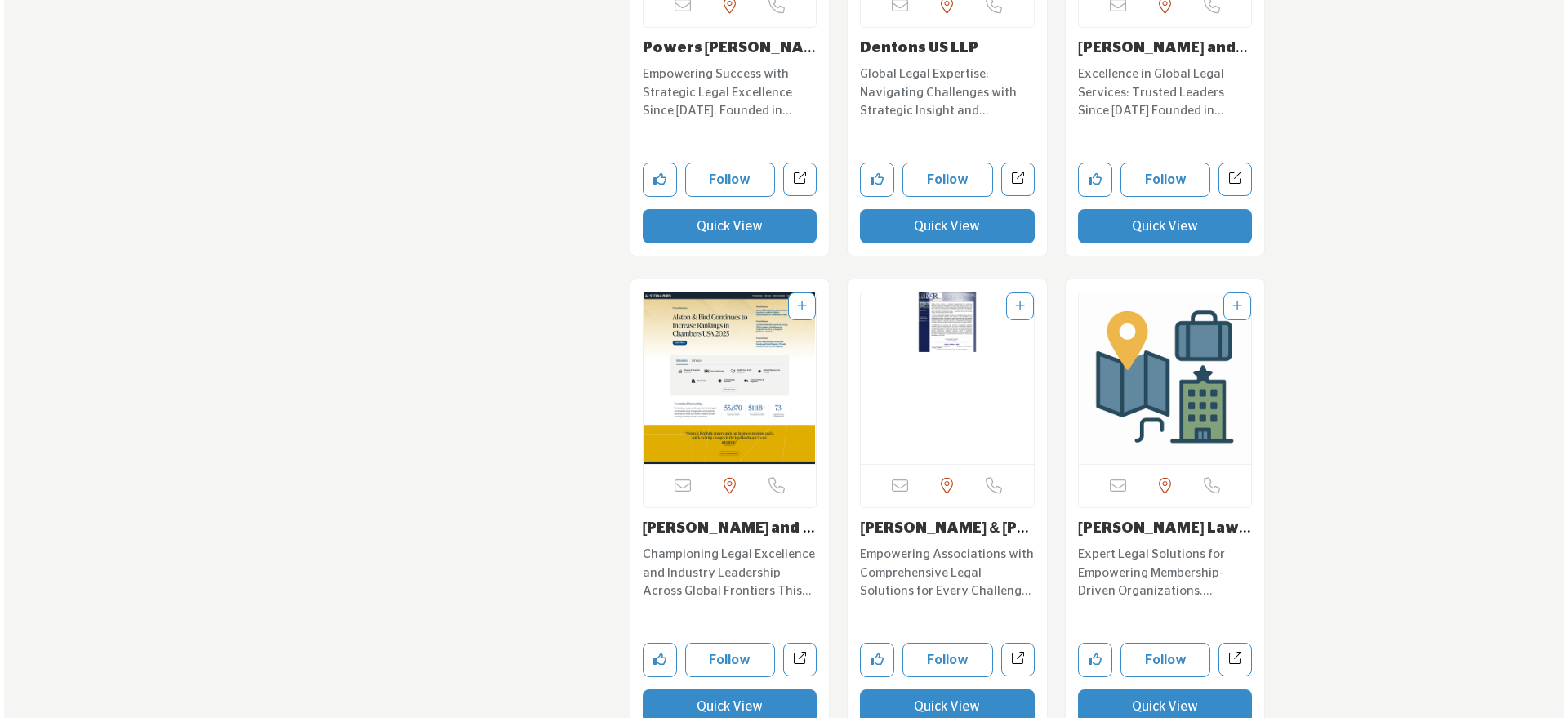
scroll to position [5248, 0]
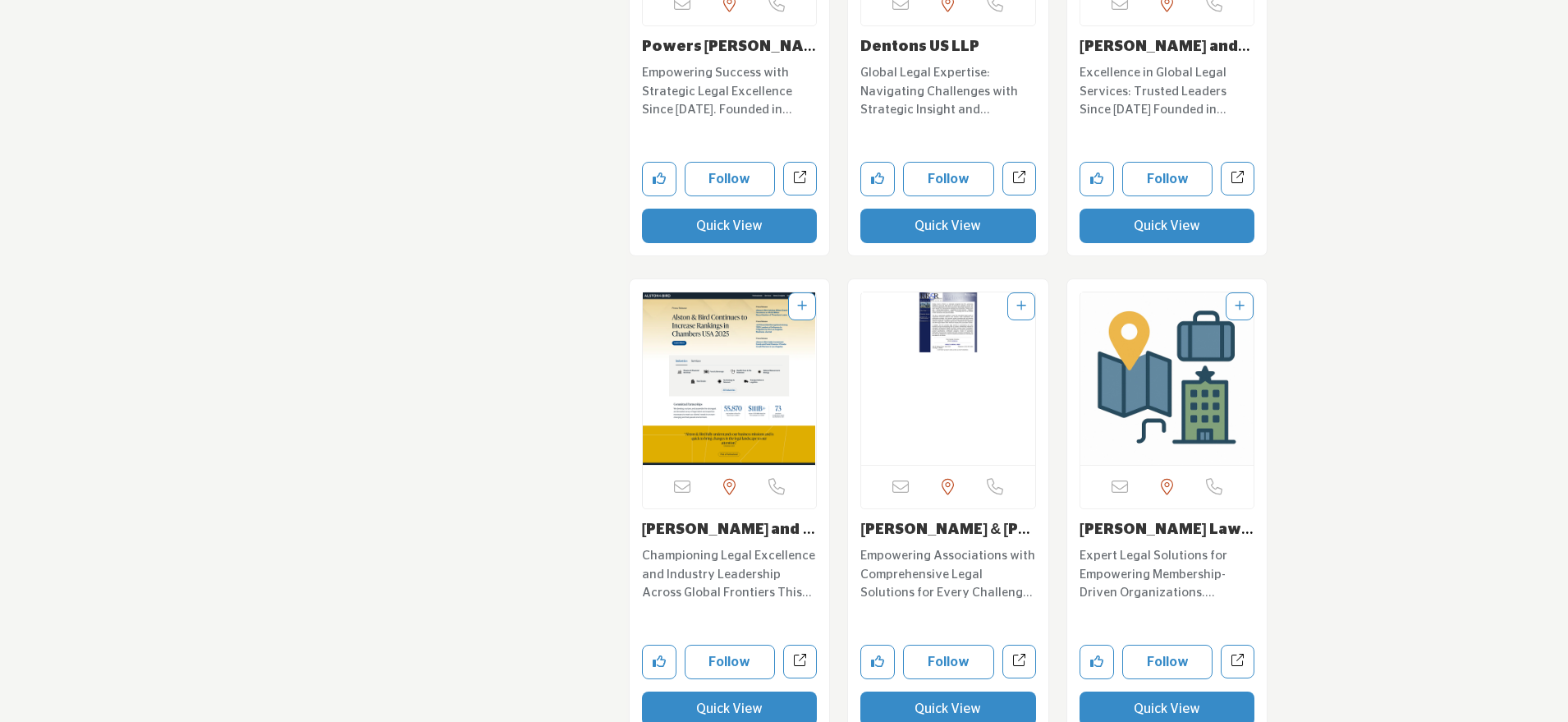
click at [703, 692] on button "Quick View" at bounding box center [730, 709] width 176 height 34
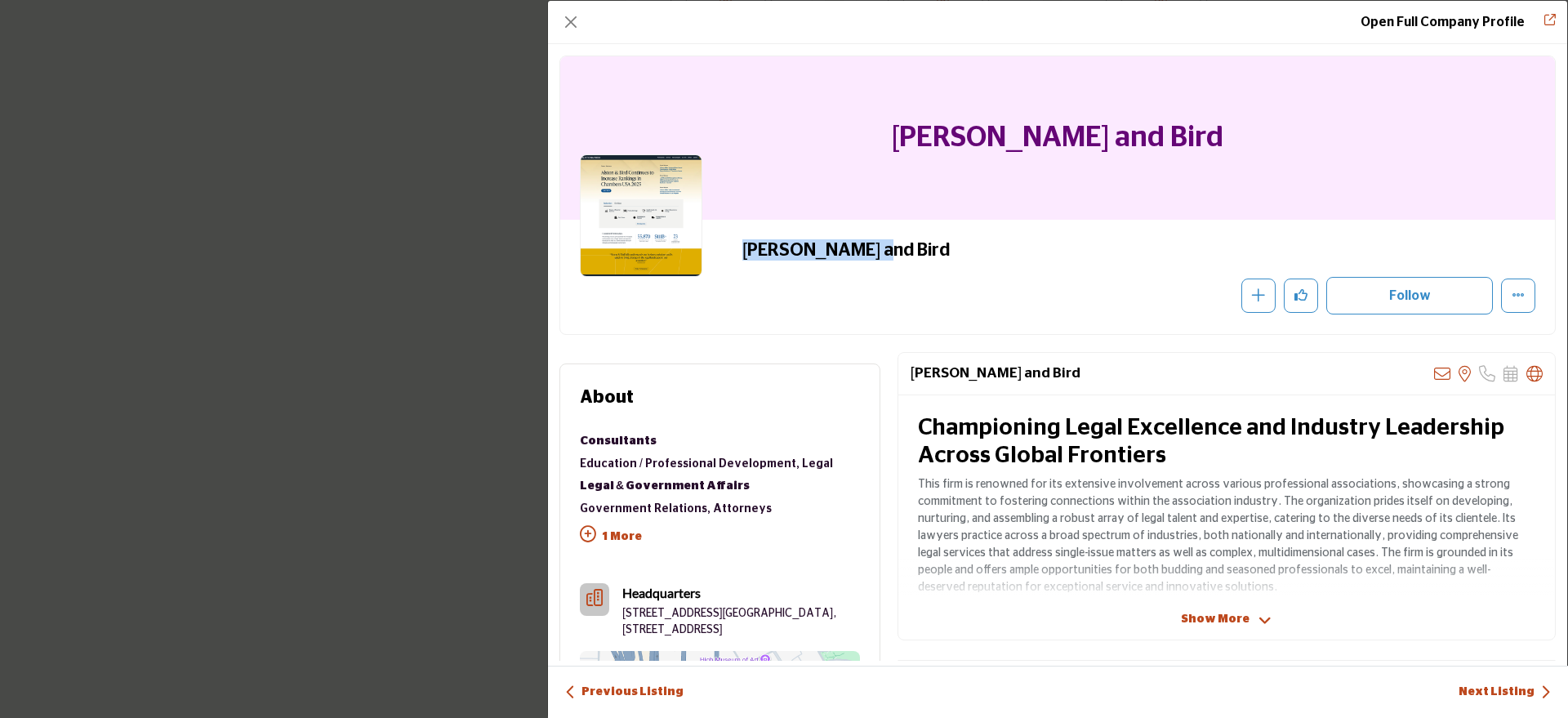
drag, startPoint x: 879, startPoint y: 253, endPoint x: 727, endPoint y: 254, distance: 152.0
click at [727, 254] on div "[PERSON_NAME] and Bird Recommend" at bounding box center [1058, 276] width 956 height 75
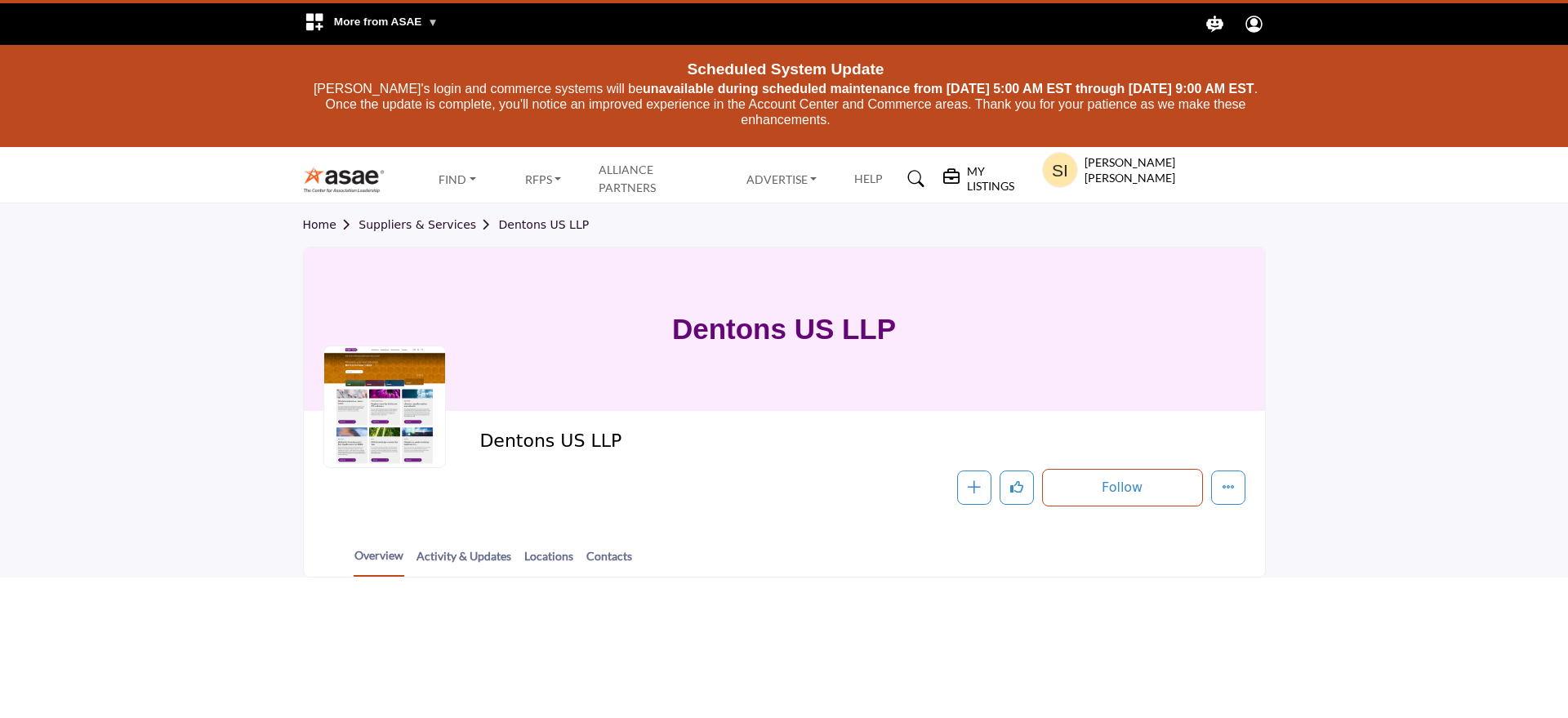
drag, startPoint x: 930, startPoint y: 350, endPoint x: 624, endPoint y: 348, distance: 306.0
click at [624, 348] on div "Dentons US LLP" at bounding box center [784, 329] width 961 height 163
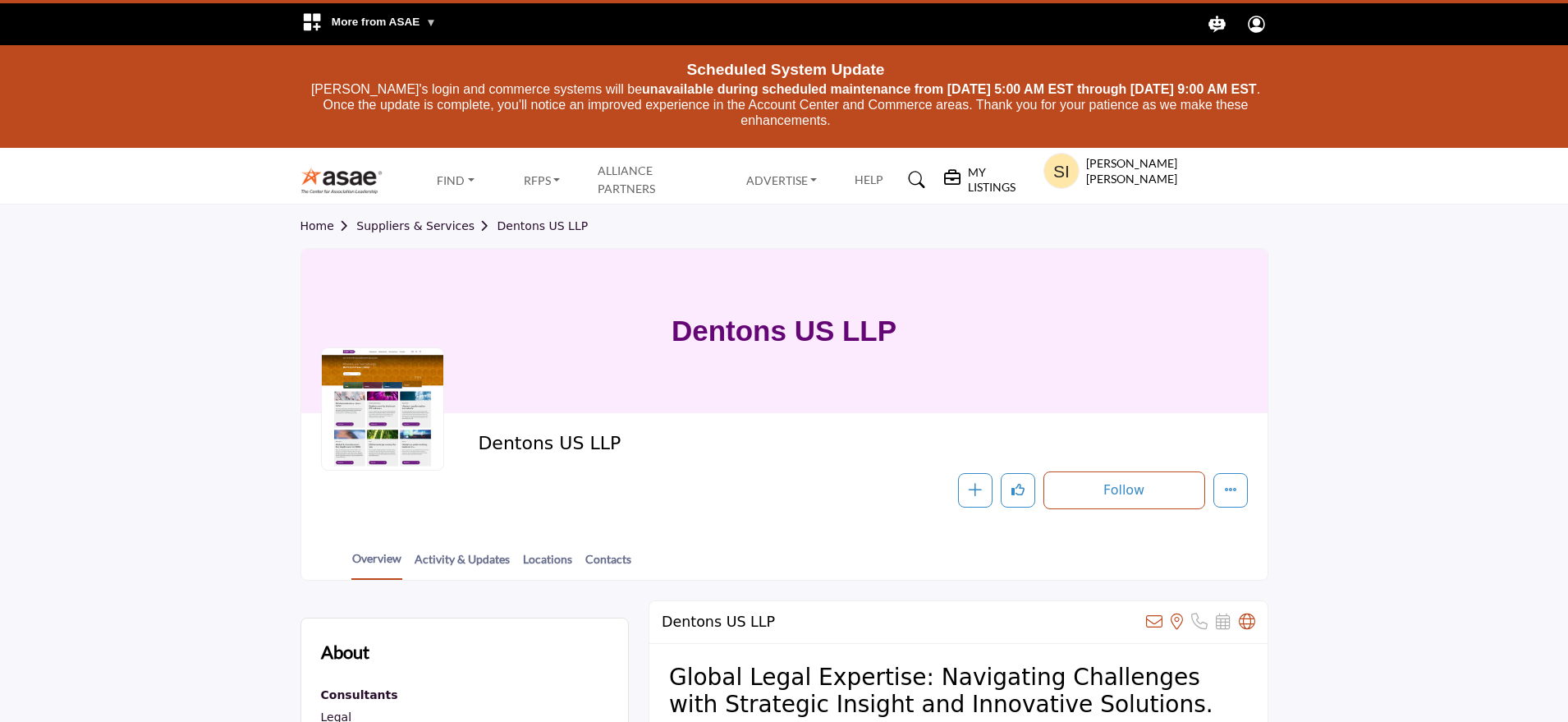
drag, startPoint x: 628, startPoint y: 350, endPoint x: 639, endPoint y: 323, distance: 29.2
click at [639, 323] on div "Dentons US LLP" at bounding box center [785, 331] width 966 height 164
copy h1 "Dentons US LLP"
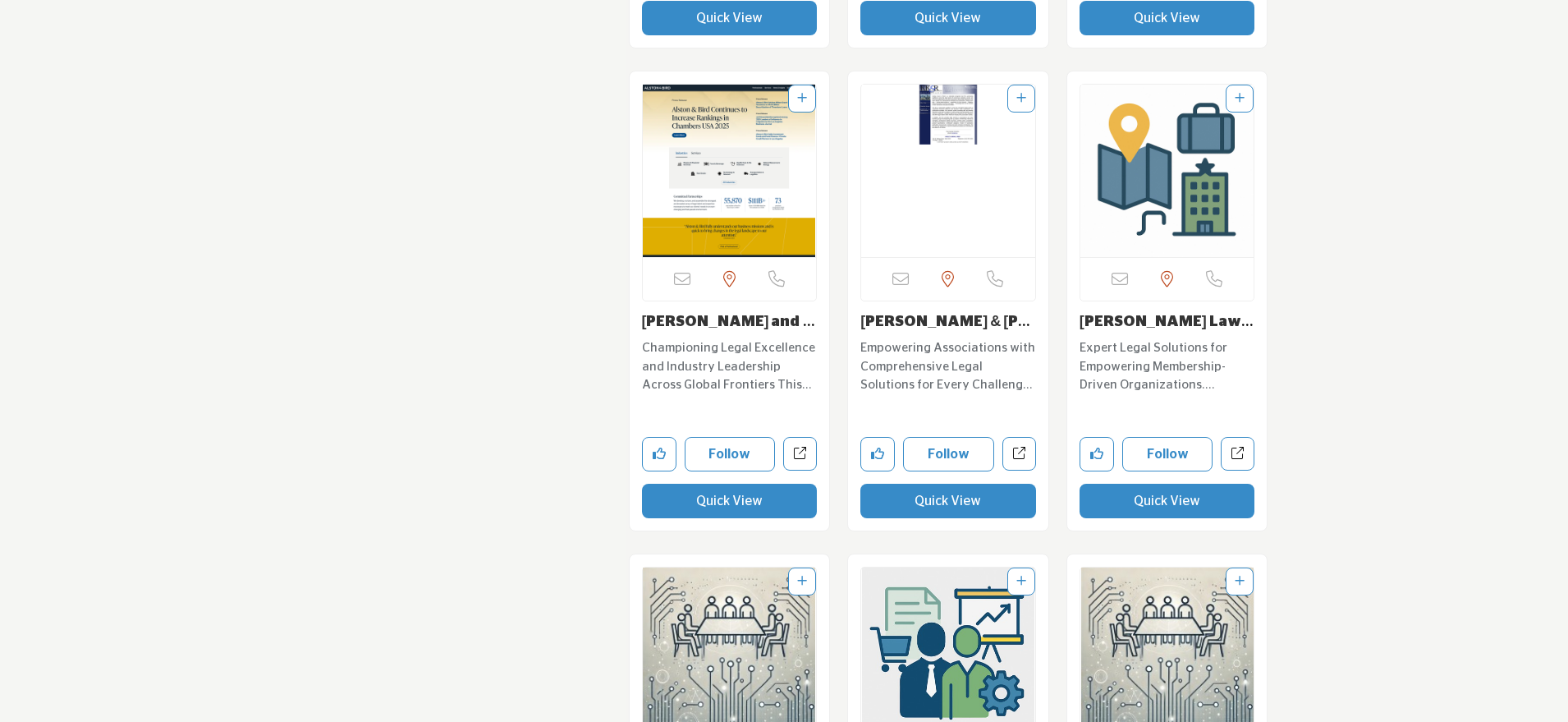
scroll to position [5485, 0]
click at [939, 485] on button "Quick View" at bounding box center [948, 500] width 176 height 34
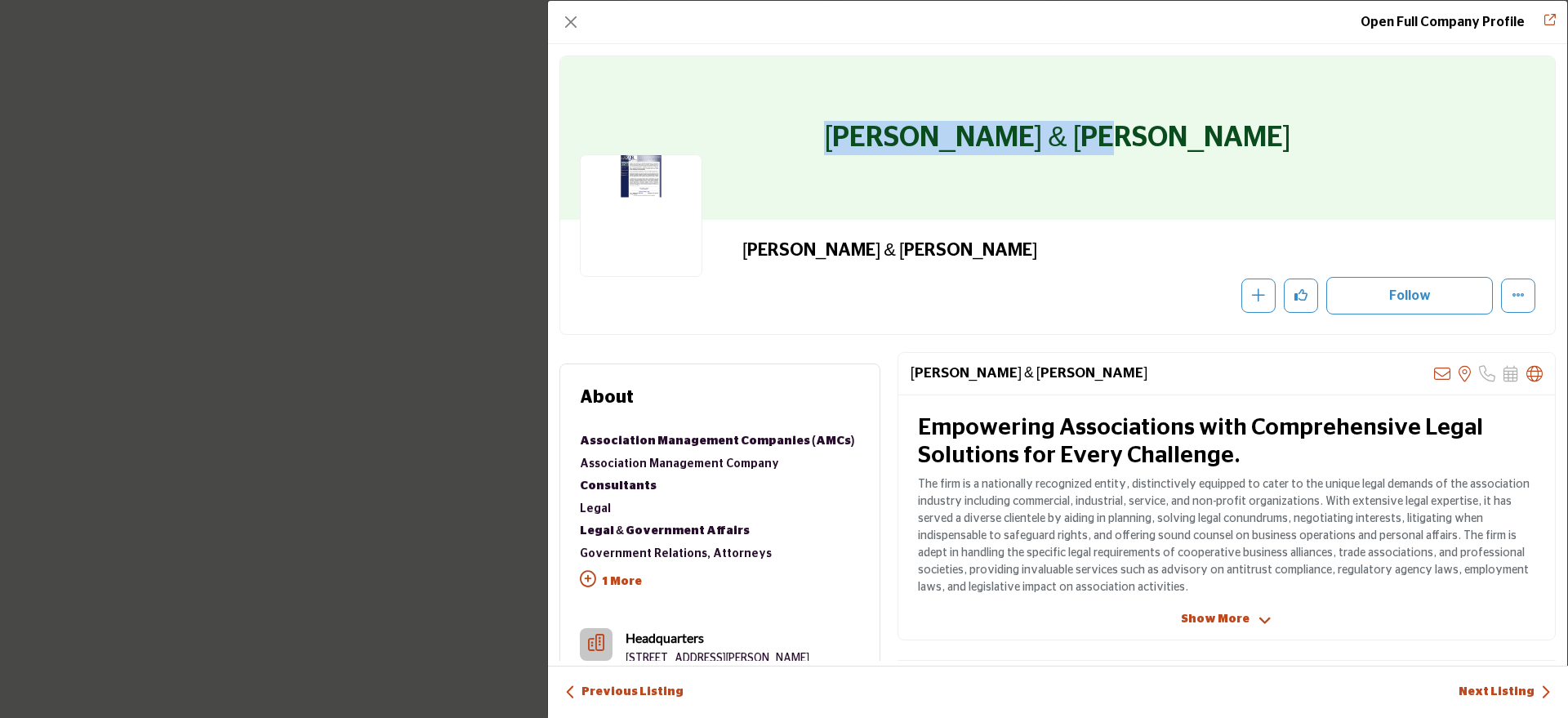
drag, startPoint x: 1200, startPoint y: 138, endPoint x: 906, endPoint y: 144, distance: 294.1
click at [906, 144] on div "[PERSON_NAME] & [PERSON_NAME]" at bounding box center [1058, 138] width 995 height 163
copy h1 "[PERSON_NAME] & [PERSON_NAME]"
click at [576, 23] on button "Close" at bounding box center [571, 21] width 23 height 23
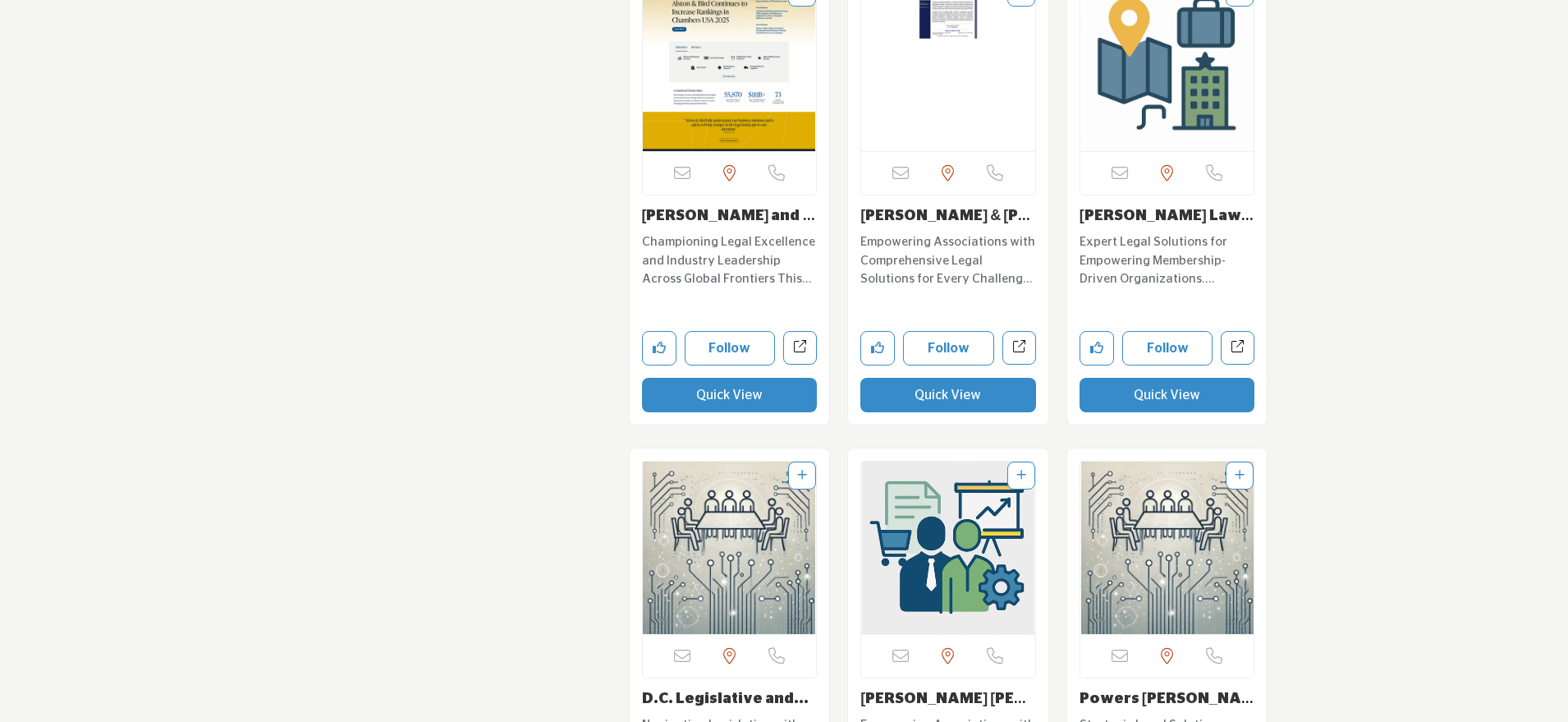
scroll to position [5595, 0]
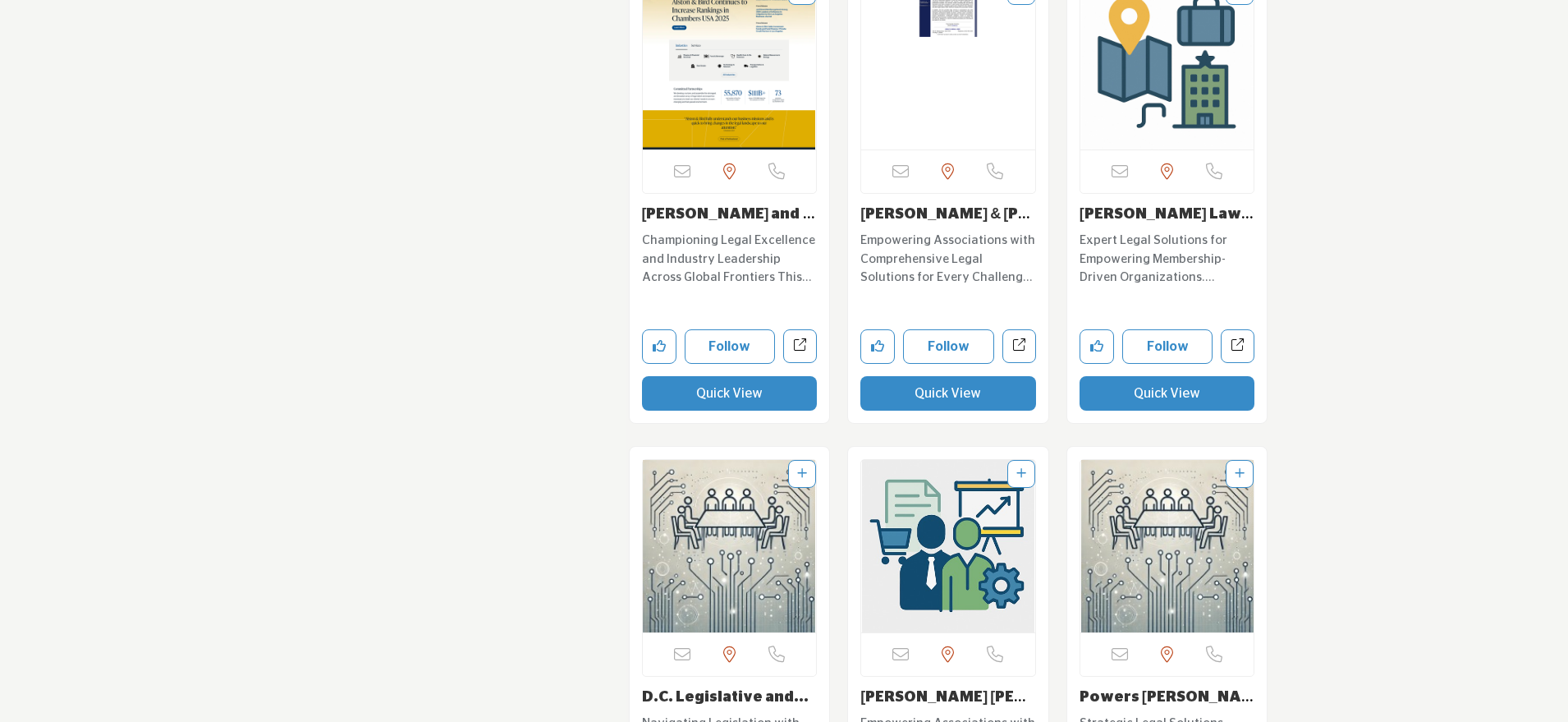
click at [1151, 376] on button "Quick View" at bounding box center [1168, 393] width 176 height 34
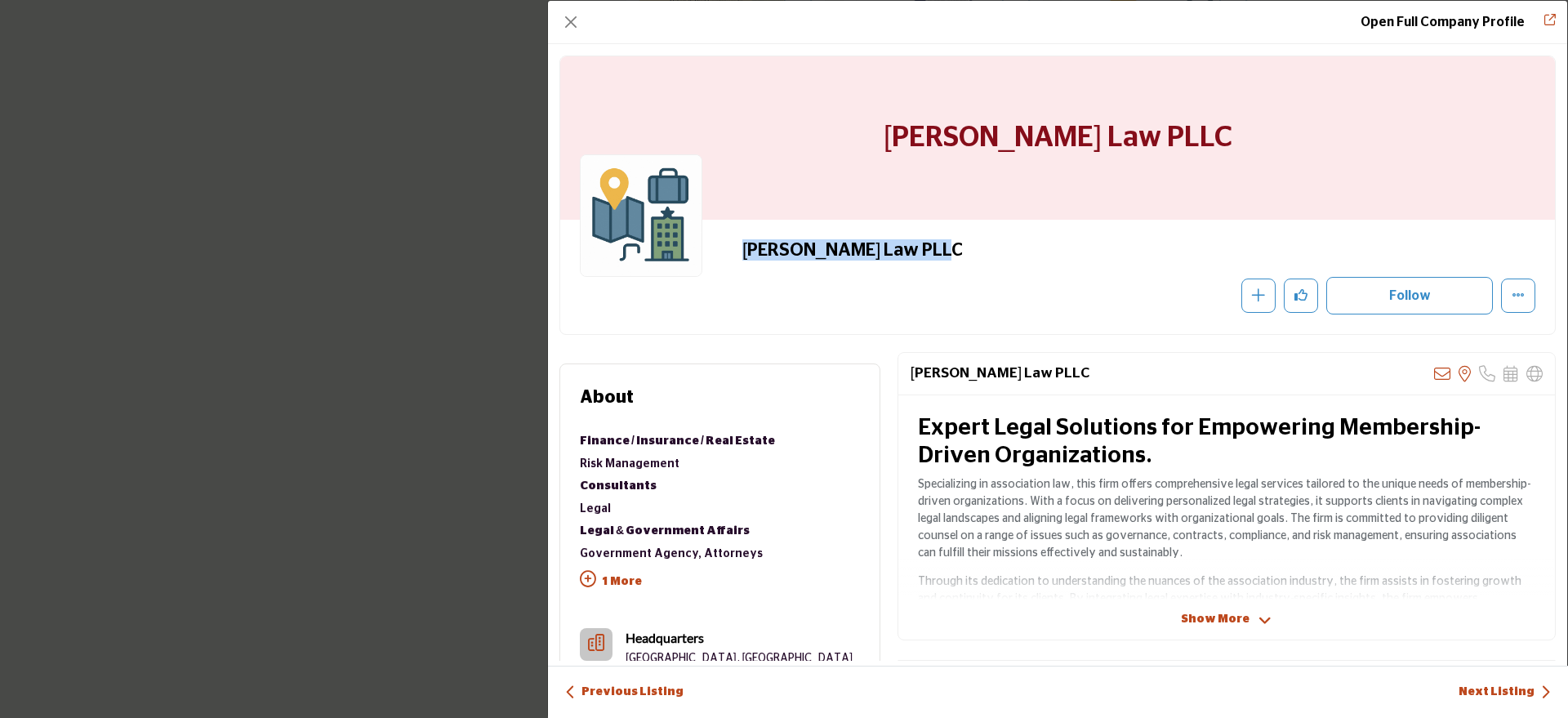
drag, startPoint x: 949, startPoint y: 256, endPoint x: 714, endPoint y: 256, distance: 235.0
click at [714, 256] on div "Barbara Dunn Law PLLC Recommend" at bounding box center [1058, 276] width 956 height 75
copy h2 "Barbara Dunn Law PLLC"
click at [578, 24] on button "Close" at bounding box center [571, 21] width 23 height 23
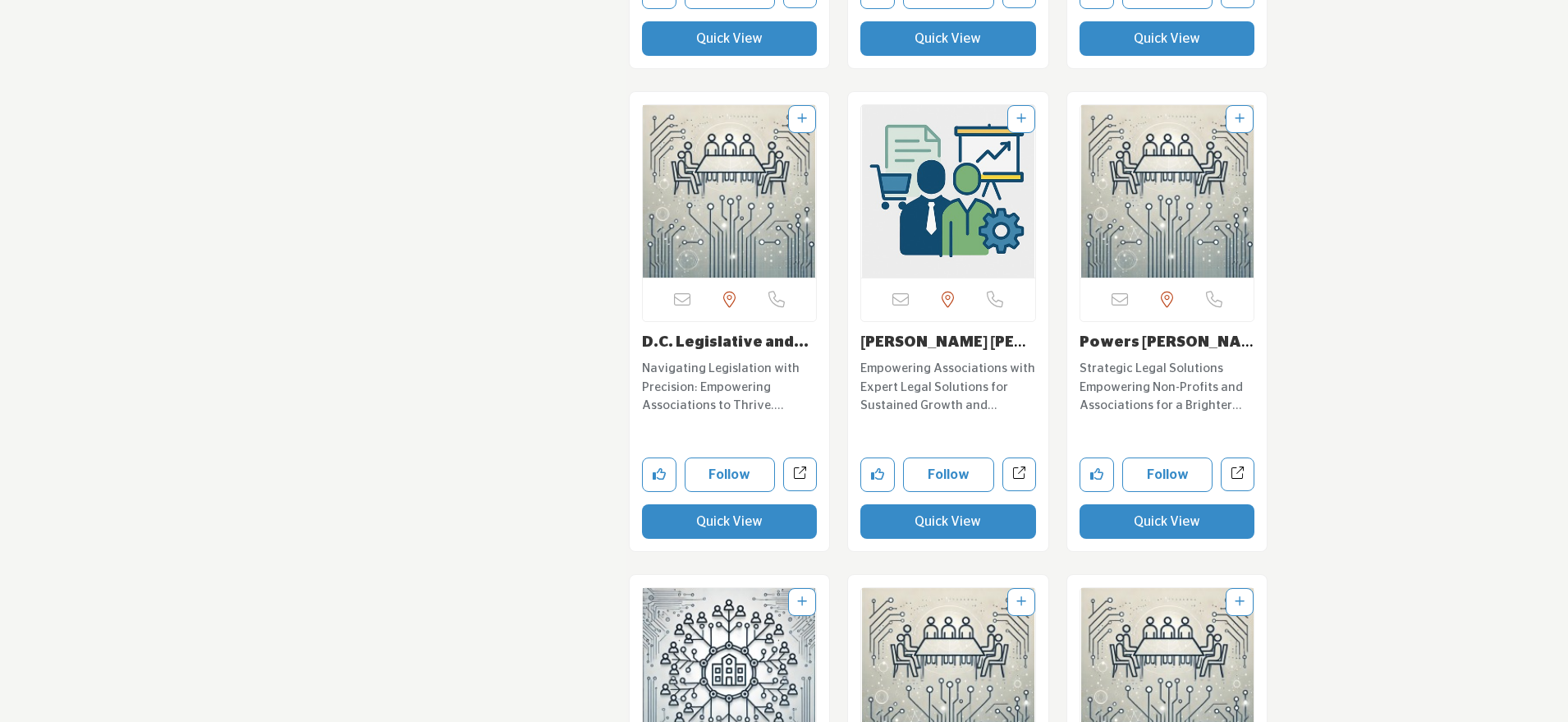
scroll to position [5961, 0]
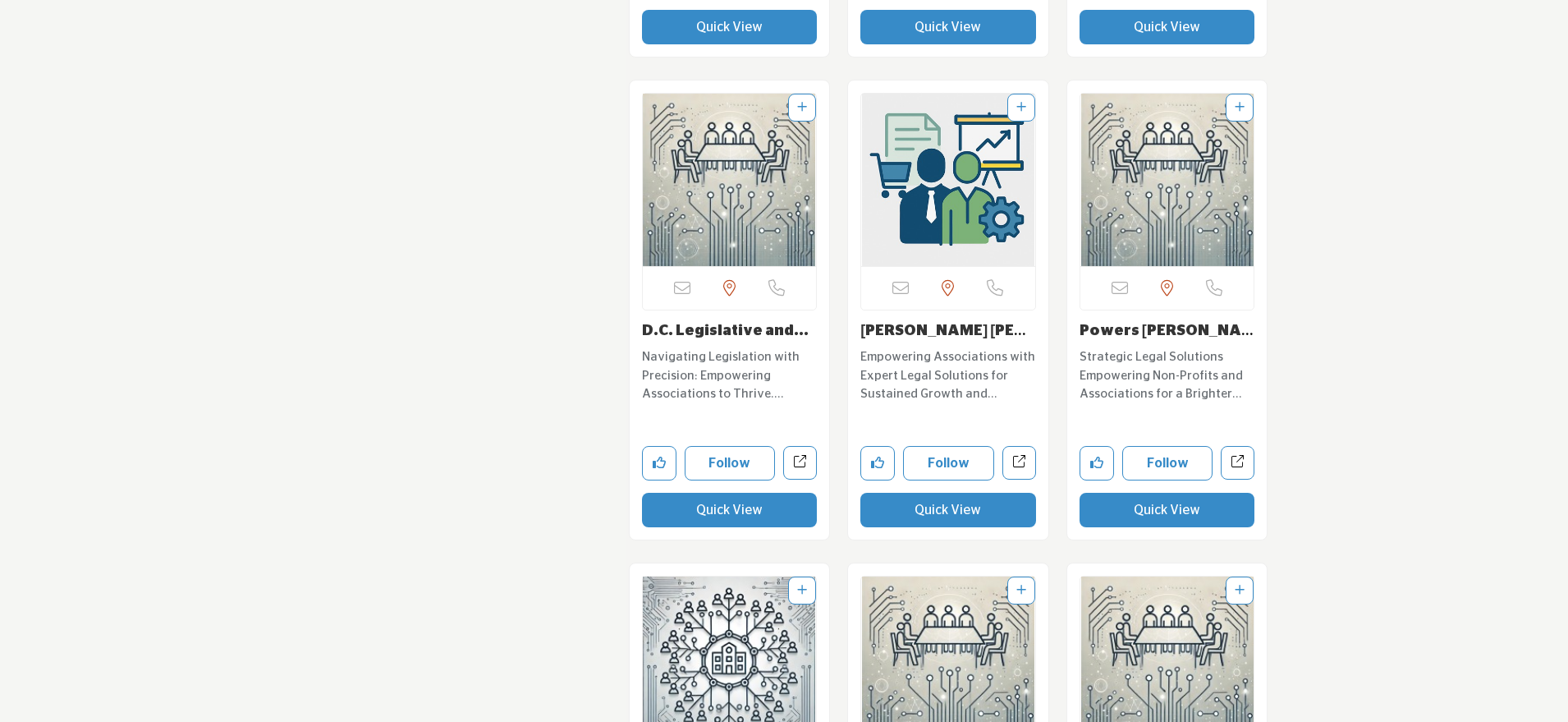
click at [697, 493] on button "Quick View" at bounding box center [730, 510] width 176 height 34
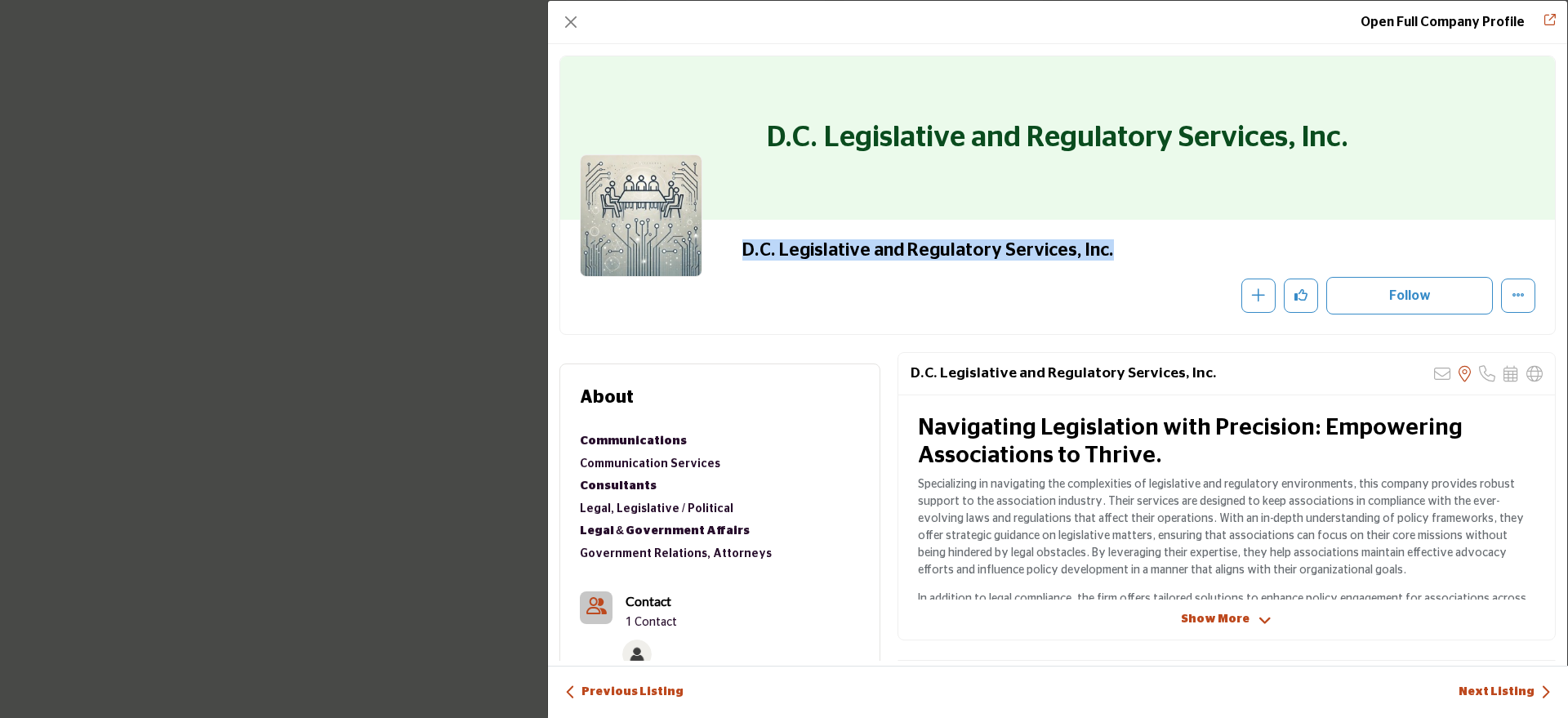
drag, startPoint x: 1130, startPoint y: 253, endPoint x: 696, endPoint y: 256, distance: 434.0
click at [696, 256] on div "D.C. Legislative and Regulatory Services, Inc." at bounding box center [1058, 276] width 956 height 75
copy div "D.C. Legislative and Regulatory Services, Inc."
click at [580, 17] on button "Close" at bounding box center [571, 21] width 23 height 23
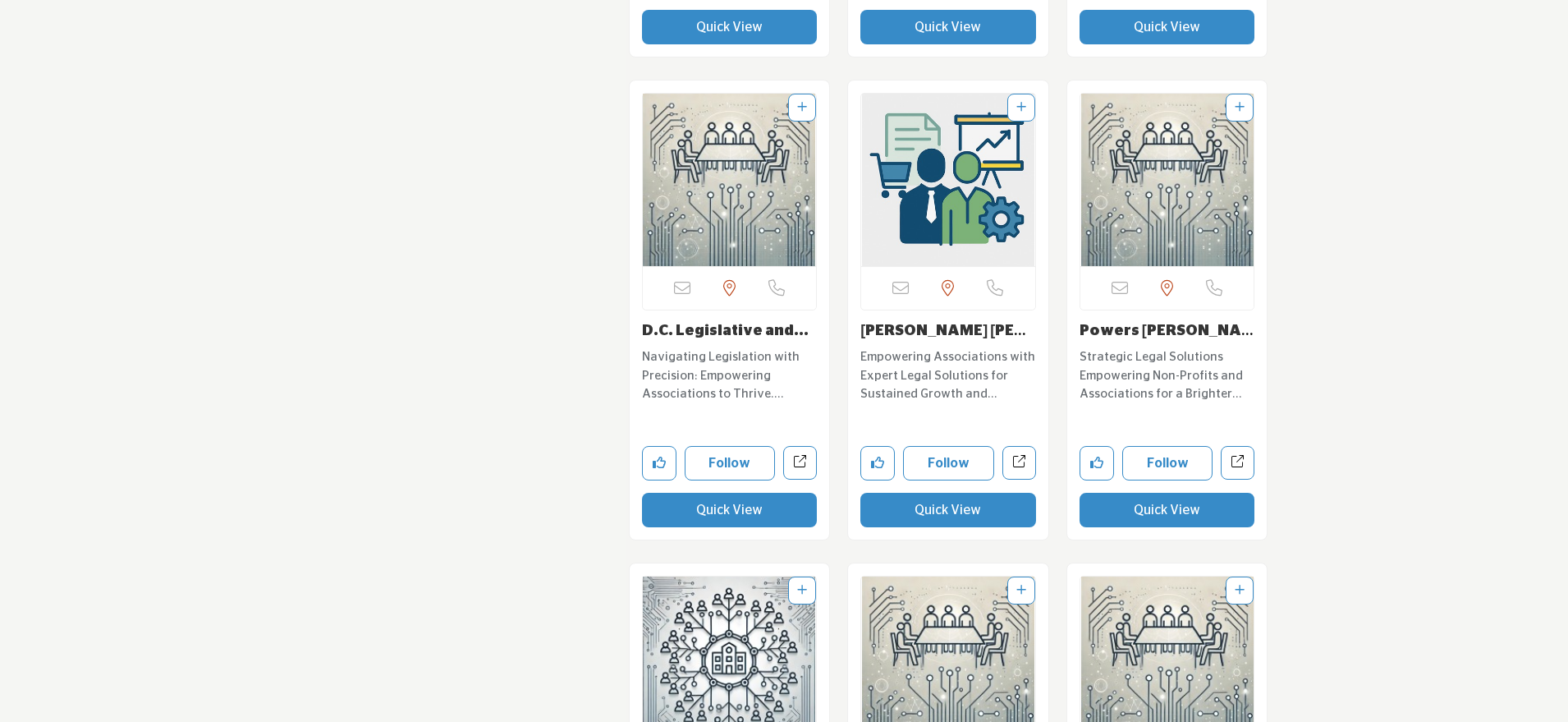
click at [903, 495] on button "Quick View" at bounding box center [948, 510] width 176 height 34
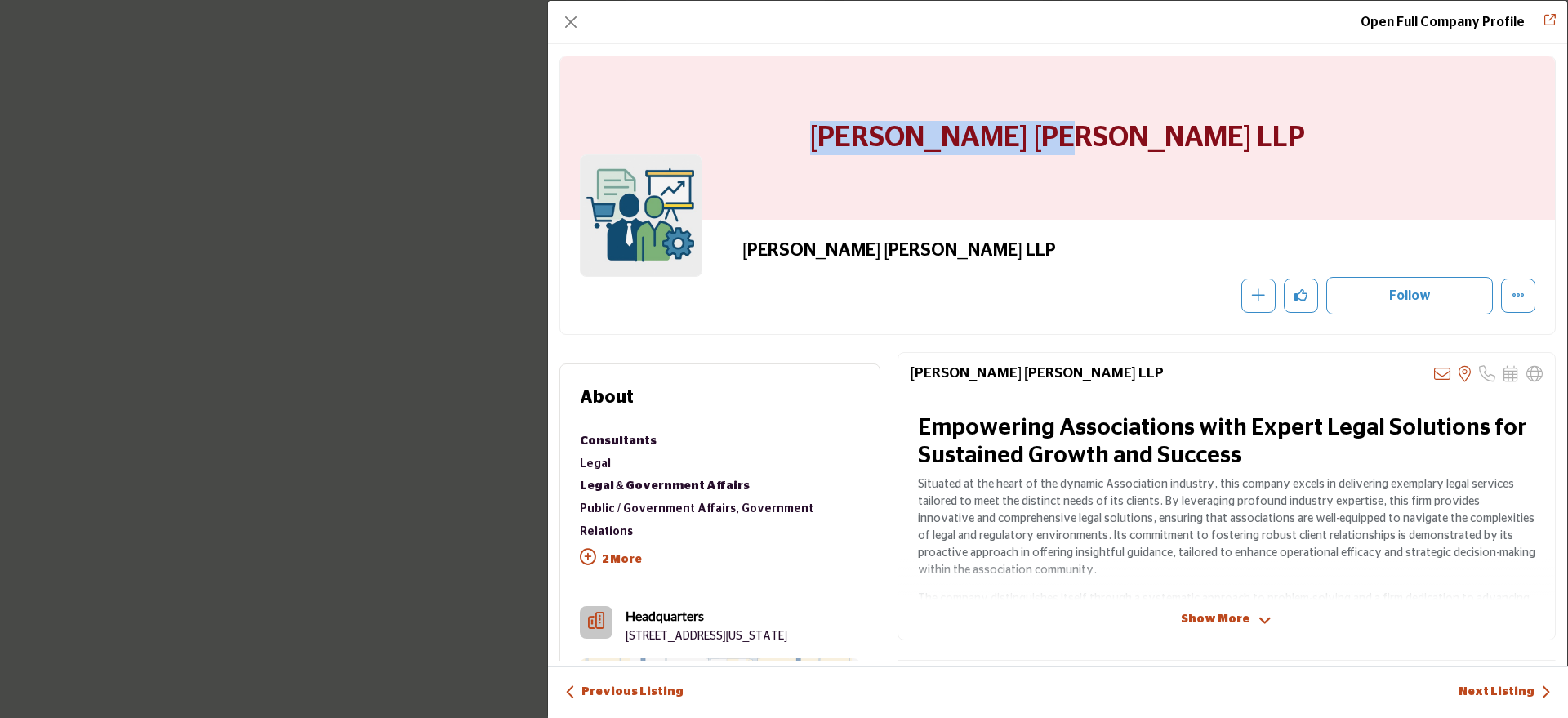
drag, startPoint x: 1185, startPoint y: 130, endPoint x: 922, endPoint y: 131, distance: 263.0
click at [922, 131] on div "[PERSON_NAME] [PERSON_NAME] LLP" at bounding box center [1058, 138] width 995 height 163
copy h1 "[PERSON_NAME] [PERSON_NAME] LLP"
click at [563, 12] on button "Close" at bounding box center [571, 21] width 23 height 23
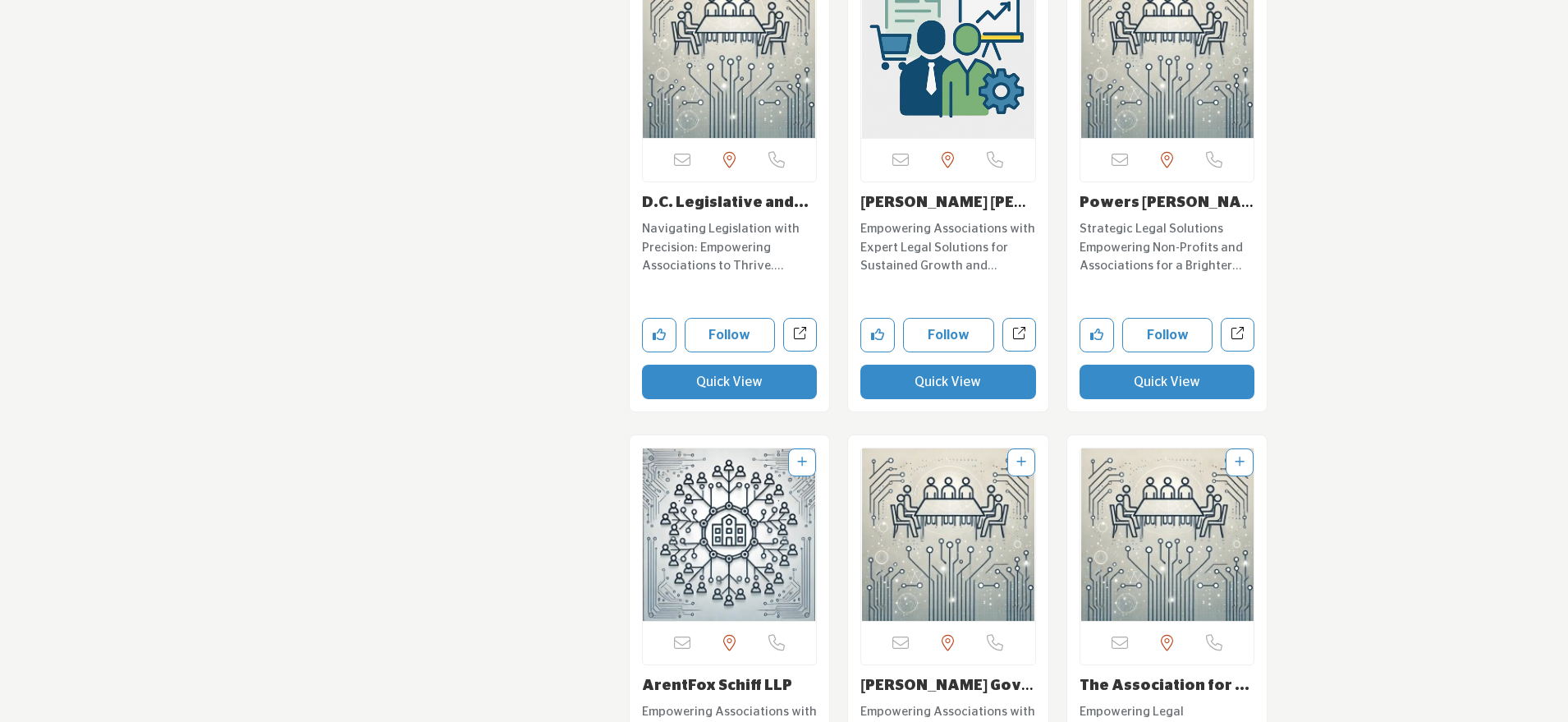
scroll to position [6118, 0]
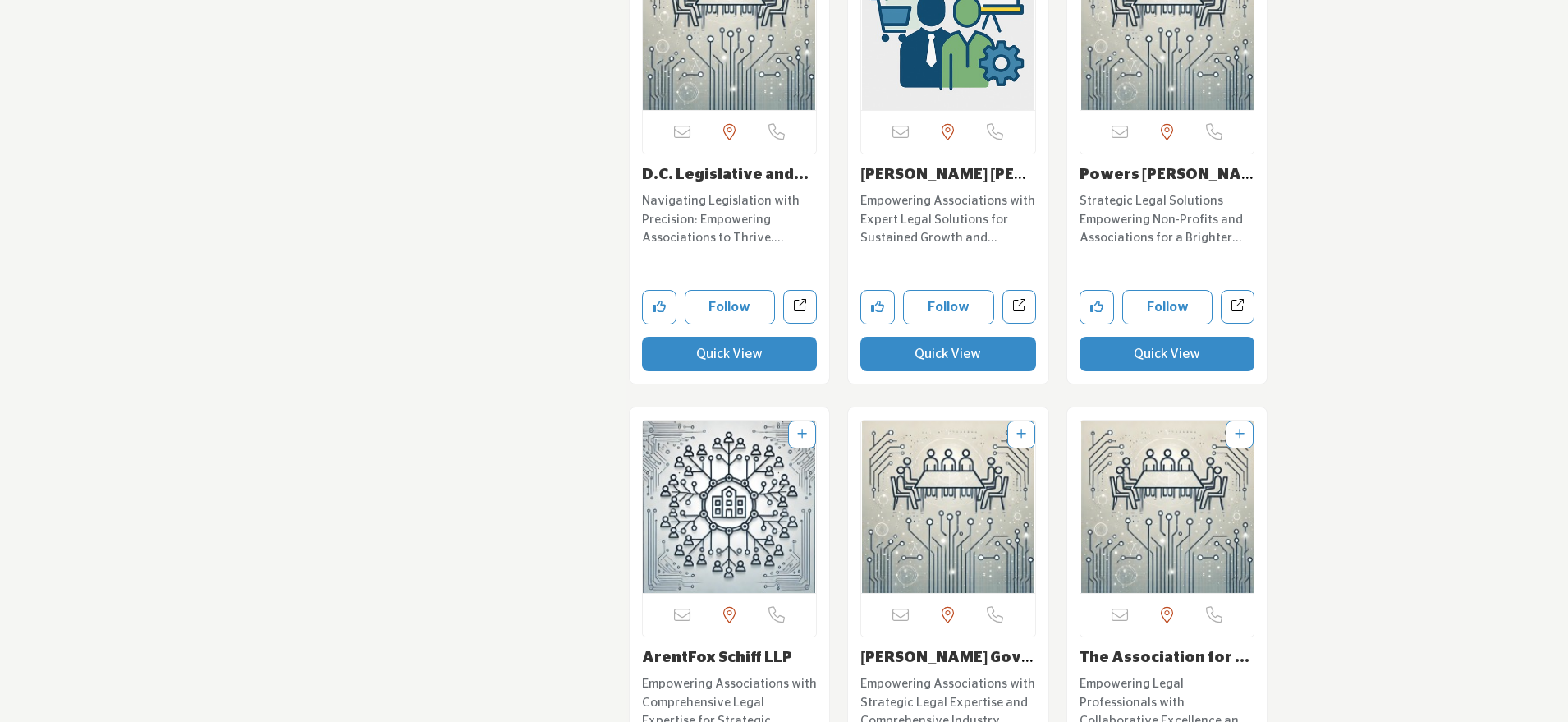
click at [1116, 338] on button "Quick View" at bounding box center [1168, 354] width 176 height 34
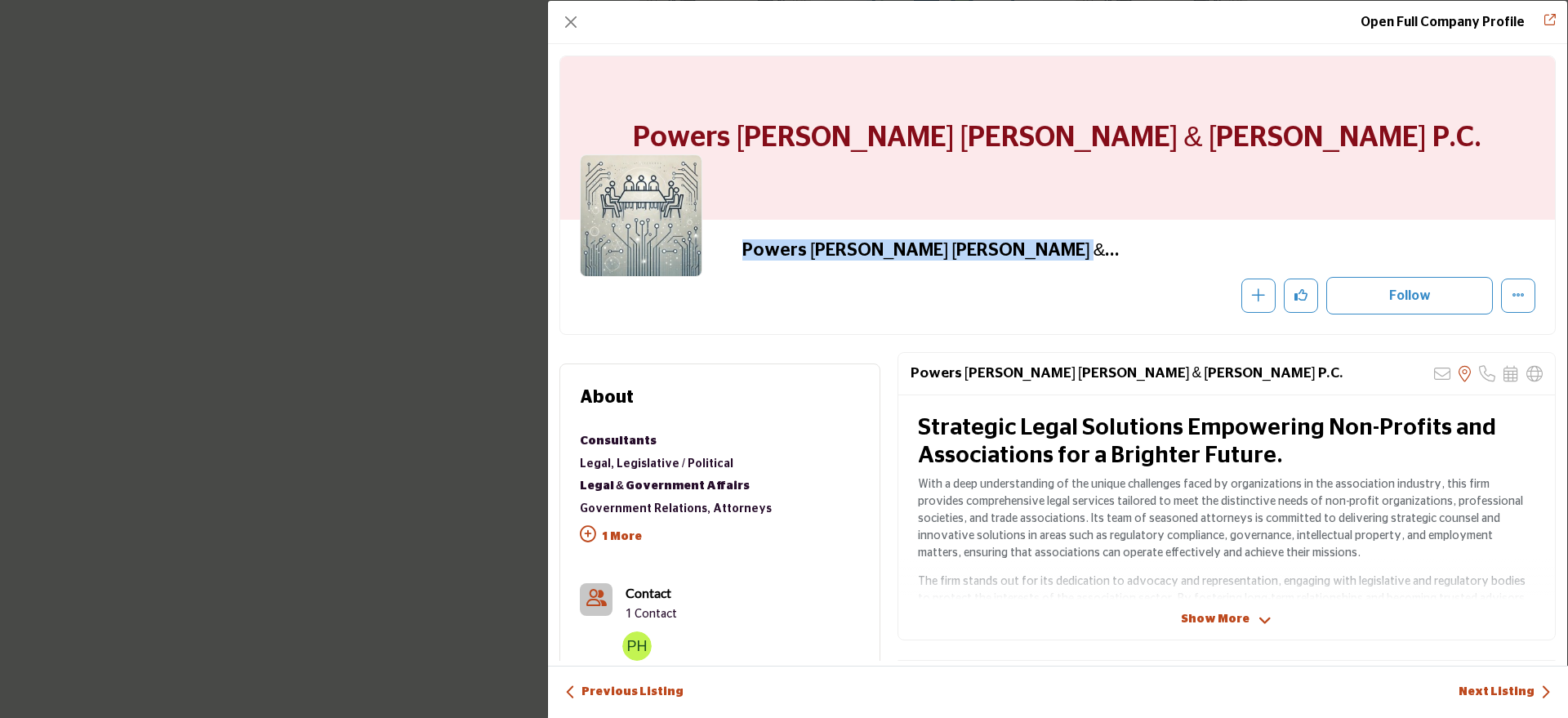
drag, startPoint x: 1029, startPoint y: 250, endPoint x: 707, endPoint y: 261, distance: 322.2
click at [707, 261] on div "Powers Pyles Sutter & Verville P.C." at bounding box center [1058, 276] width 956 height 75
drag, startPoint x: 1037, startPoint y: 245, endPoint x: 739, endPoint y: 259, distance: 298.3
click at [739, 259] on div "Powers Pyles Sutter & Verville P.C." at bounding box center [1058, 276] width 956 height 75
copy h2 "Powers Pyles Sutter & Verville P.C."
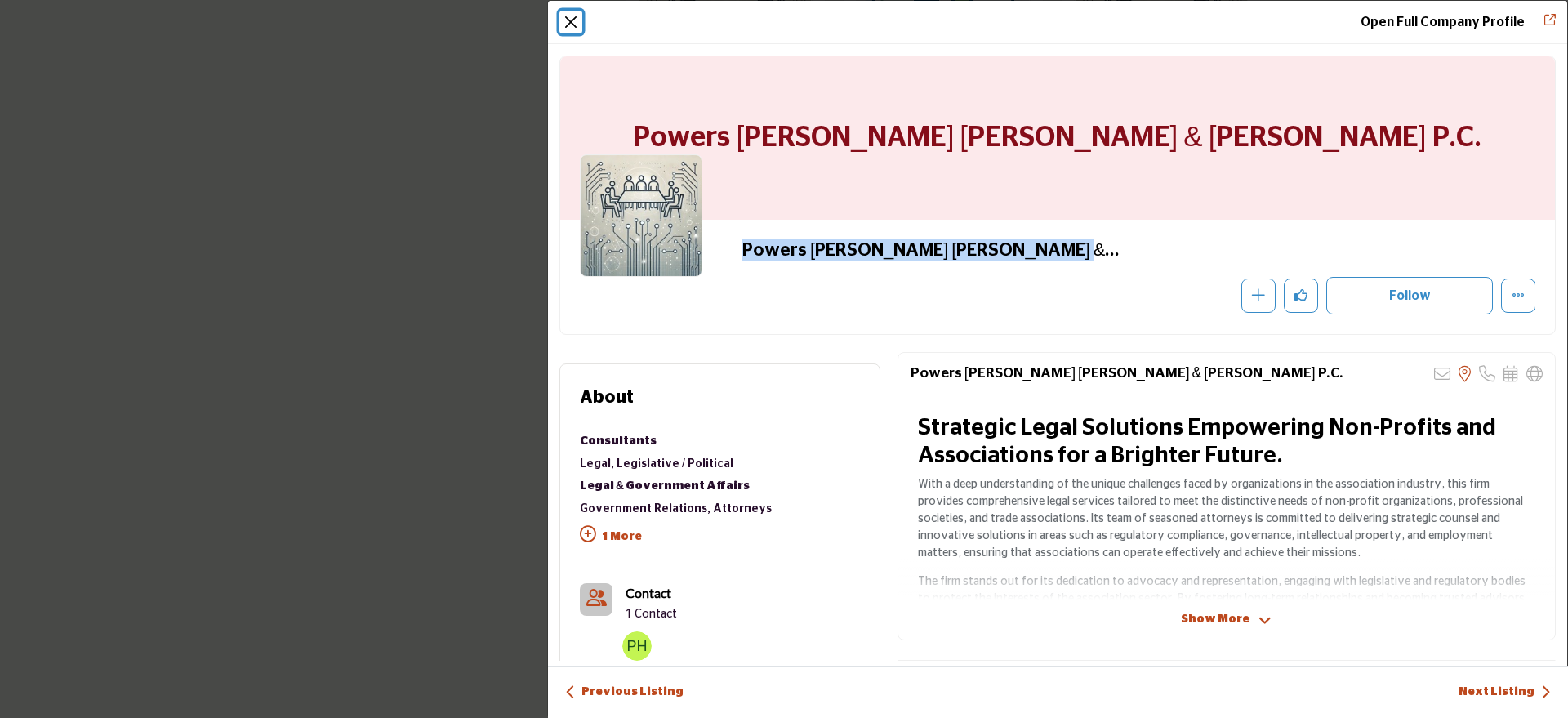
click at [571, 22] on button "Close" at bounding box center [571, 21] width 23 height 23
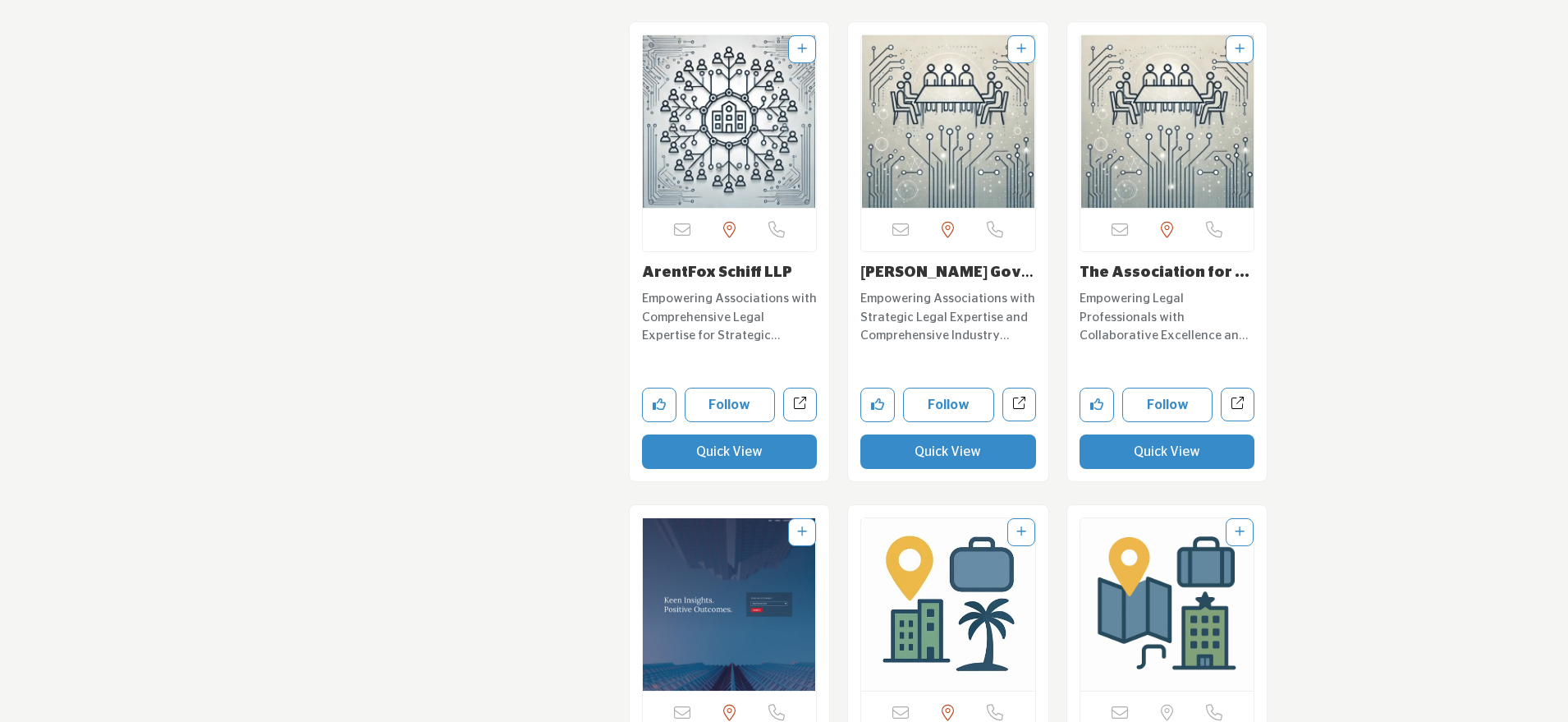
scroll to position [6505, 0]
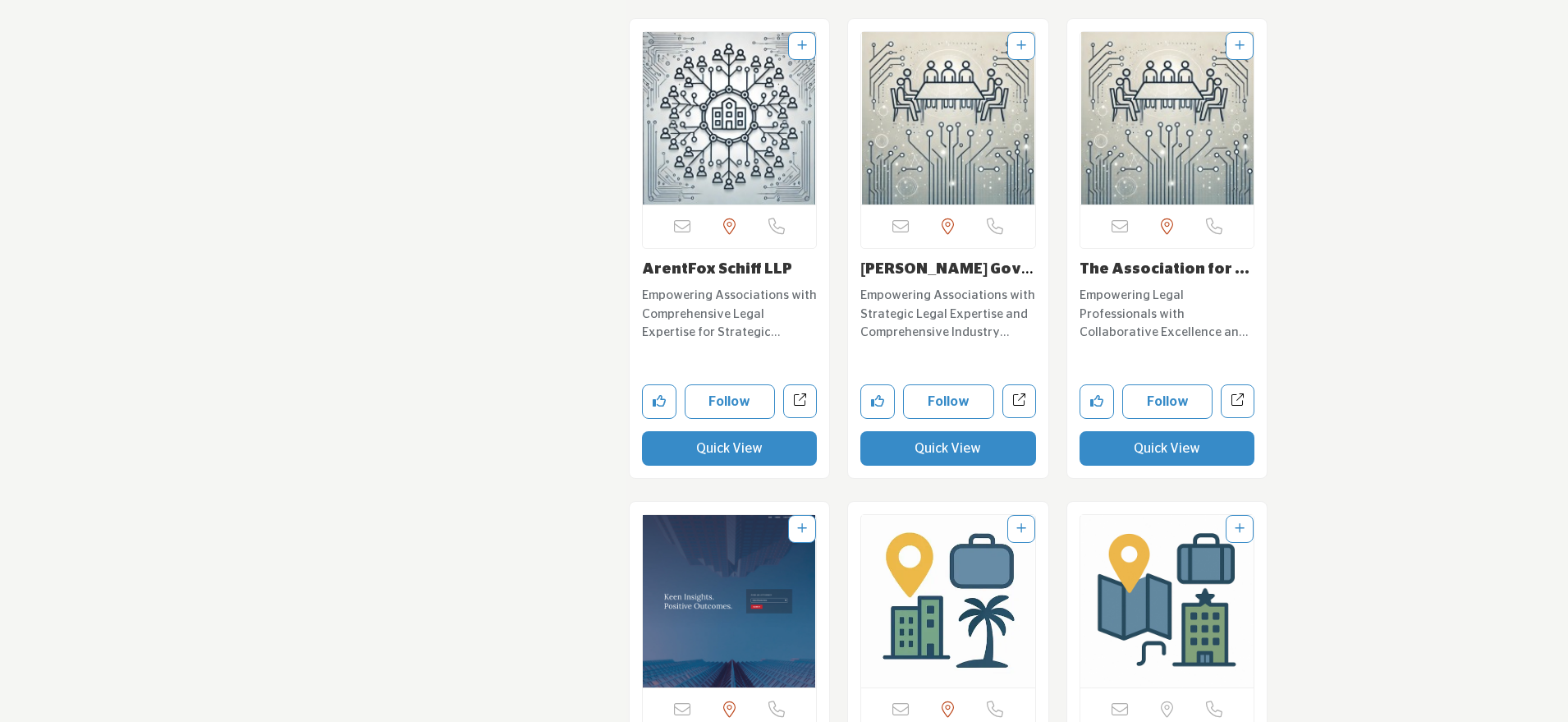
click at [742, 431] on button "Quick View" at bounding box center [730, 448] width 176 height 34
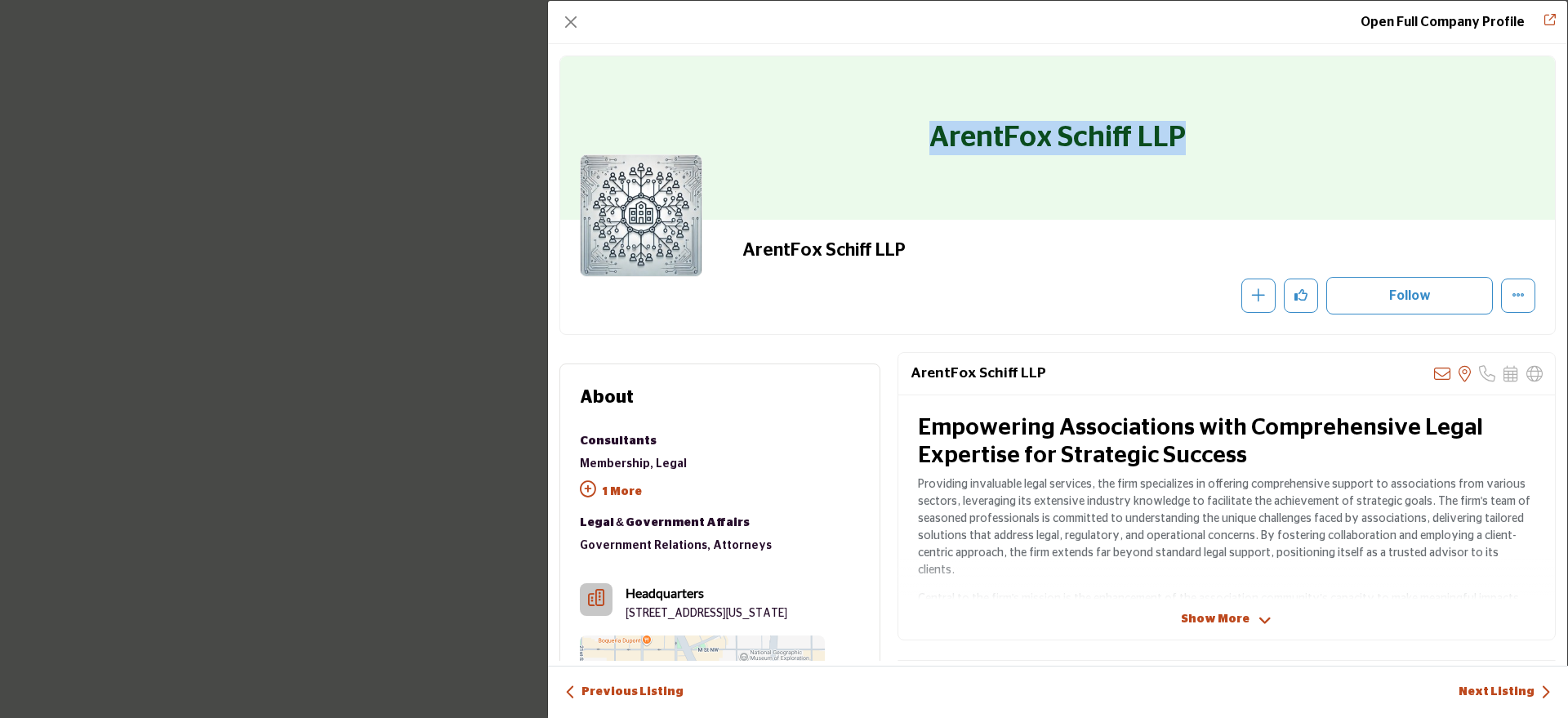
drag, startPoint x: 1196, startPoint y: 144, endPoint x: 914, endPoint y: 142, distance: 282.0
click at [914, 142] on div "ArentFox Schiff LLP" at bounding box center [1058, 138] width 995 height 163
copy h1 "ArentFox Schiff LLP"
click at [575, 15] on button "Close" at bounding box center [571, 21] width 23 height 23
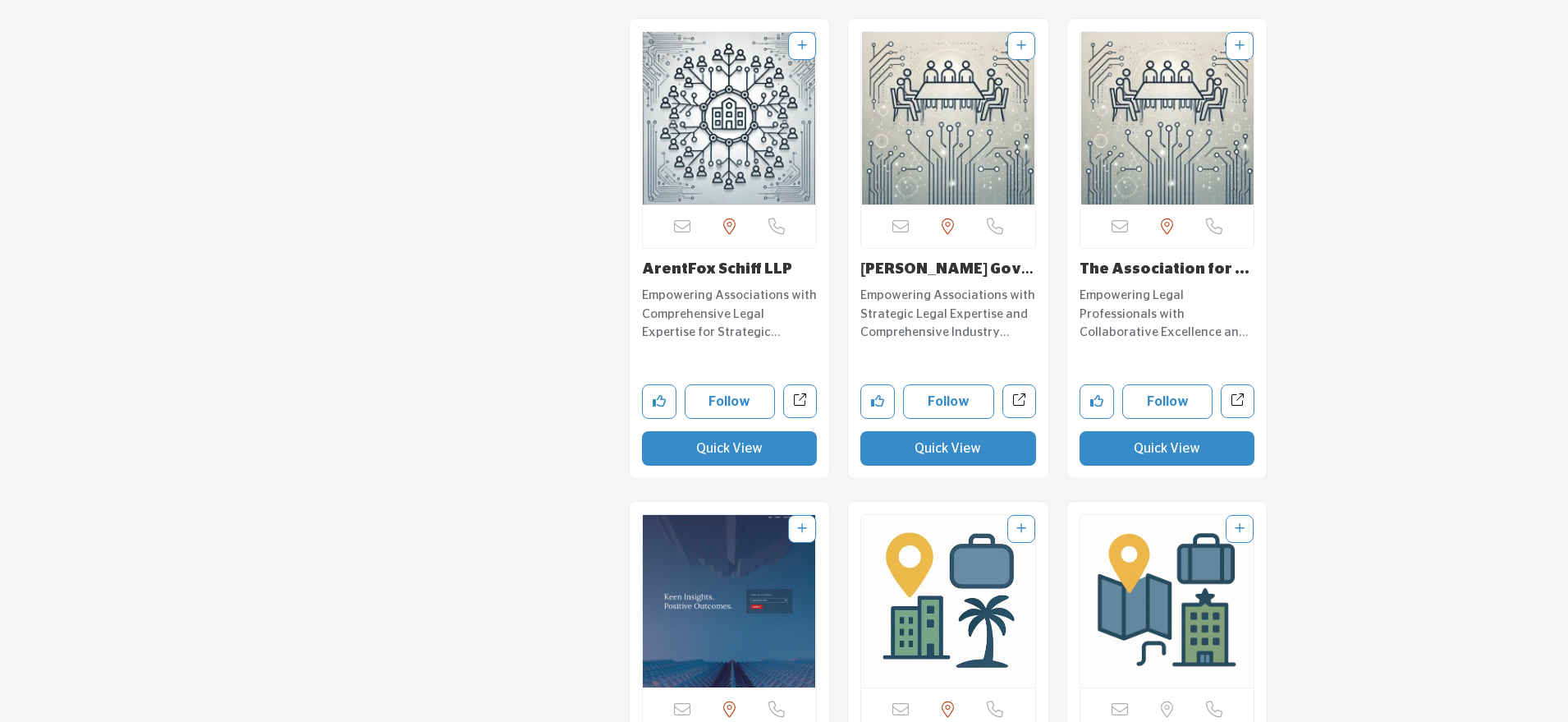
scroll to position [6589, 0]
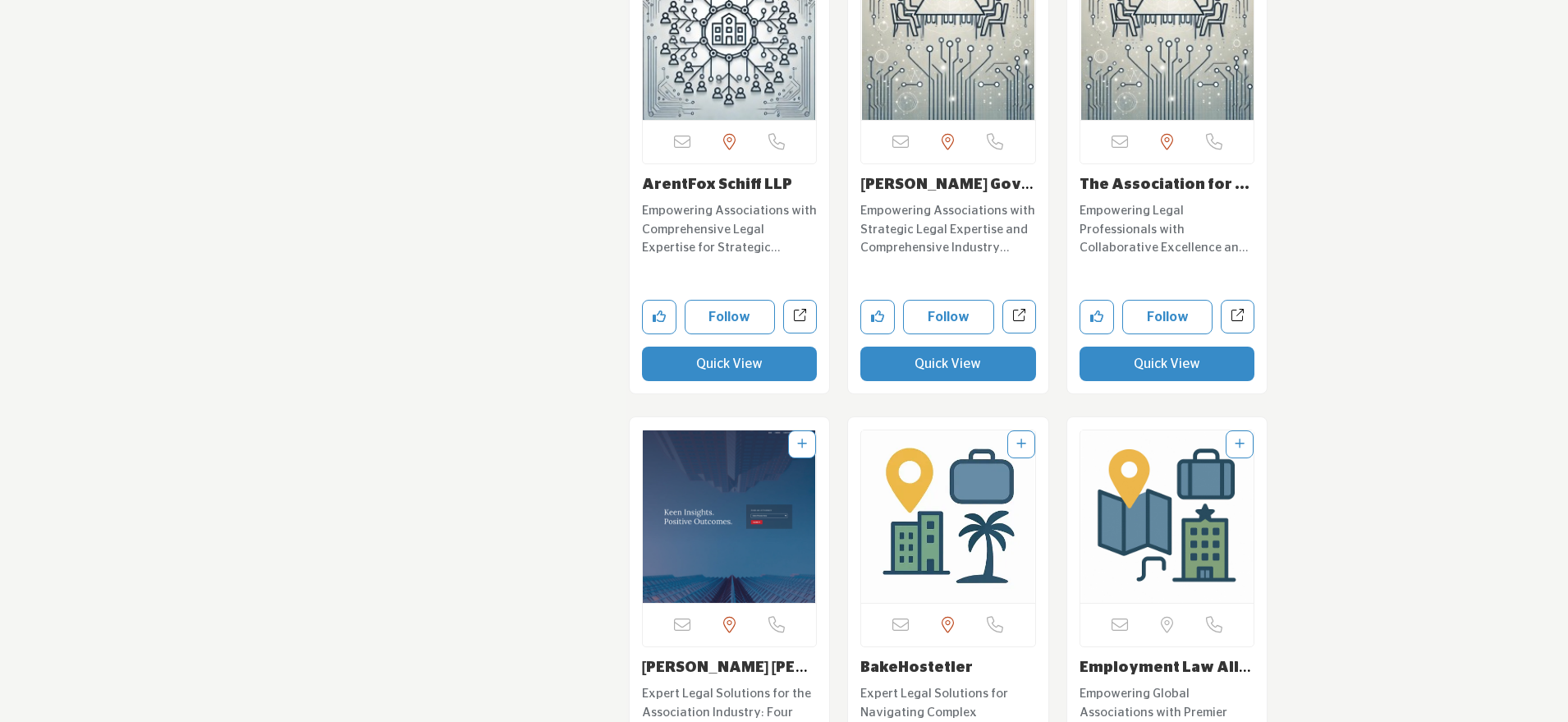
click at [897, 348] on button "Quick View" at bounding box center [948, 363] width 176 height 34
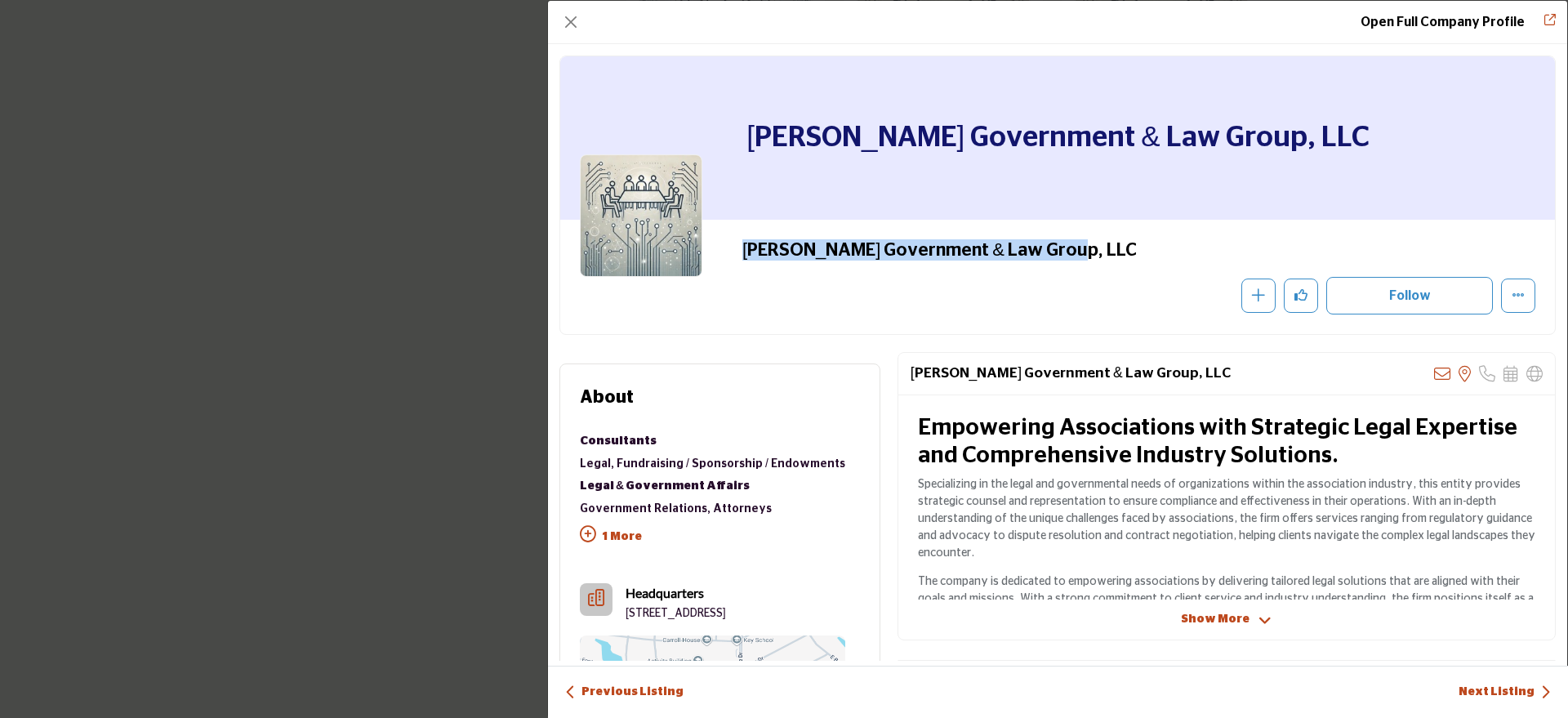
drag, startPoint x: 1067, startPoint y: 249, endPoint x: 723, endPoint y: 247, distance: 344.0
click at [723, 247] on div "Gallant Government & Law Group, LLC" at bounding box center [1058, 276] width 956 height 75
copy h2 "Gallant Government & Law Group, LLC"
click at [561, 15] on button "Close" at bounding box center [571, 21] width 23 height 23
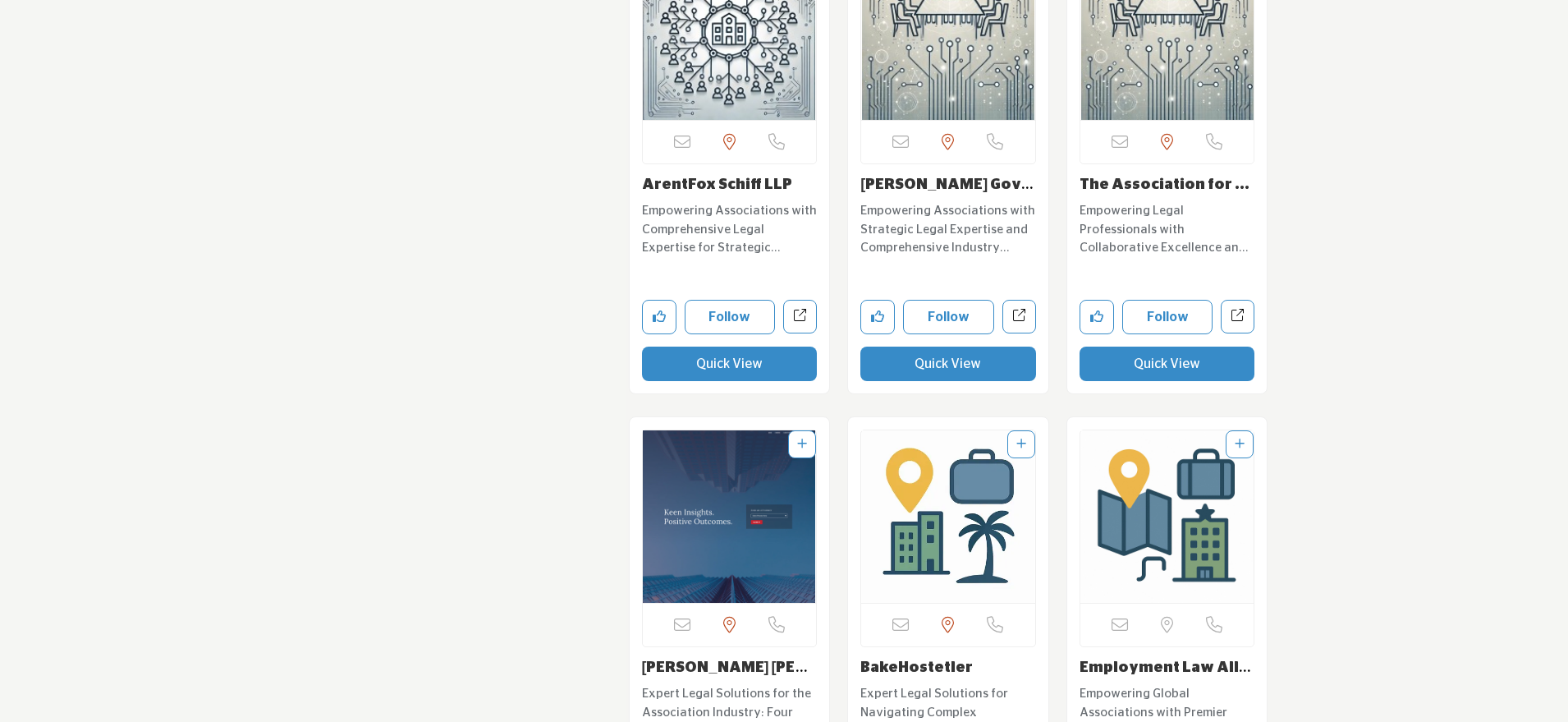
click at [1153, 347] on button "Quick View" at bounding box center [1168, 363] width 176 height 34
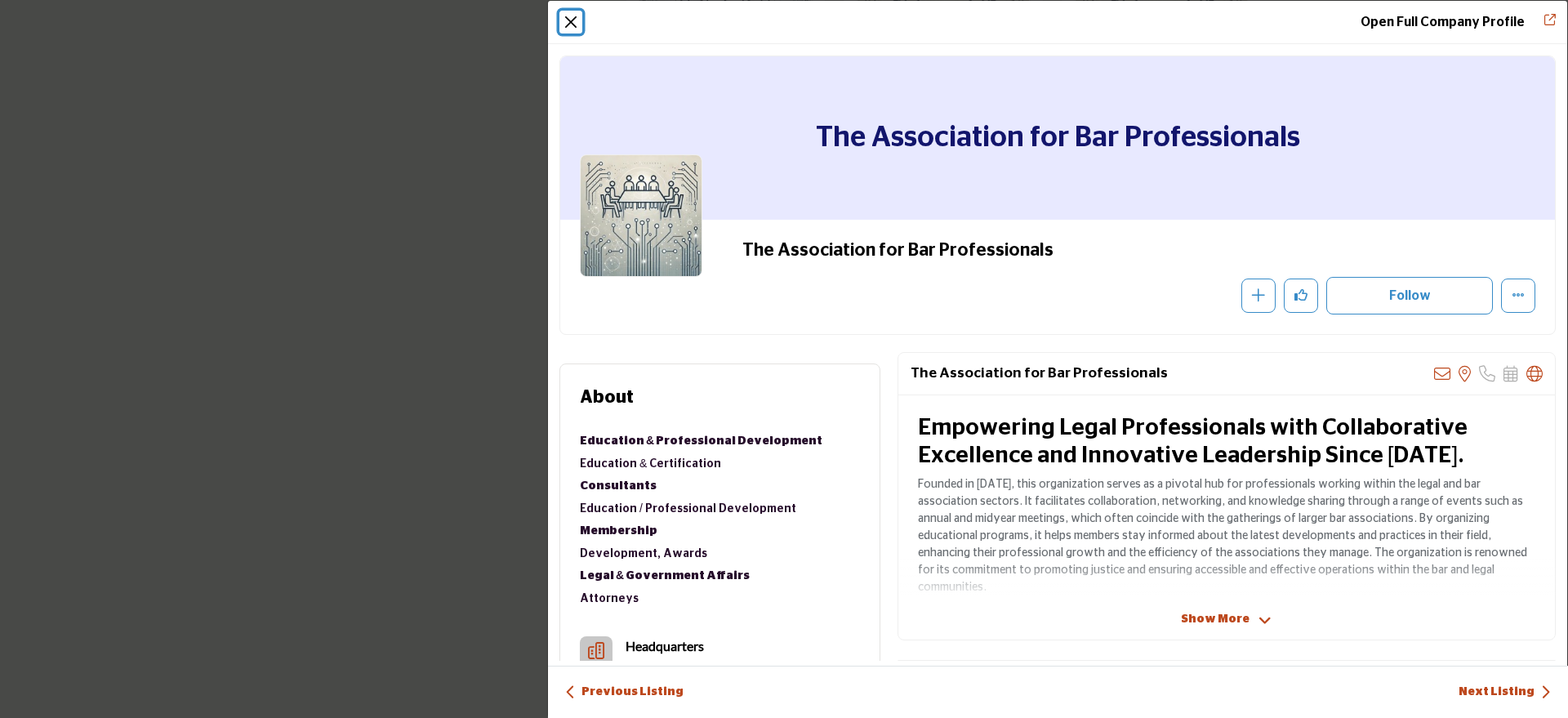
click at [571, 24] on button "Close" at bounding box center [571, 21] width 23 height 23
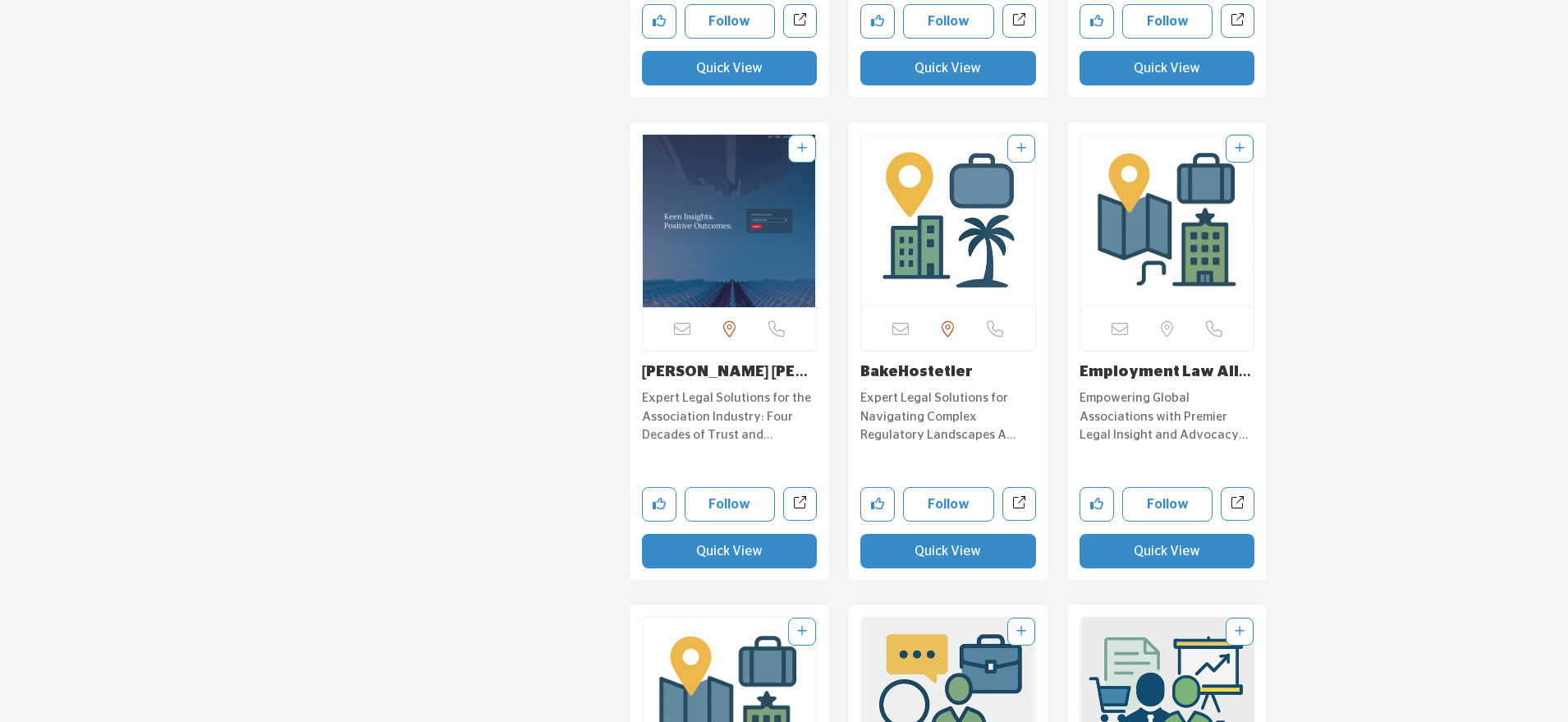
scroll to position [6886, 0]
click at [734, 537] on button "Quick View" at bounding box center [730, 550] width 176 height 34
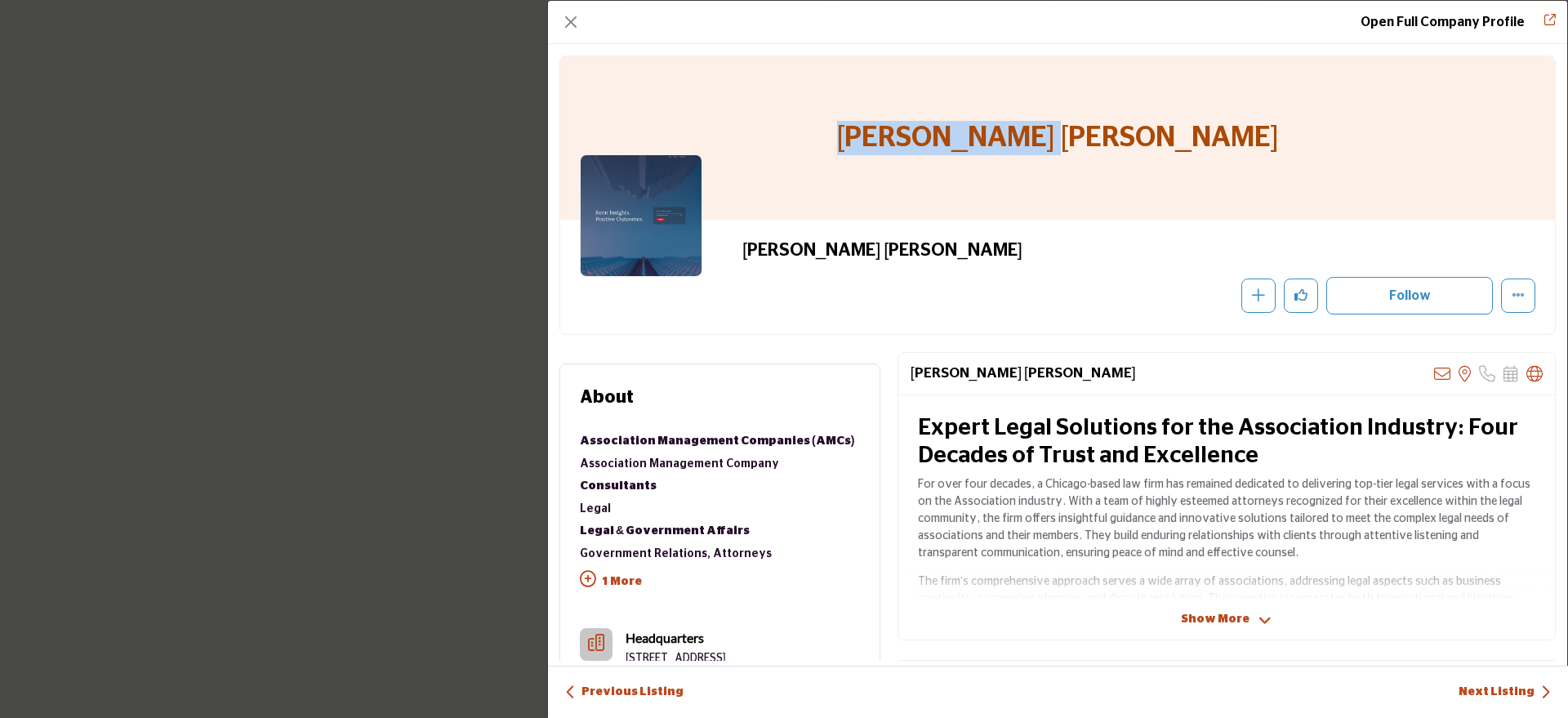
drag, startPoint x: 1171, startPoint y: 139, endPoint x: 909, endPoint y: 140, distance: 262.0
click at [909, 140] on div "[PERSON_NAME] [PERSON_NAME]" at bounding box center [1058, 138] width 995 height 163
copy h1 "[PERSON_NAME] [PERSON_NAME]"
click at [577, 23] on button "Close" at bounding box center [571, 21] width 23 height 23
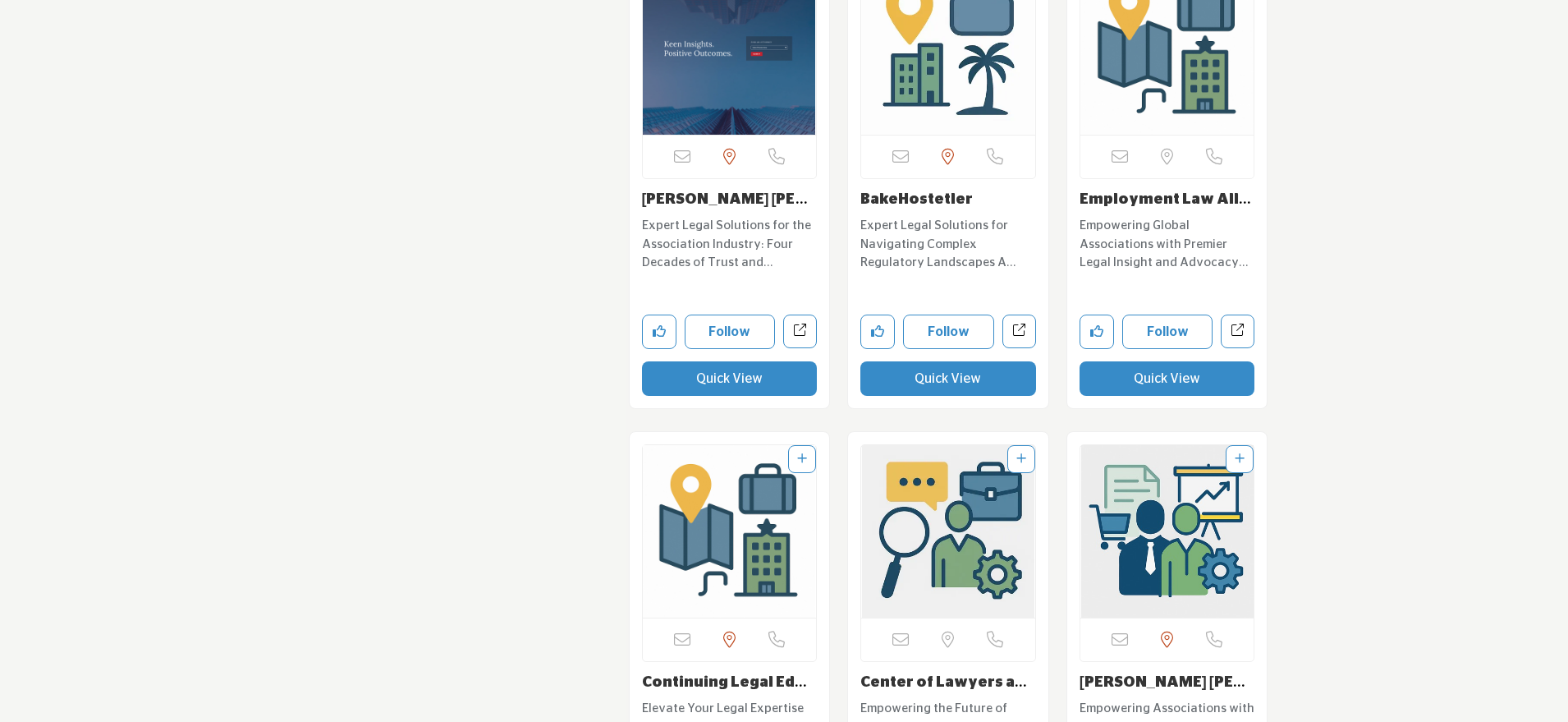
scroll to position [7092, 0]
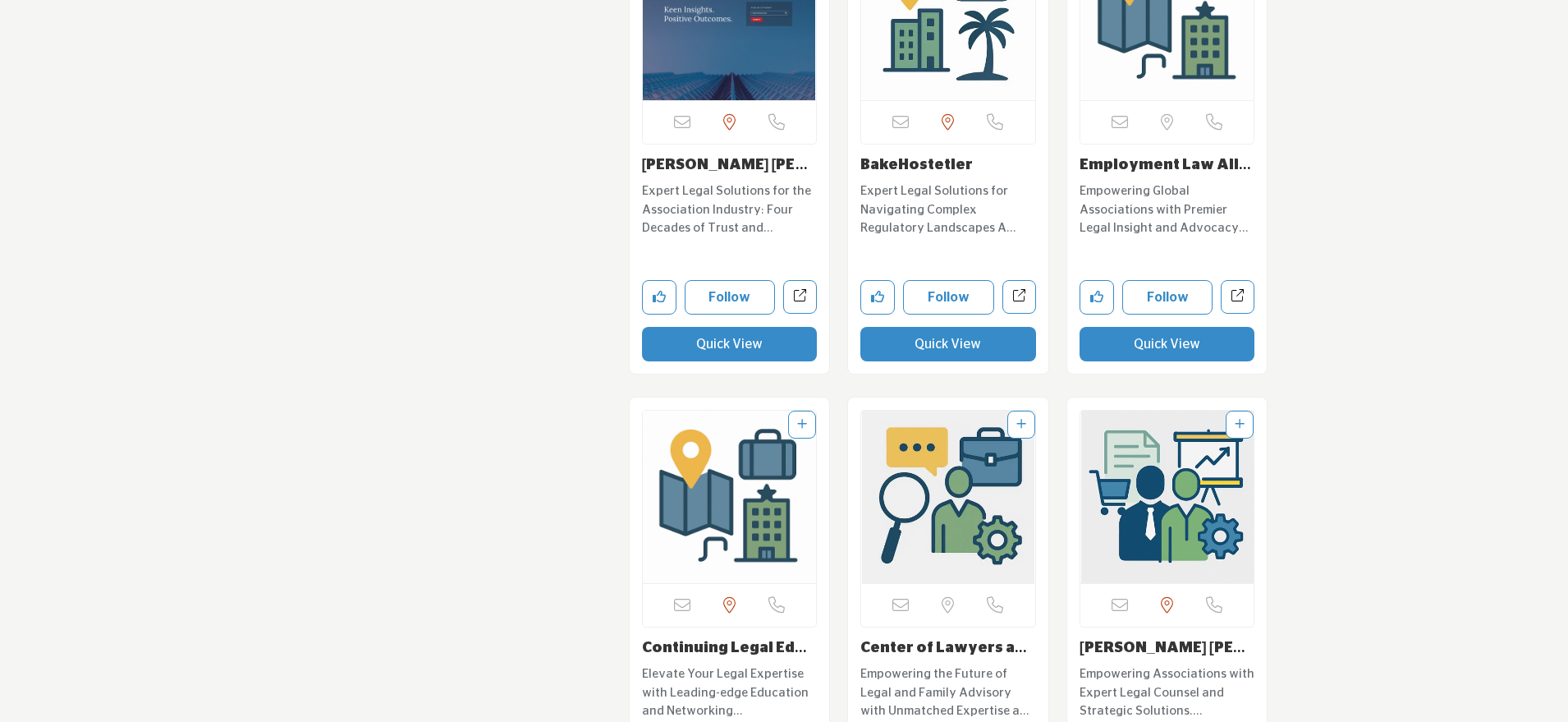
click at [940, 327] on button "Quick View" at bounding box center [948, 344] width 176 height 34
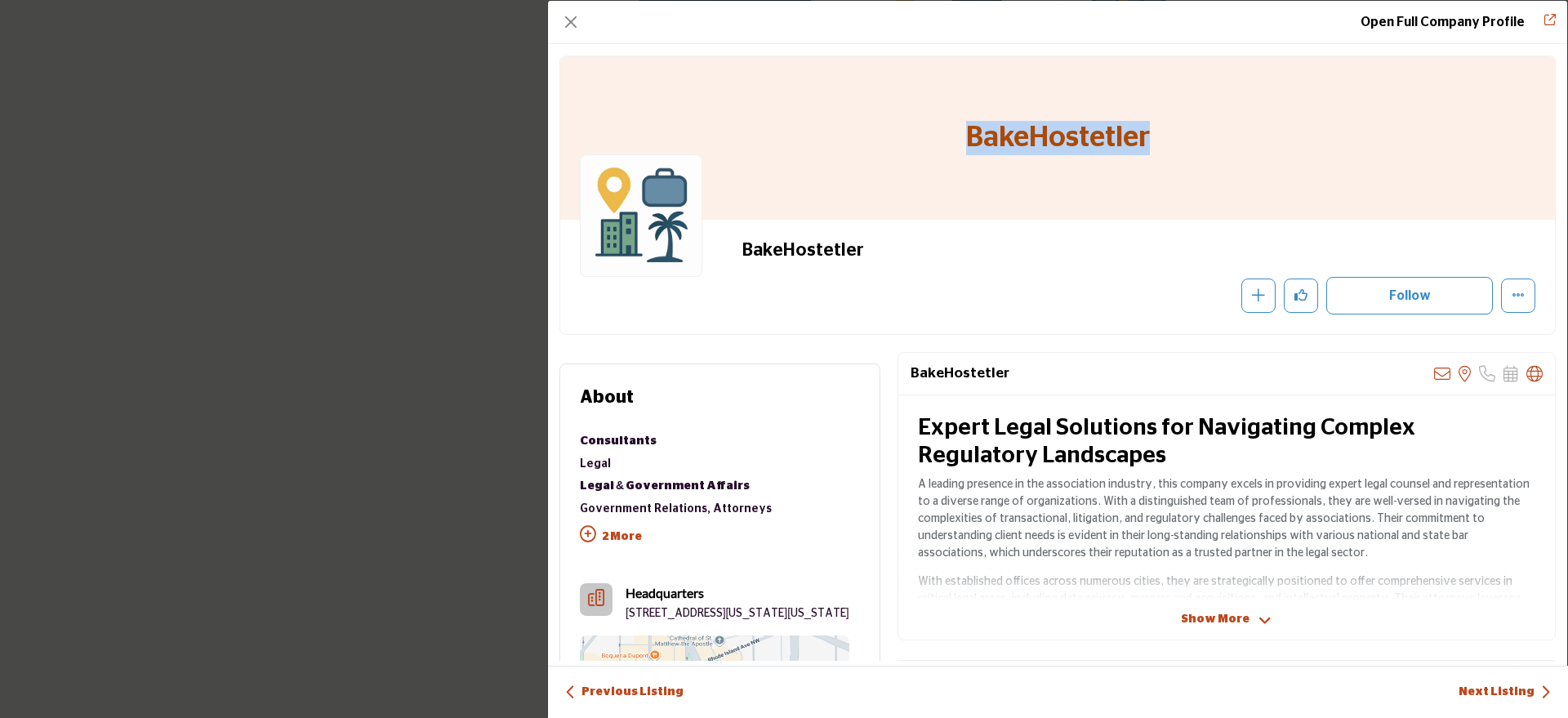
drag, startPoint x: 1150, startPoint y: 142, endPoint x: 964, endPoint y: 140, distance: 186.0
click at [964, 140] on div "BakeHostetler" at bounding box center [1058, 138] width 995 height 163
copy h1 "BakeHostetler"
click at [566, 28] on button "Close" at bounding box center [571, 21] width 23 height 23
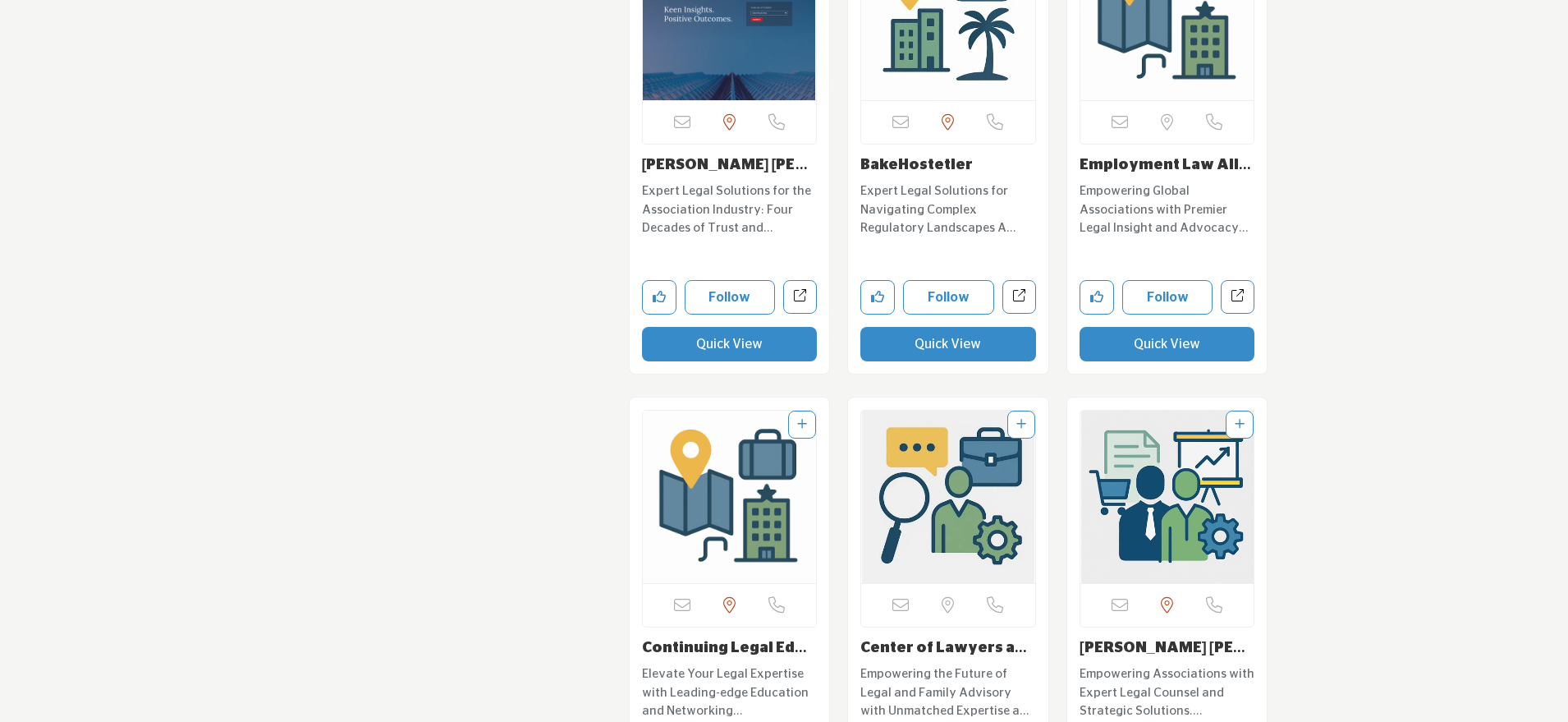
scroll to position [7168, 0]
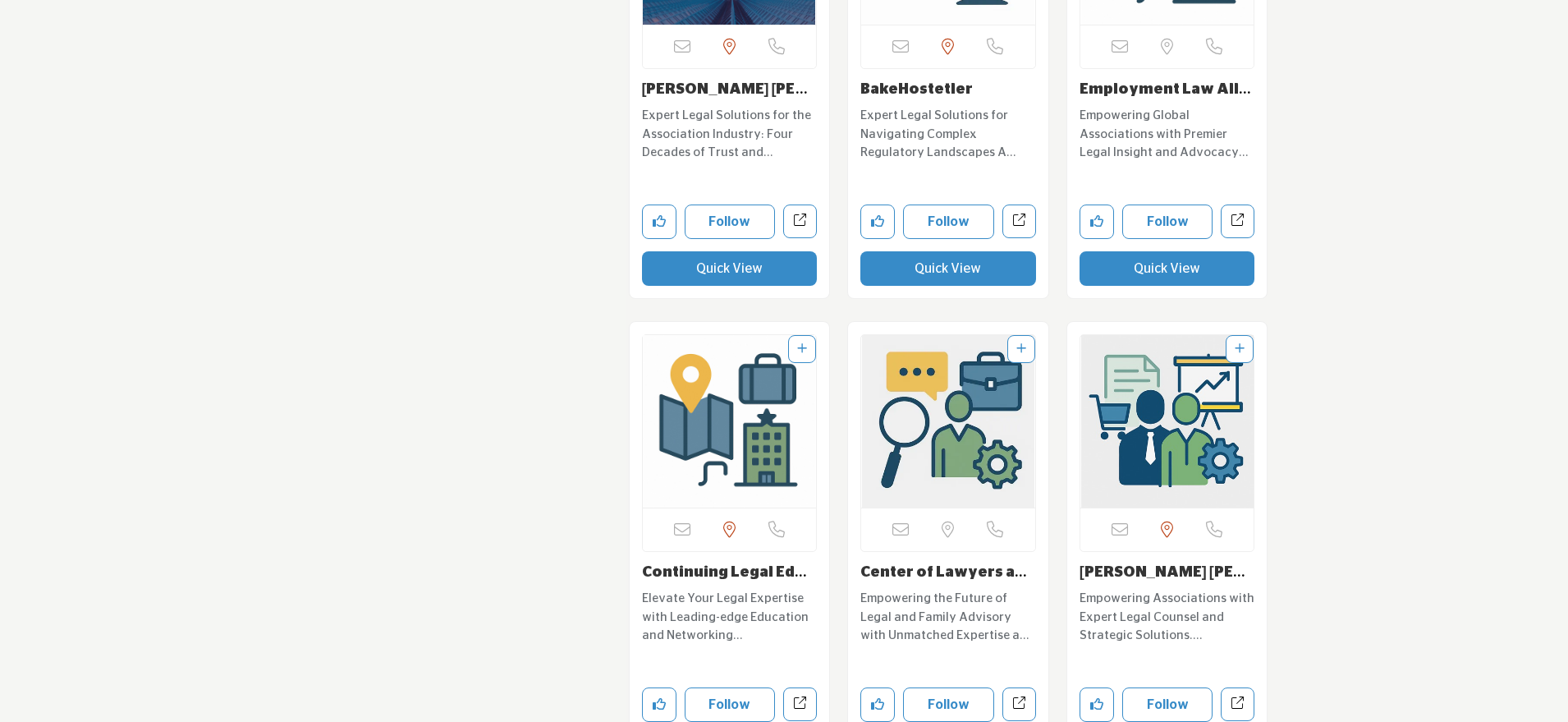
click at [1139, 252] on button "Quick View" at bounding box center [1168, 268] width 176 height 34
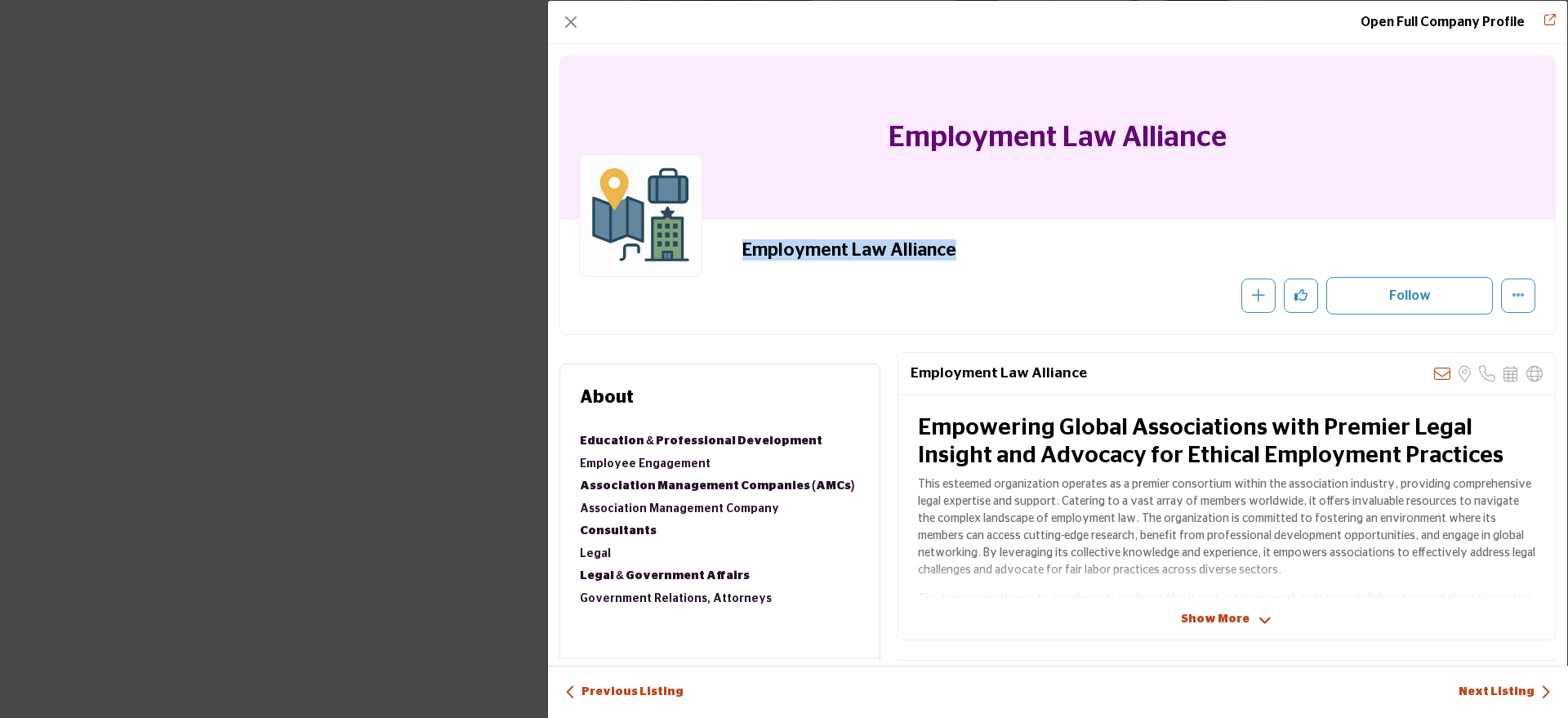
drag, startPoint x: 964, startPoint y: 253, endPoint x: 716, endPoint y: 247, distance: 248.1
click at [716, 247] on div "Employment Law Alliance Recommend" at bounding box center [1058, 276] width 956 height 75
copy h2 "Employment Law Alliance"
click at [573, 22] on button "Close" at bounding box center [571, 21] width 23 height 23
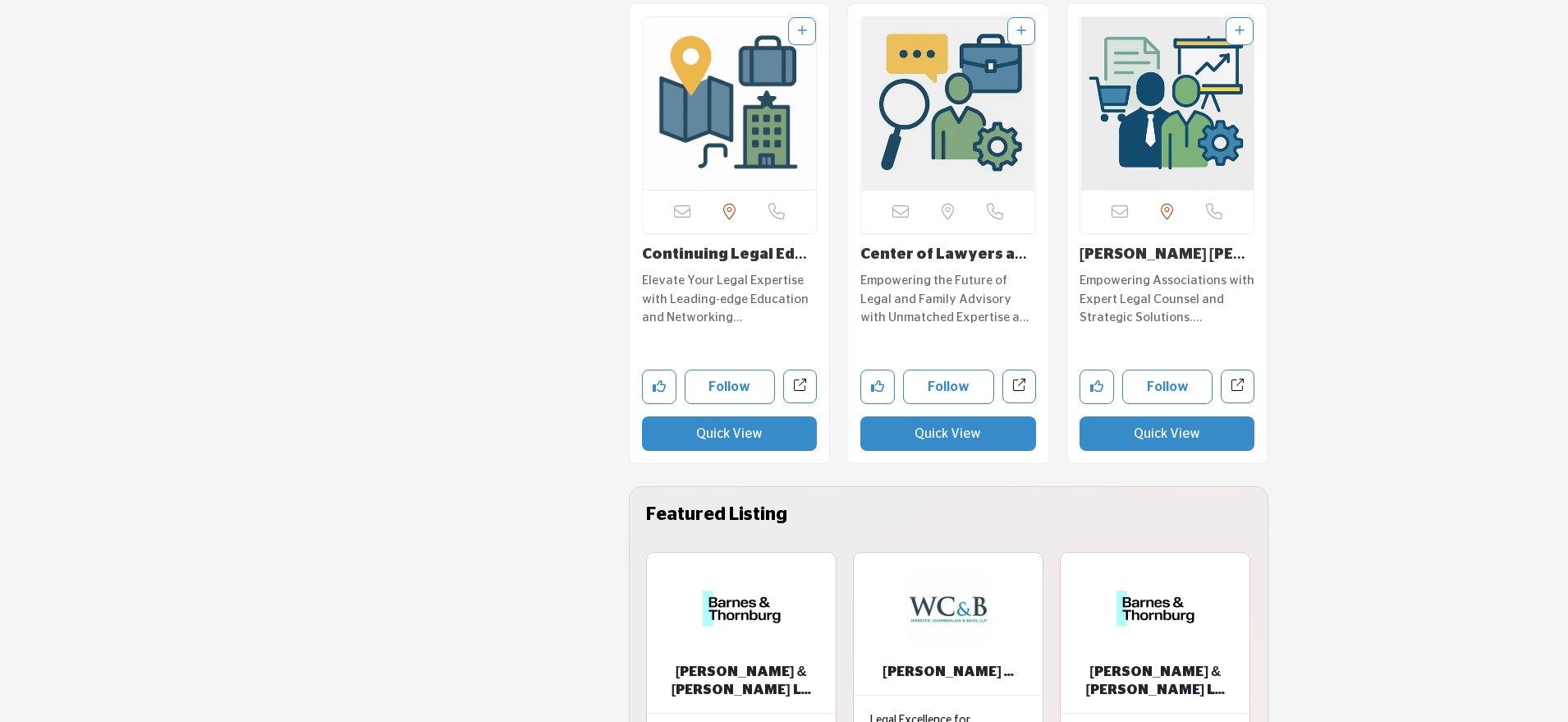
scroll to position [7579, 0]
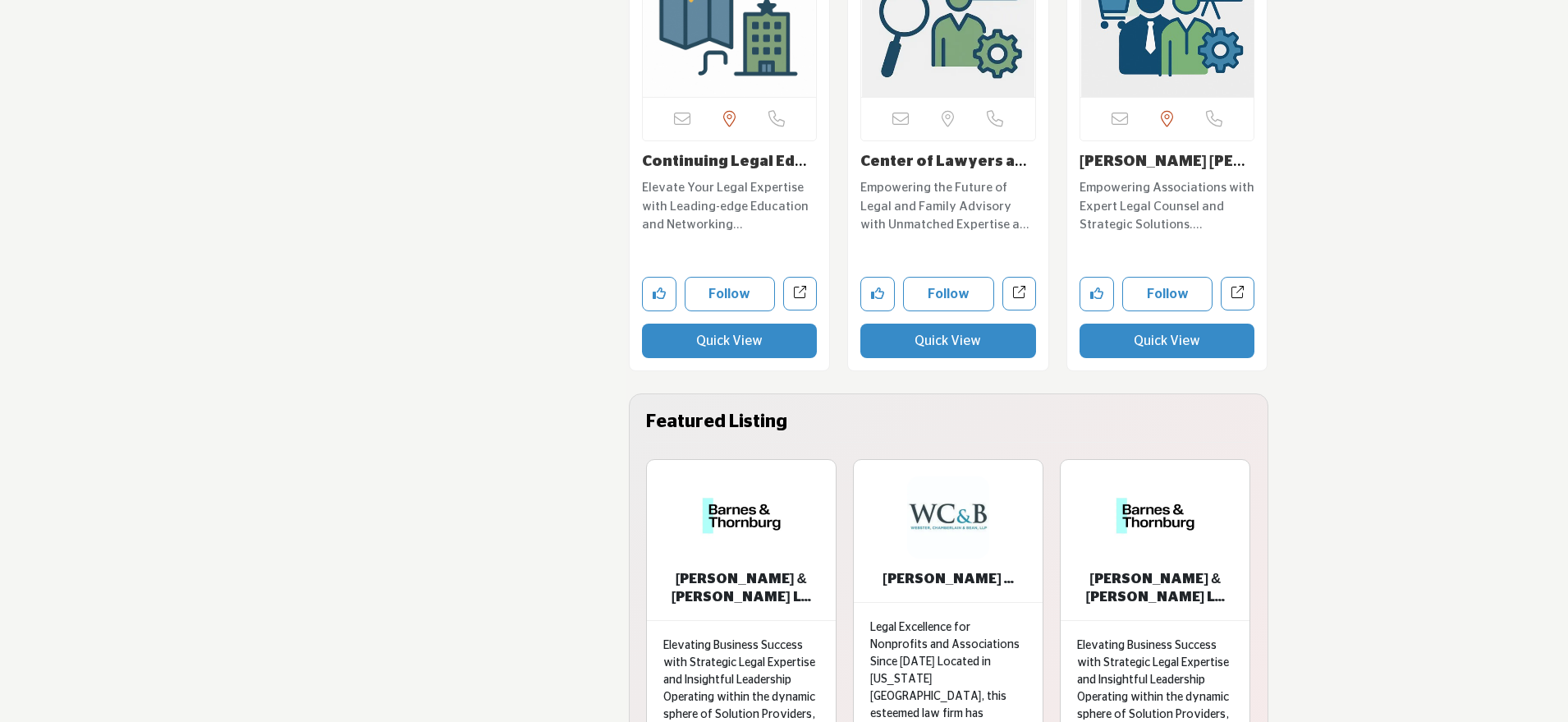
click at [1139, 323] on button "Quick View" at bounding box center [1168, 340] width 176 height 34
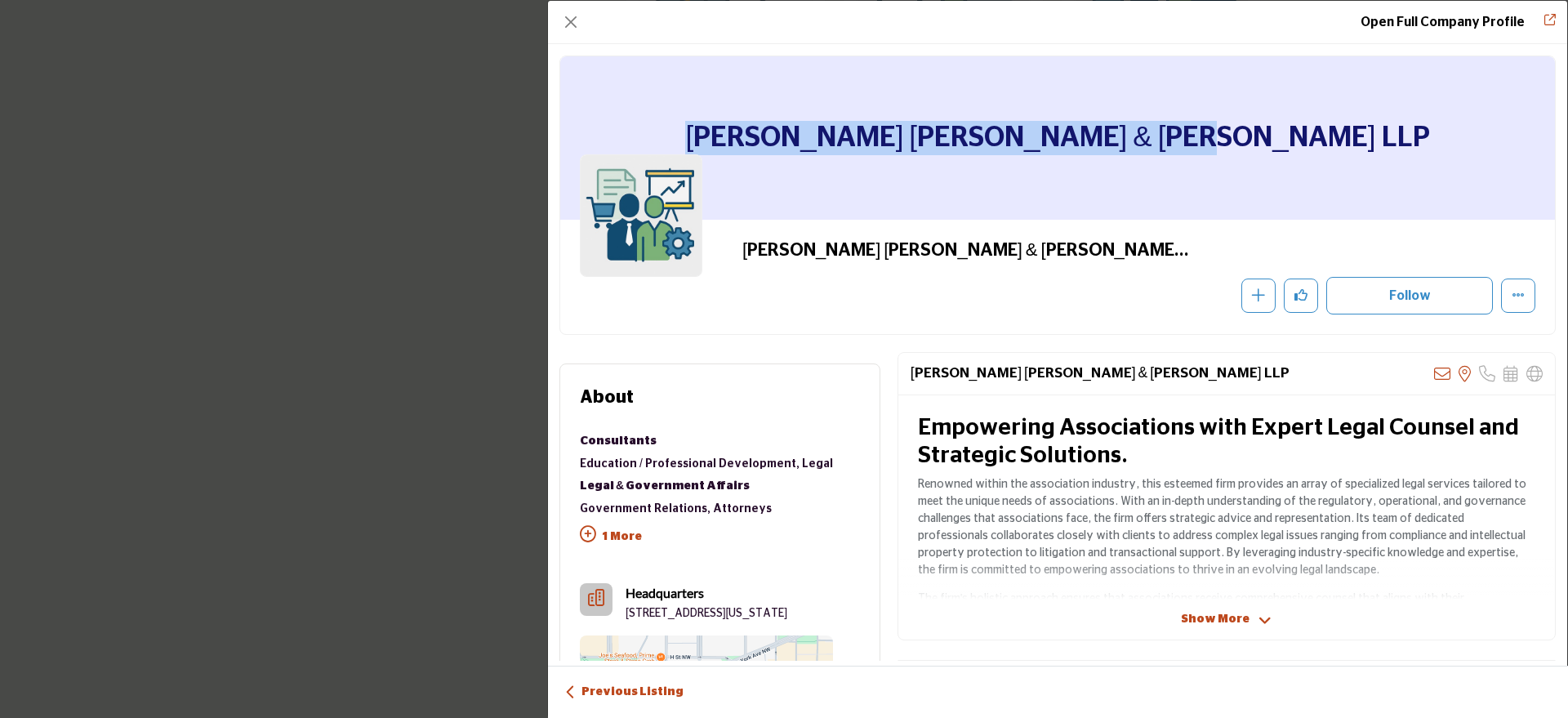
drag, startPoint x: 1304, startPoint y: 132, endPoint x: 717, endPoint y: 107, distance: 587.5
click at [717, 107] on div "Kilpatrick Townsend & Stockton LLP" at bounding box center [1058, 138] width 995 height 163
click at [573, 20] on button "Close" at bounding box center [571, 21] width 23 height 23
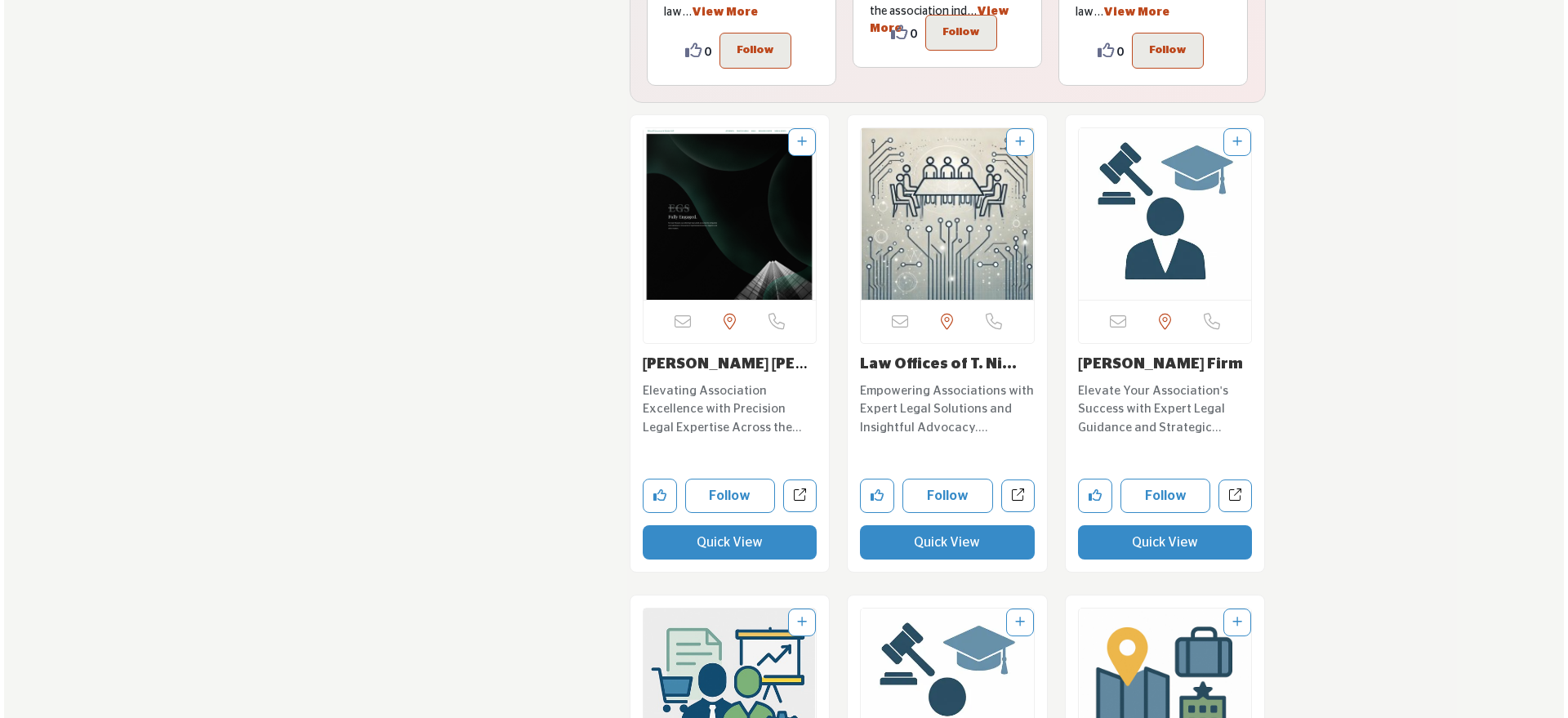
scroll to position [8310, 0]
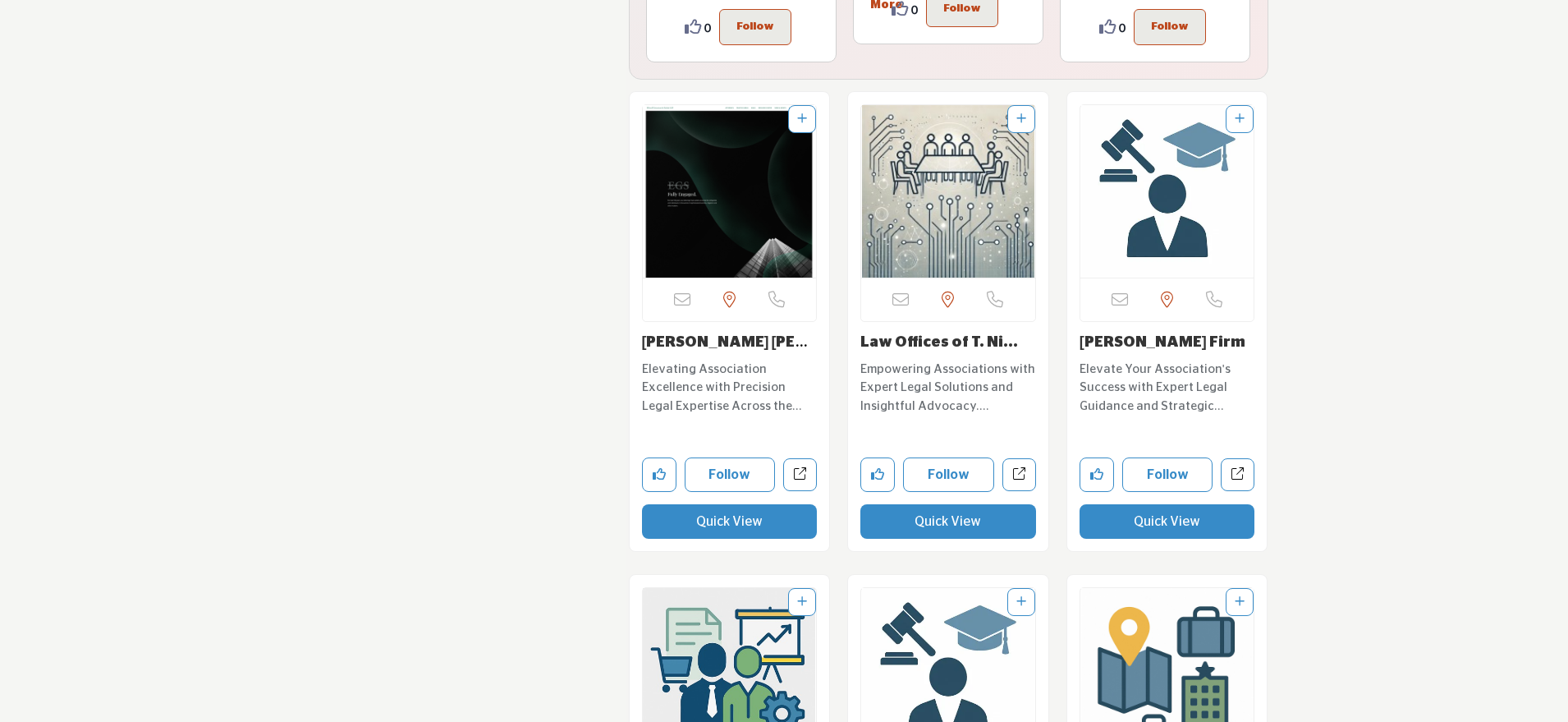
click at [725, 505] on button "Quick View" at bounding box center [730, 522] width 176 height 34
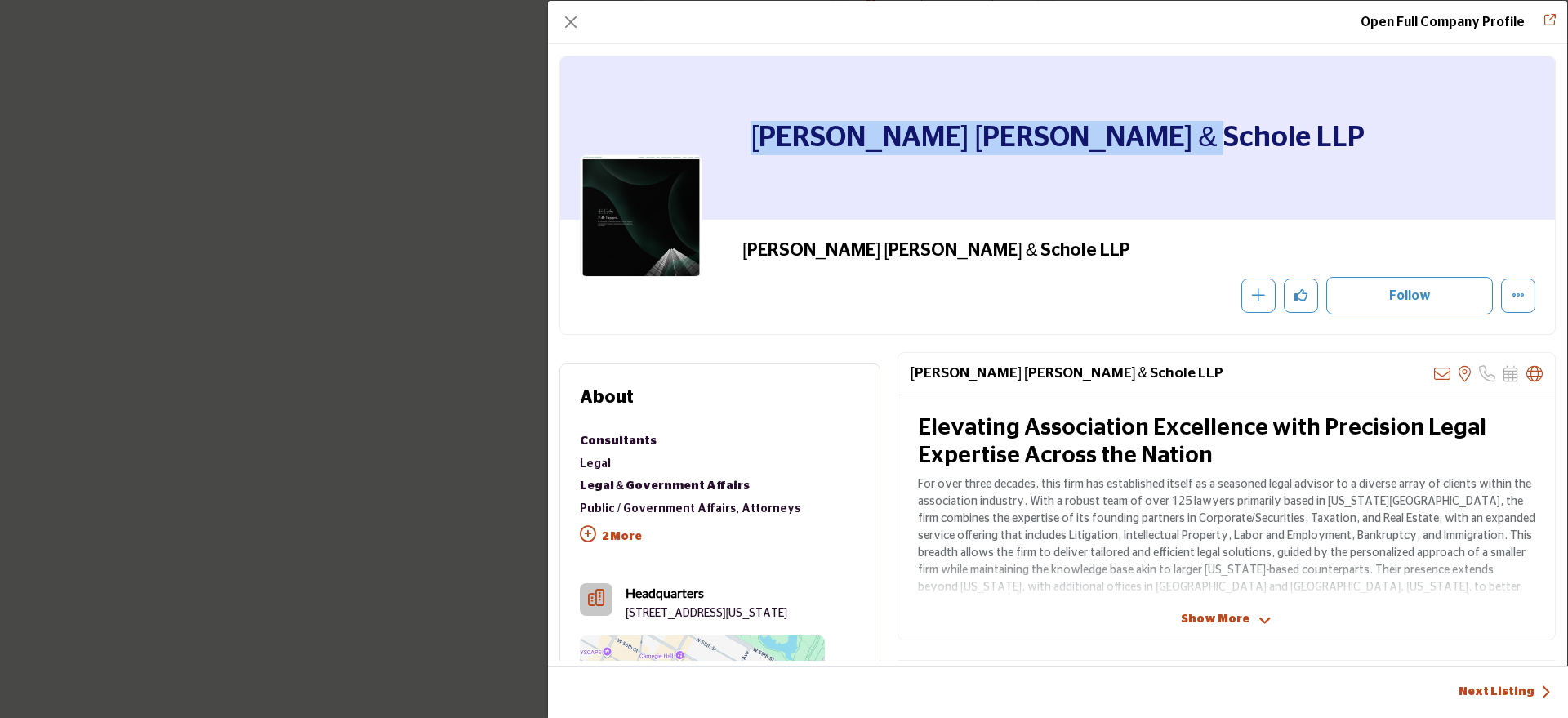
drag, startPoint x: 1269, startPoint y: 135, endPoint x: 847, endPoint y: 132, distance: 422.0
click at [847, 132] on div "Ellenoff Grossman & Schole LLP" at bounding box center [1058, 138] width 995 height 163
